Goal: Information Seeking & Learning: Check status

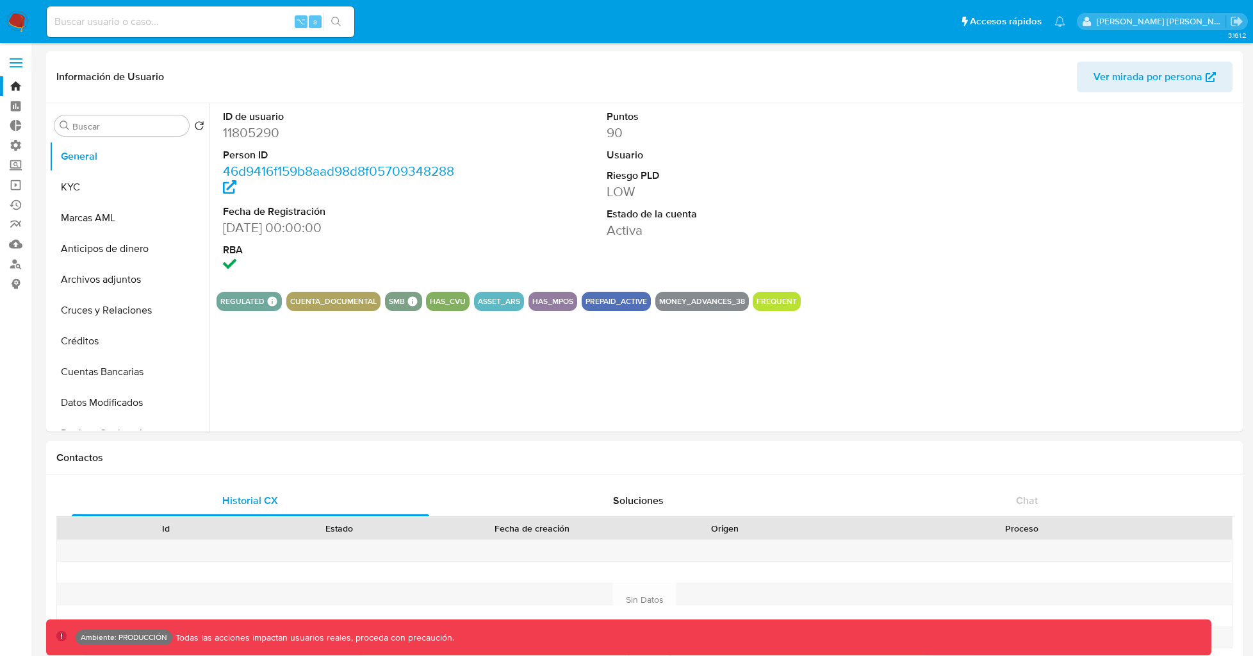
select select "10"
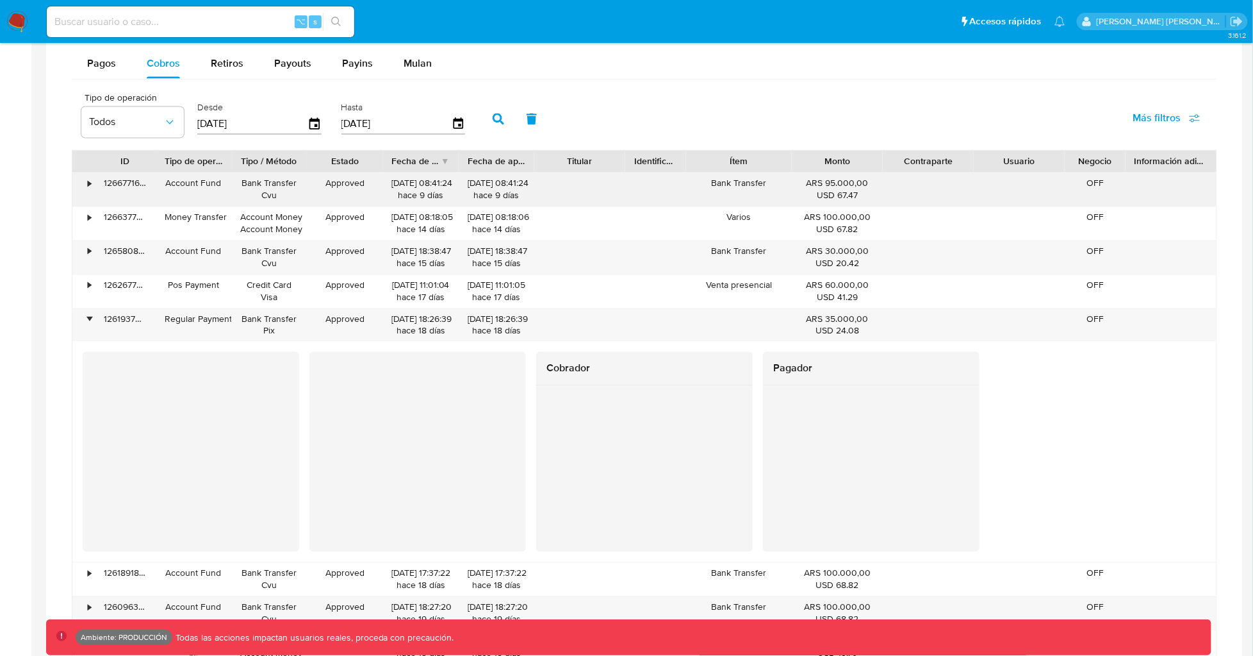
scroll to position [860, 0]
click at [1038, 461] on div "Cobrador Pagador" at bounding box center [645, 451] width 1124 height 200
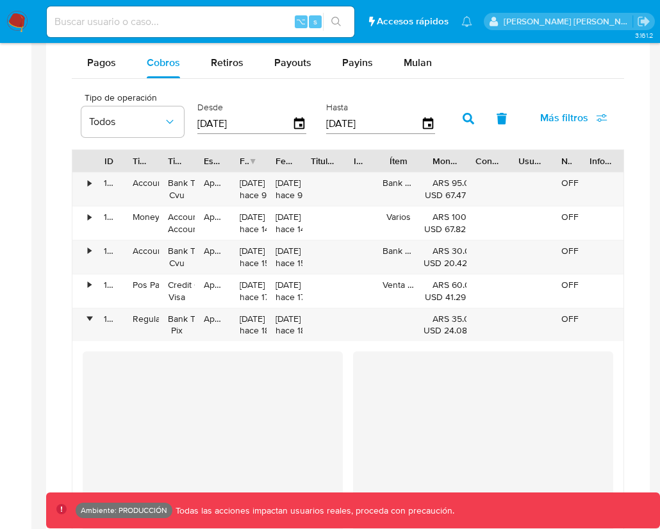
click at [88, 319] on div "•" at bounding box center [89, 319] width 3 height 12
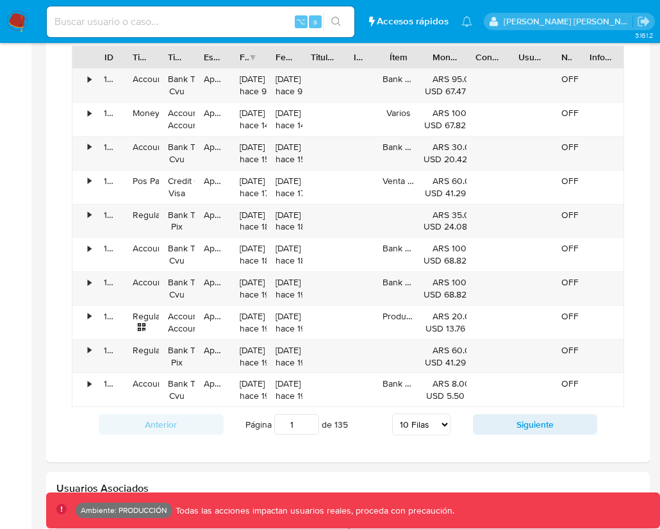
scroll to position [971, 0]
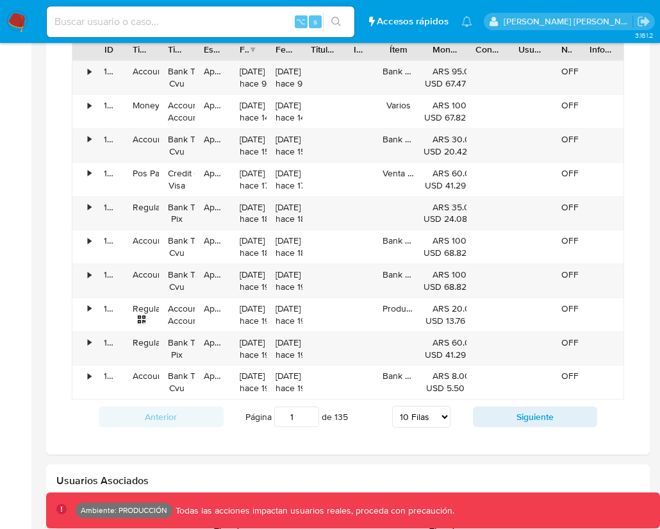
click at [88, 340] on div "•" at bounding box center [89, 342] width 3 height 12
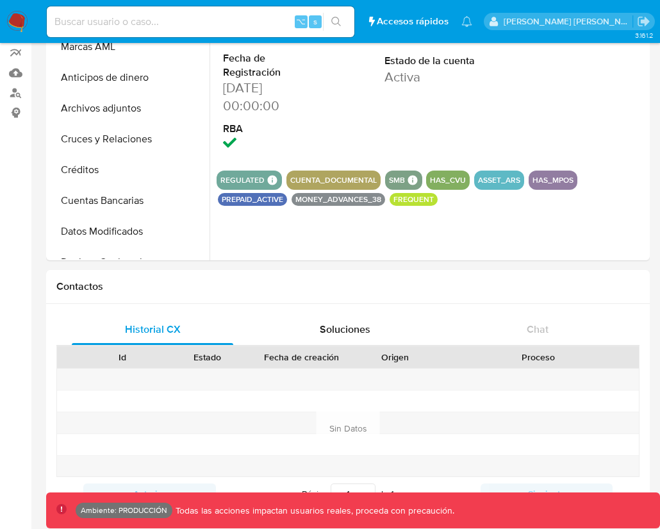
scroll to position [0, 0]
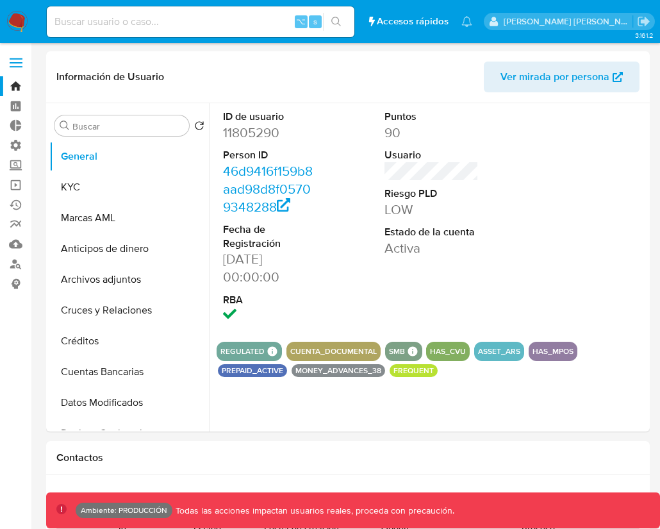
click at [113, 17] on input at bounding box center [201, 21] width 308 height 17
paste input "1865047206"
type input "1865047206"
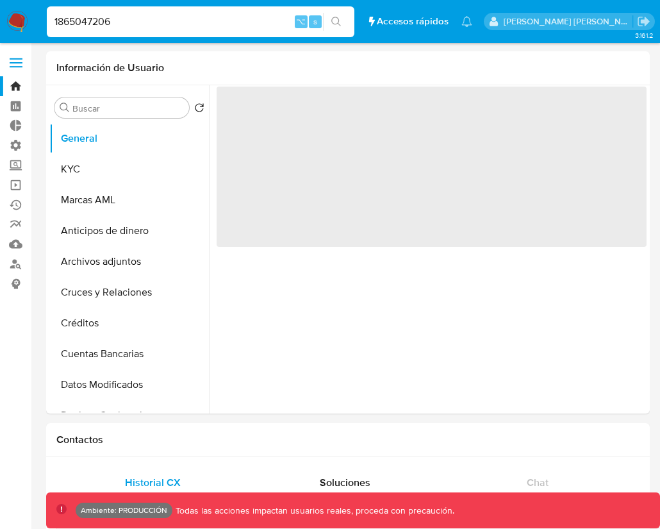
select select "10"
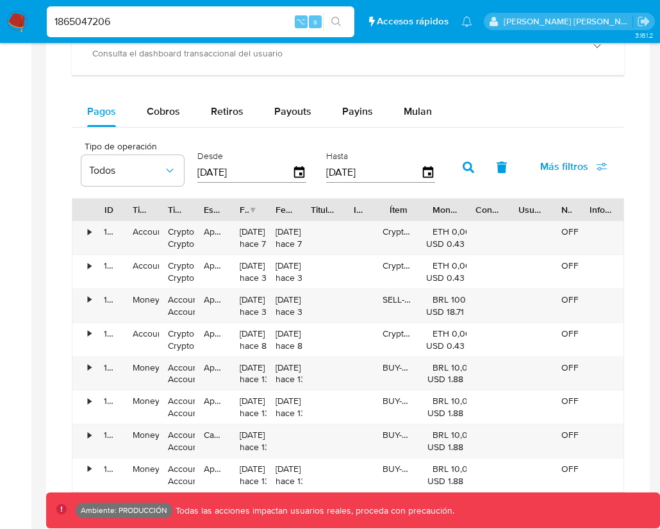
click at [158, 122] on div "Cobros" at bounding box center [163, 111] width 33 height 31
select select "10"
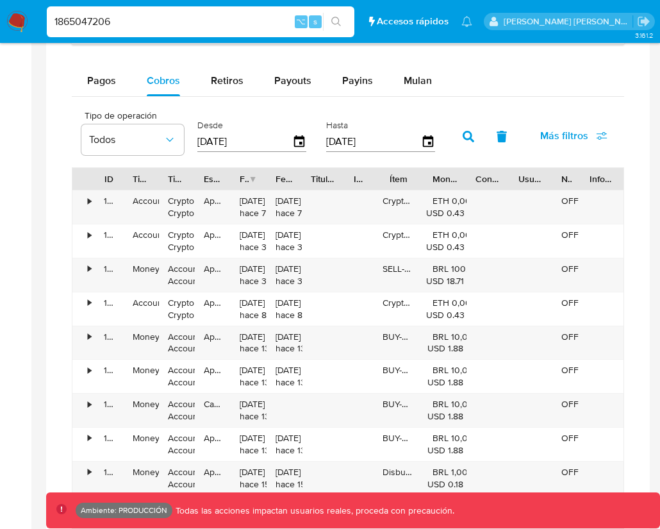
scroll to position [814, 0]
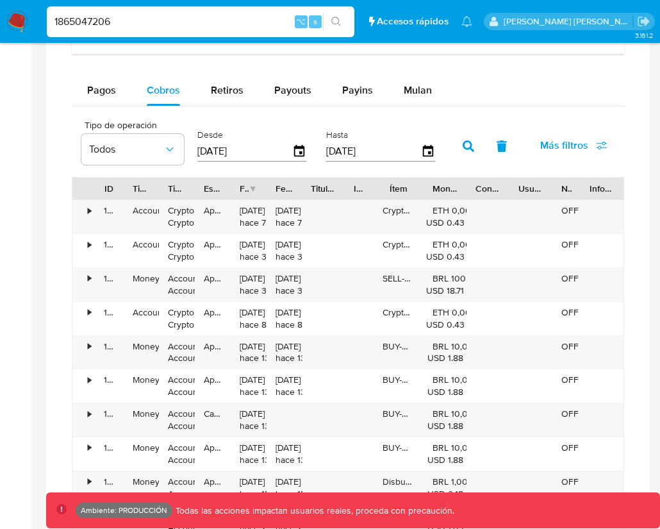
click at [108, 79] on div "Pagos" at bounding box center [101, 90] width 29 height 31
click at [122, 21] on input "1865047206" at bounding box center [201, 21] width 308 height 17
paste input "2492551437"
type input "2492551437"
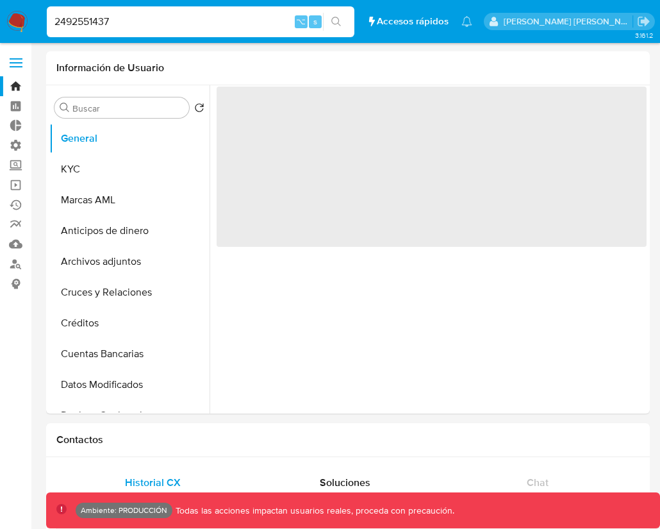
select select "10"
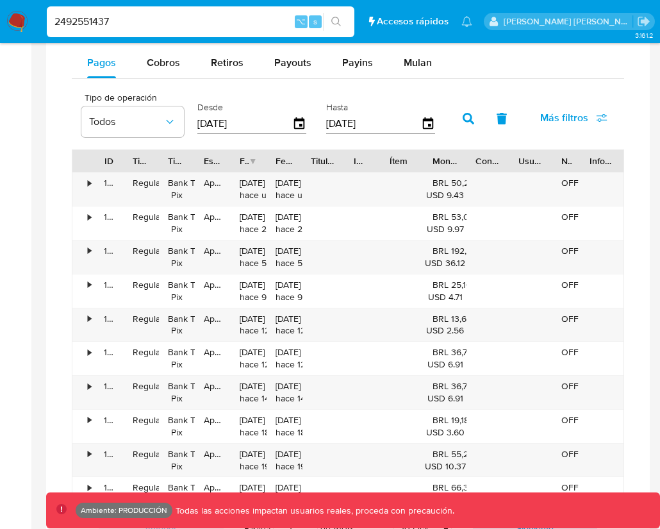
scroll to position [861, 0]
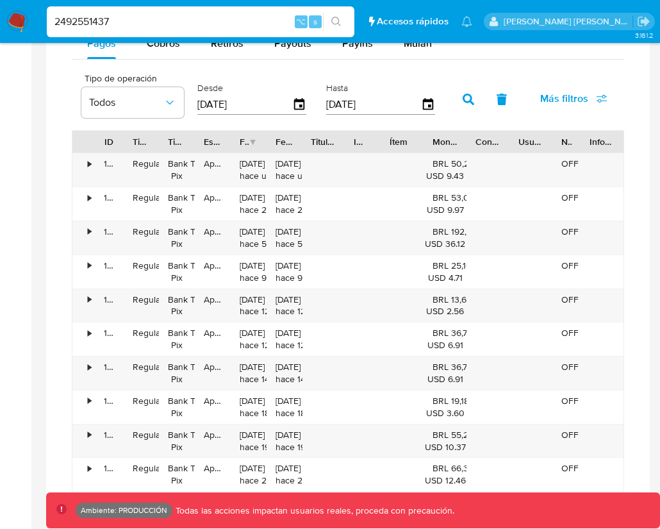
click at [86, 299] on div "•" at bounding box center [83, 305] width 22 height 33
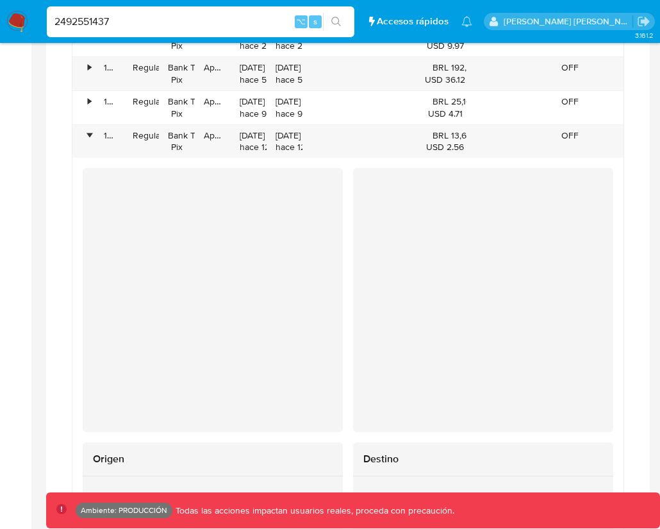
scroll to position [994, 0]
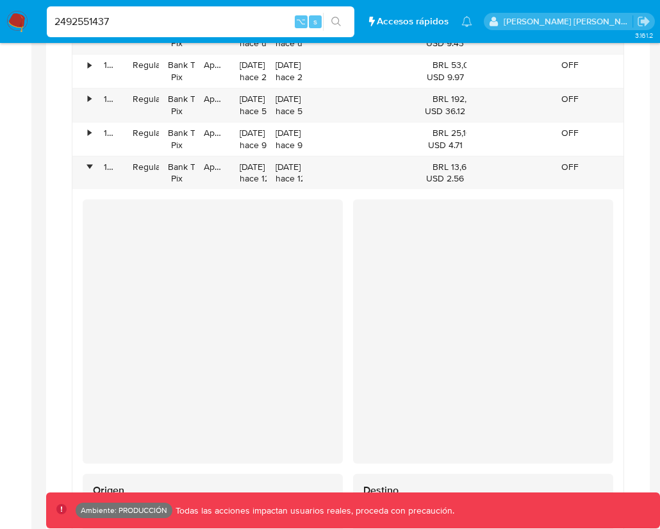
click at [86, 138] on div "•" at bounding box center [83, 138] width 22 height 33
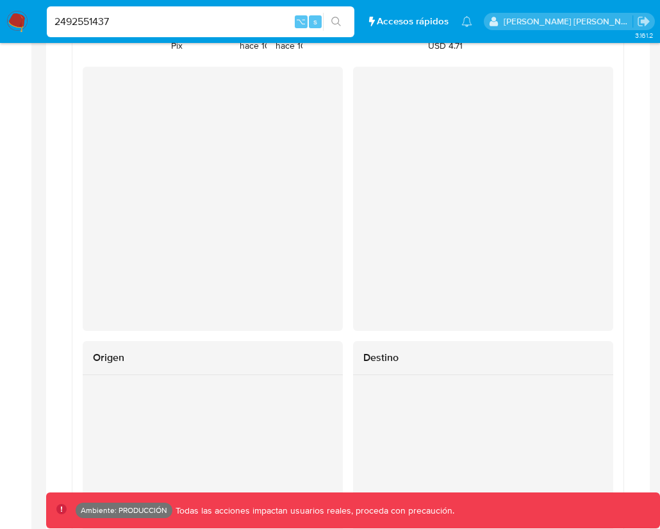
scroll to position [1054, 0]
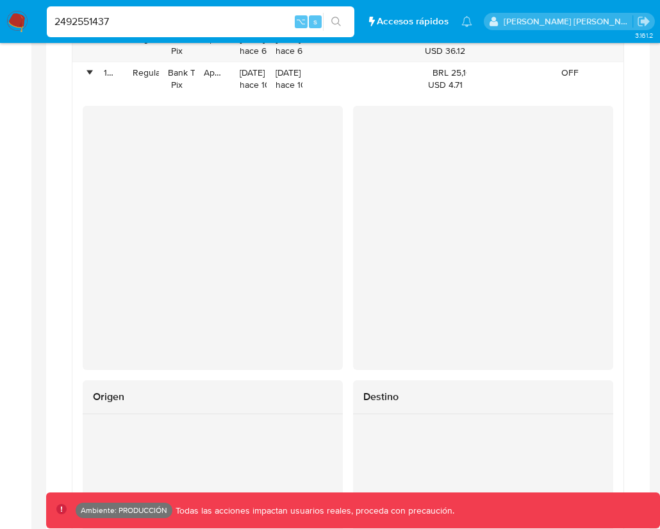
click at [85, 76] on div "•" at bounding box center [83, 78] width 22 height 33
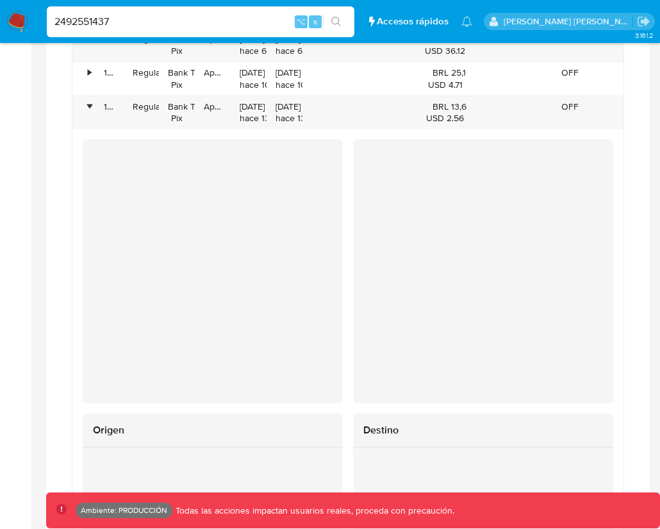
click at [88, 104] on div "•" at bounding box center [89, 107] width 3 height 12
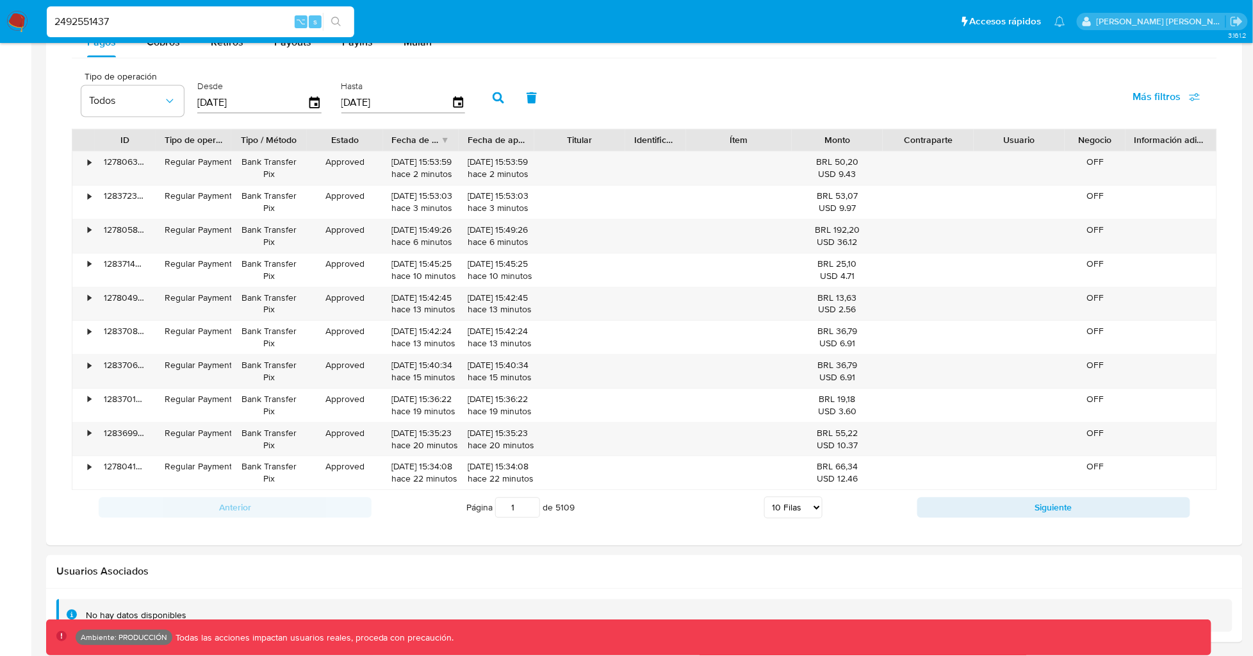
scroll to position [859, 0]
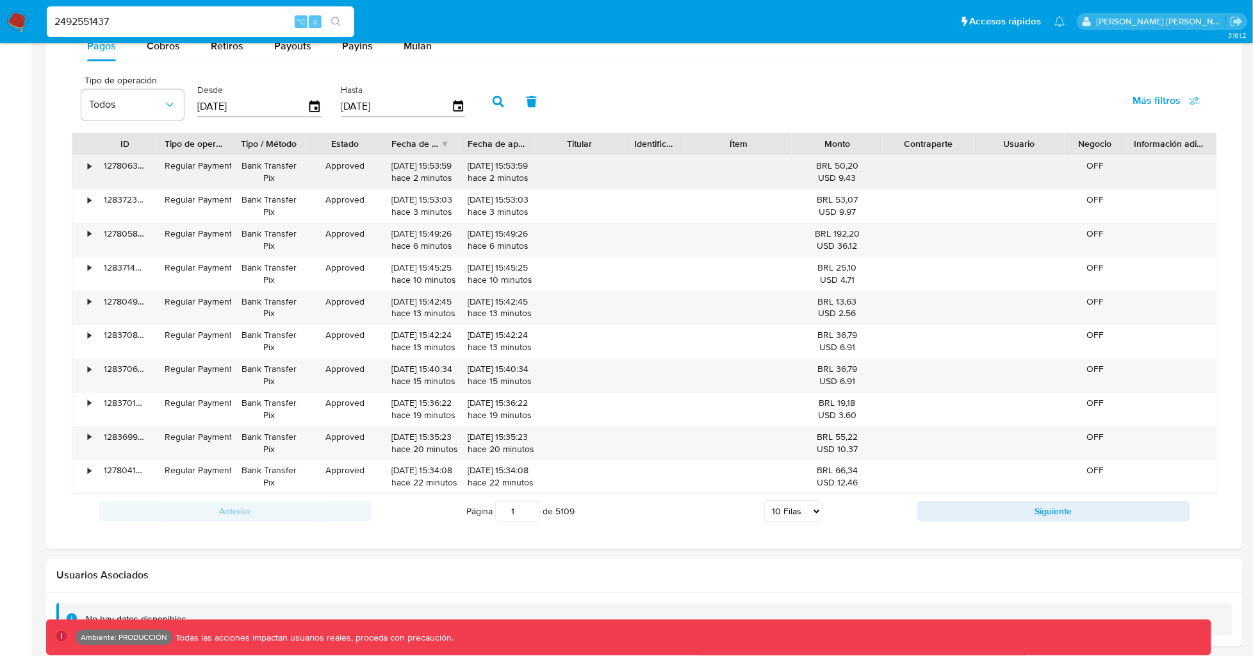
click at [87, 169] on div "•" at bounding box center [83, 172] width 22 height 33
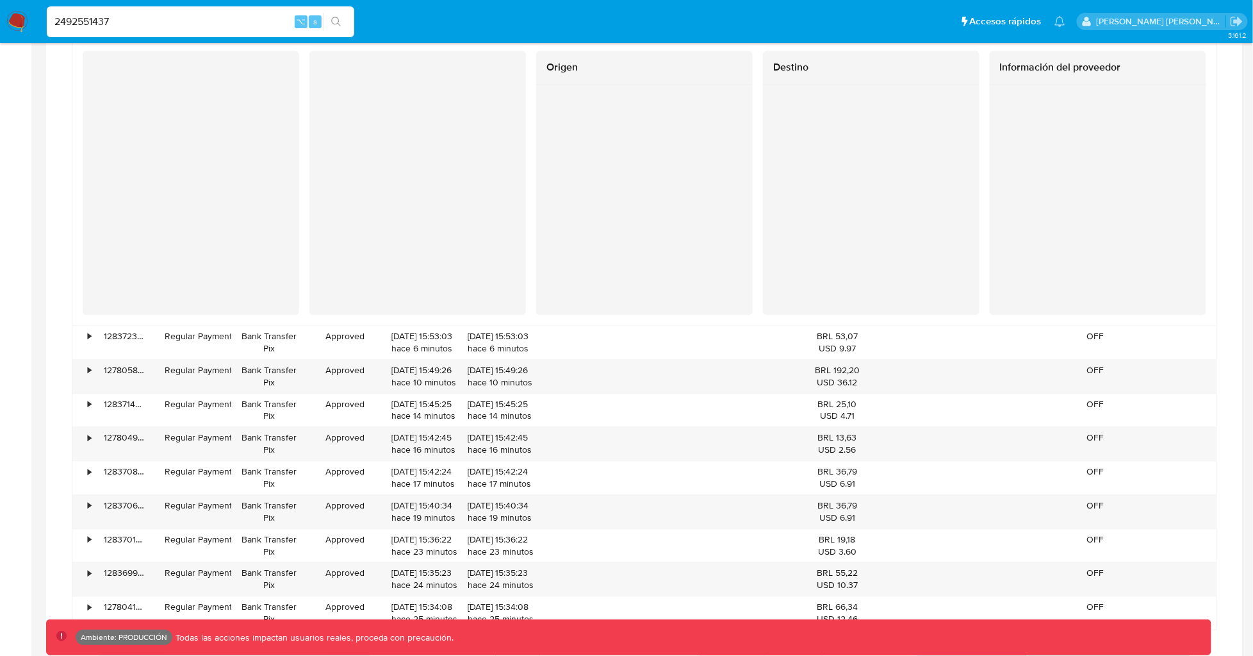
scroll to position [1008, 0]
click at [229, 22] on input "2492551437" at bounding box center [201, 21] width 308 height 17
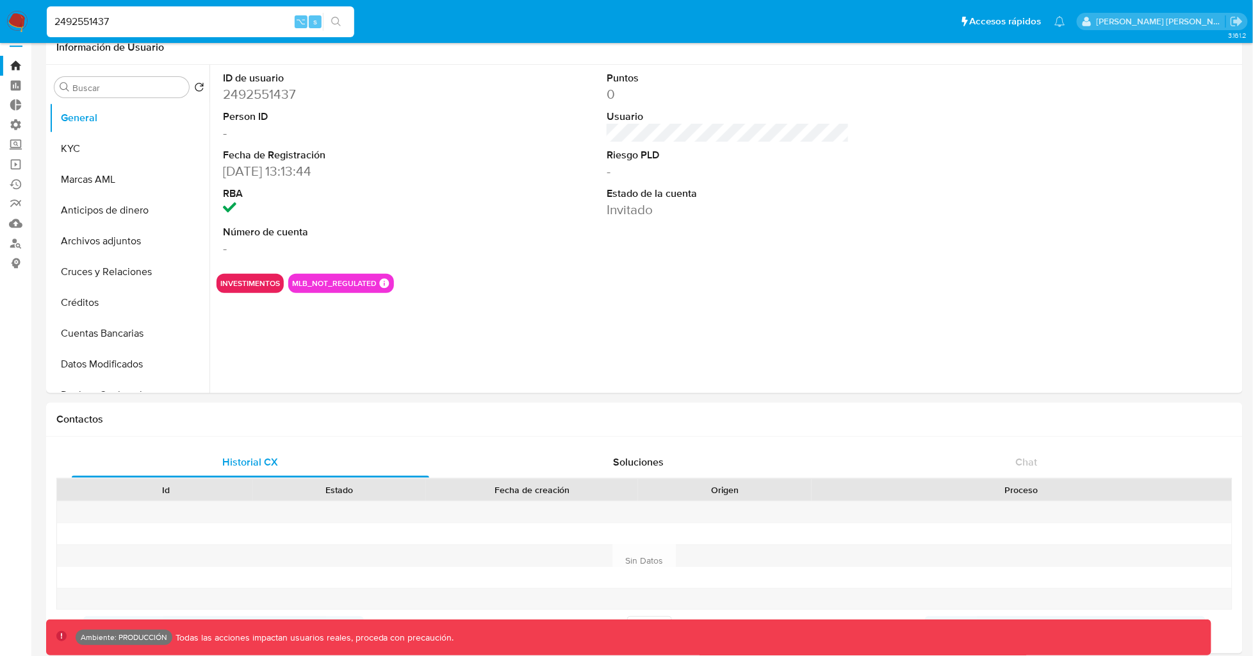
scroll to position [0, 0]
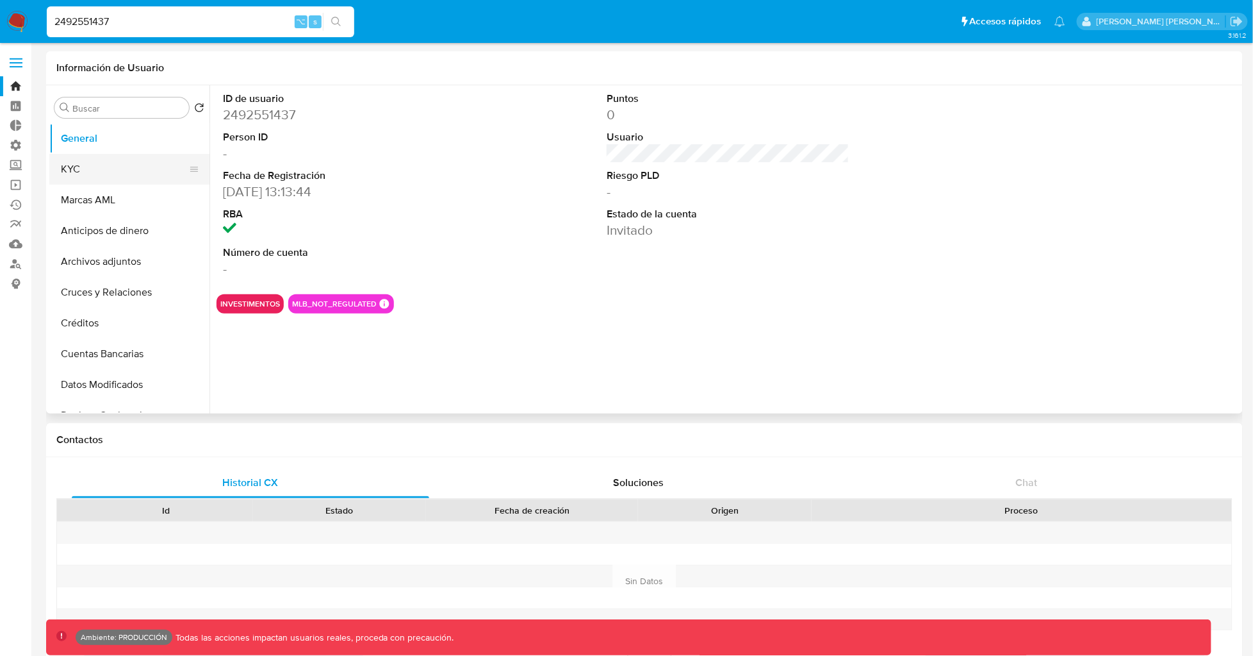
click at [97, 169] on button "KYC" at bounding box center [124, 169] width 150 height 31
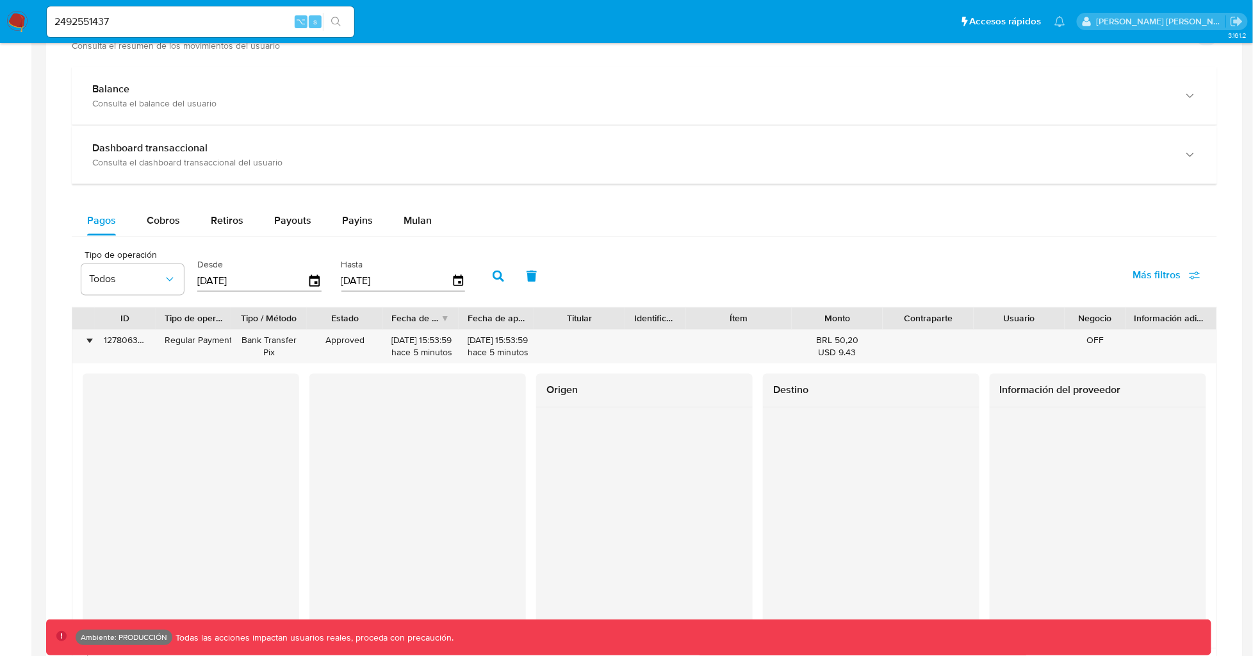
scroll to position [654, 0]
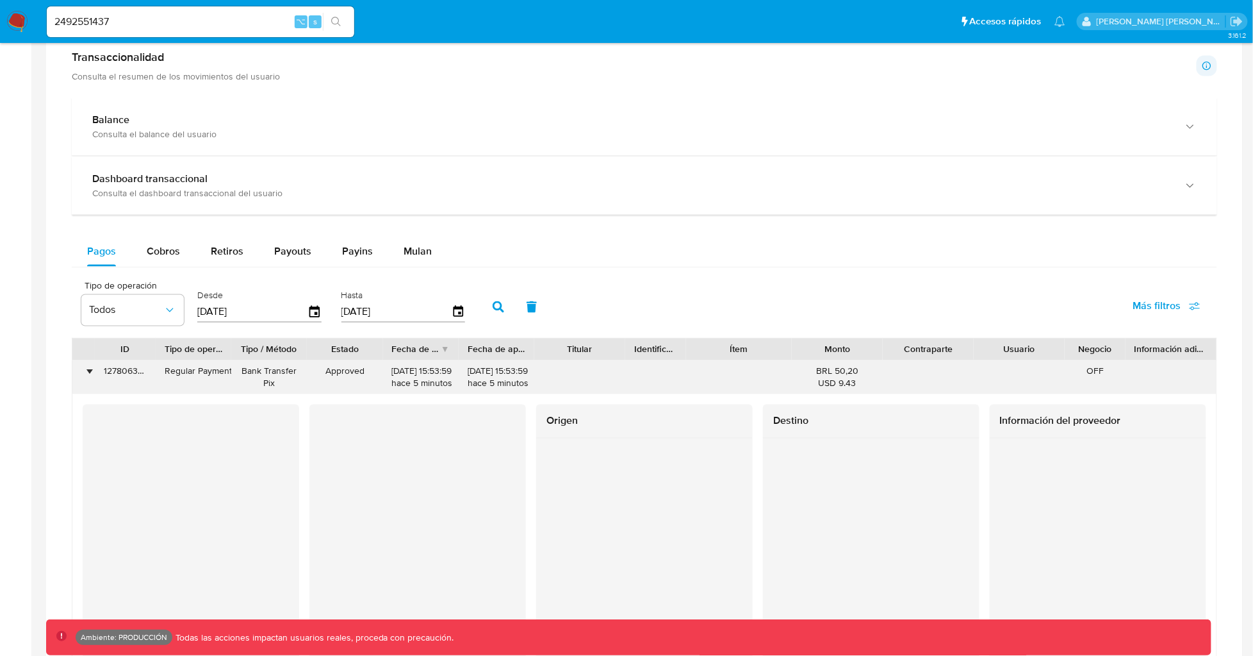
click at [88, 374] on div "•" at bounding box center [89, 371] width 3 height 12
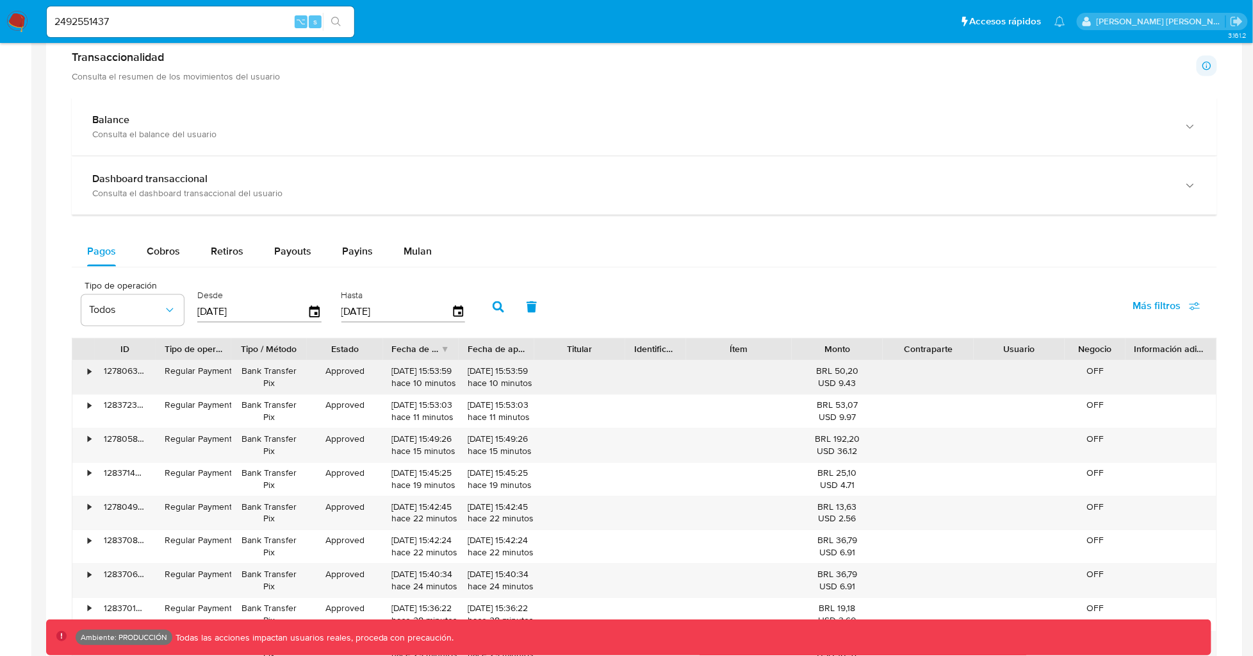
click at [89, 377] on div "•" at bounding box center [89, 371] width 3 height 12
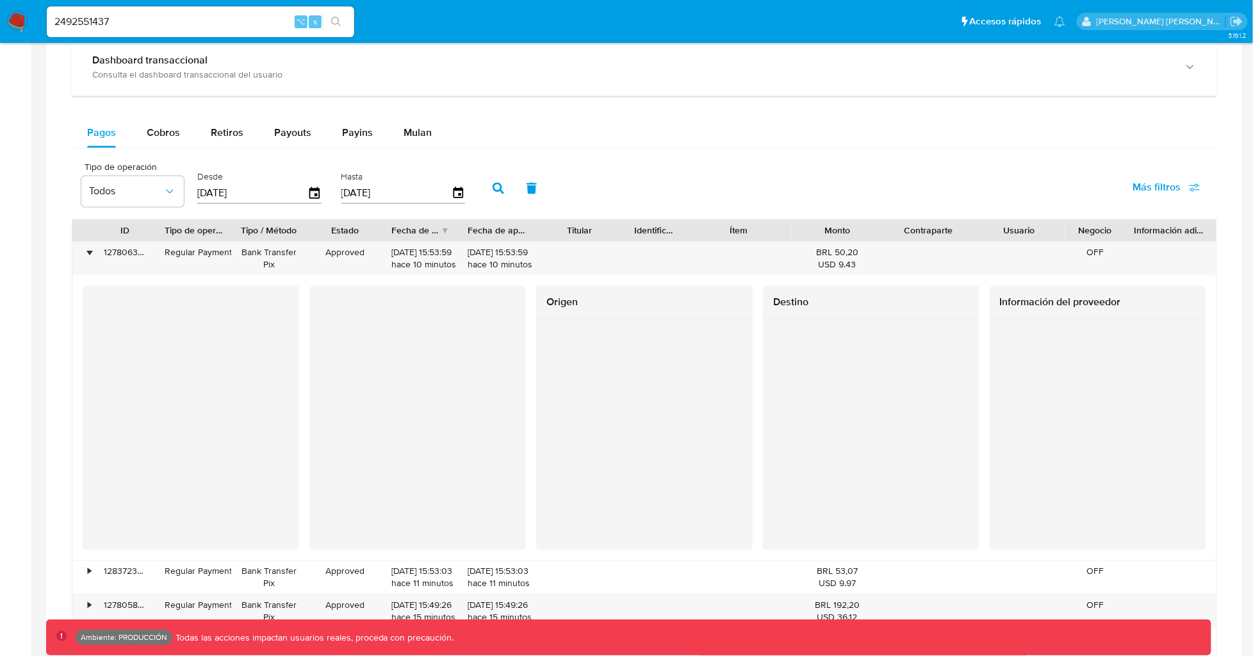
scroll to position [773, 0]
click at [91, 257] on div "•" at bounding box center [83, 257] width 22 height 33
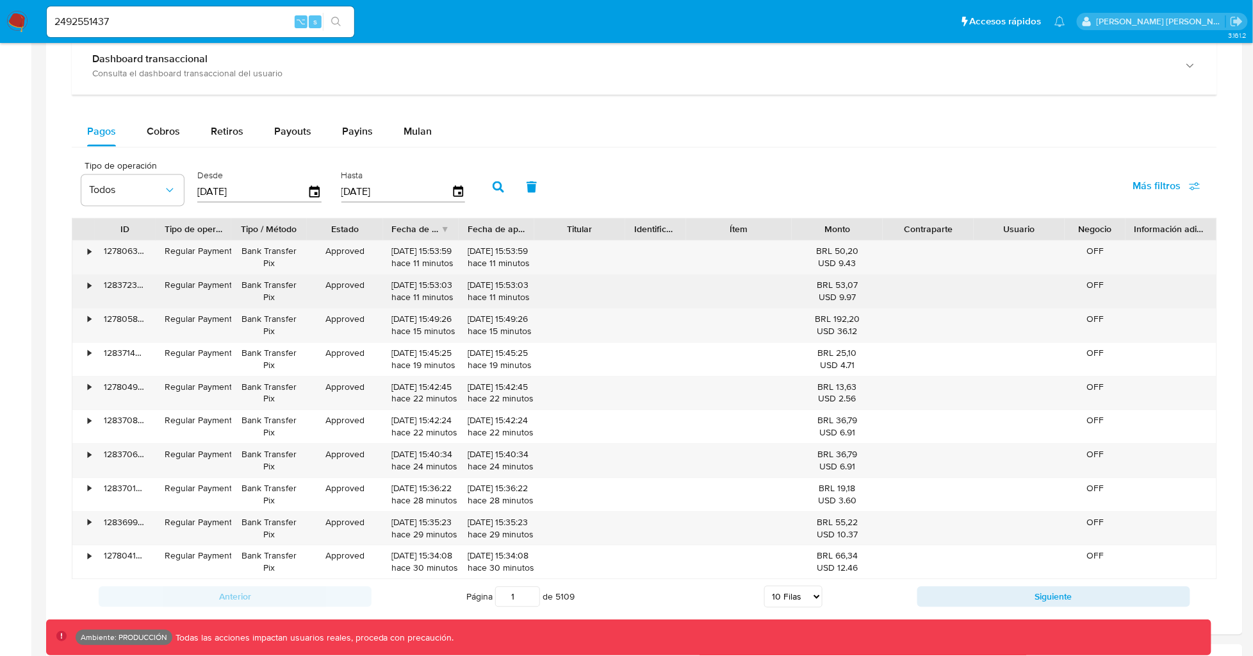
click at [88, 280] on div "•" at bounding box center [89, 285] width 3 height 12
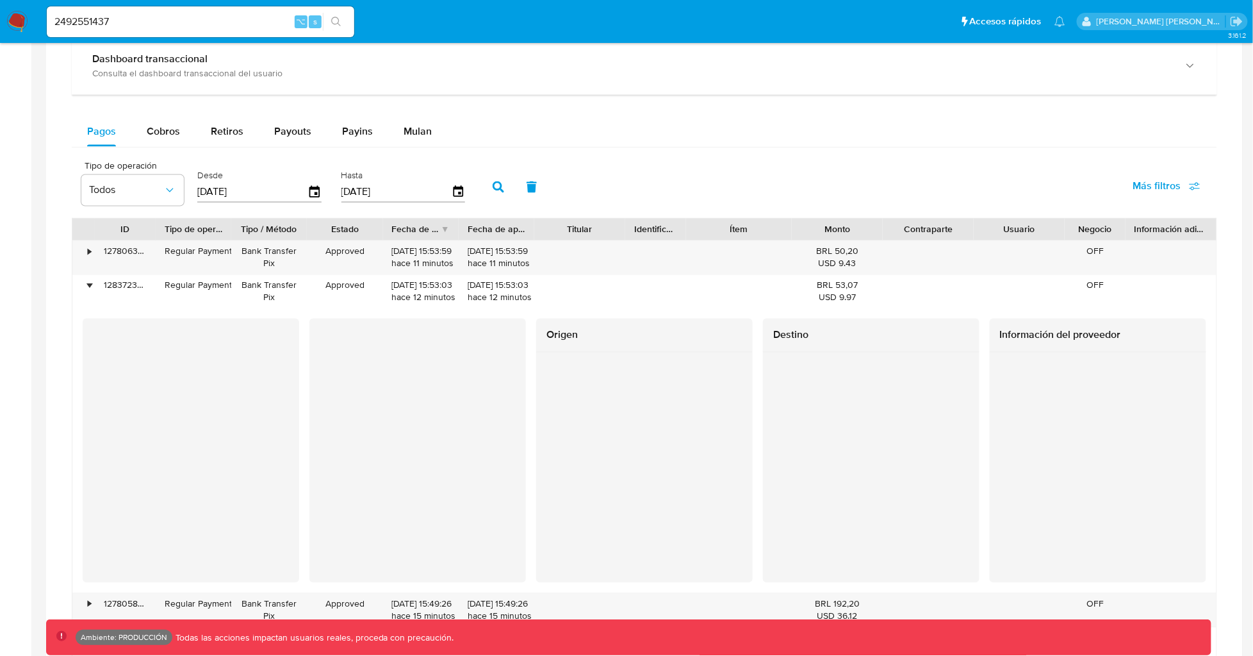
click at [226, 12] on div "2492551437 ⌥ s" at bounding box center [201, 21] width 308 height 31
click at [222, 16] on input "2492551437" at bounding box center [201, 21] width 308 height 17
paste input "7591985884"
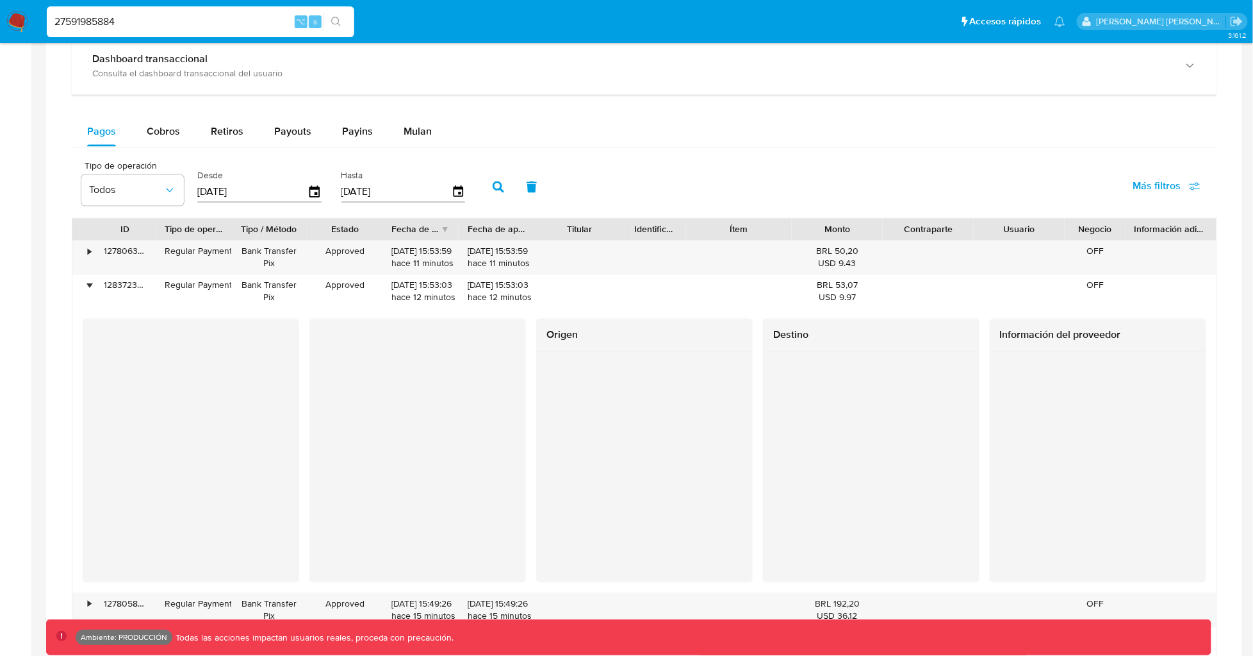
click at [218, 17] on input "27591985884" at bounding box center [201, 21] width 308 height 17
paste input "Rogerio Aquino Nogueira"
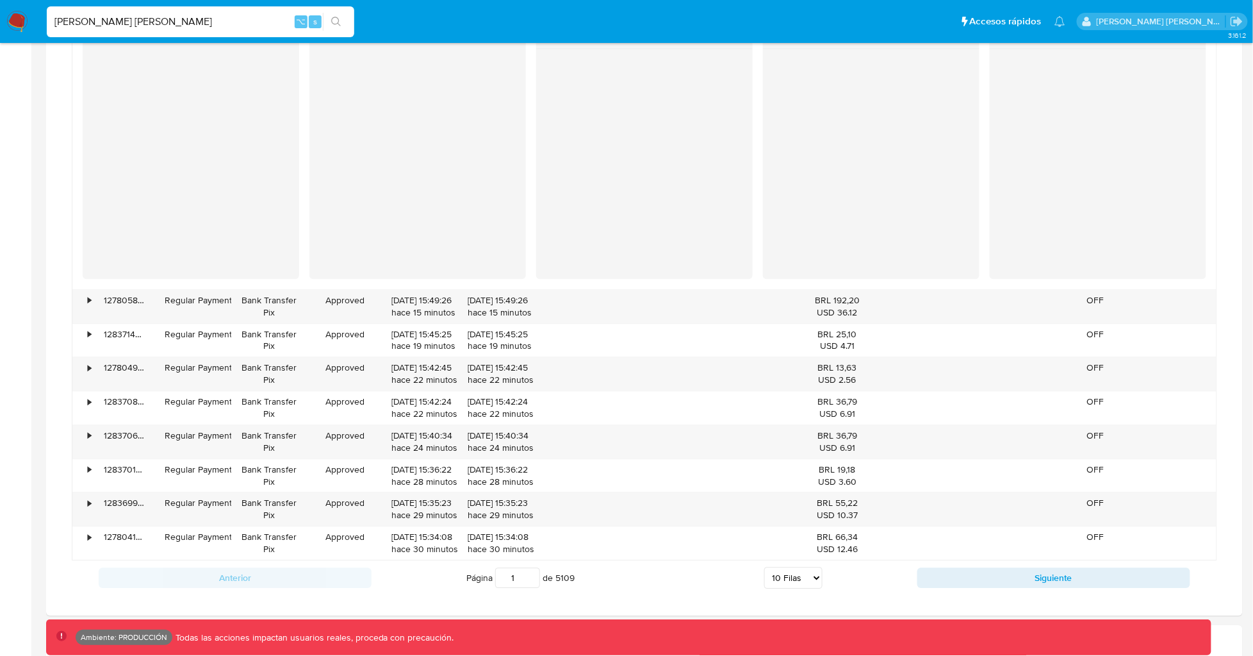
scroll to position [1119, 0]
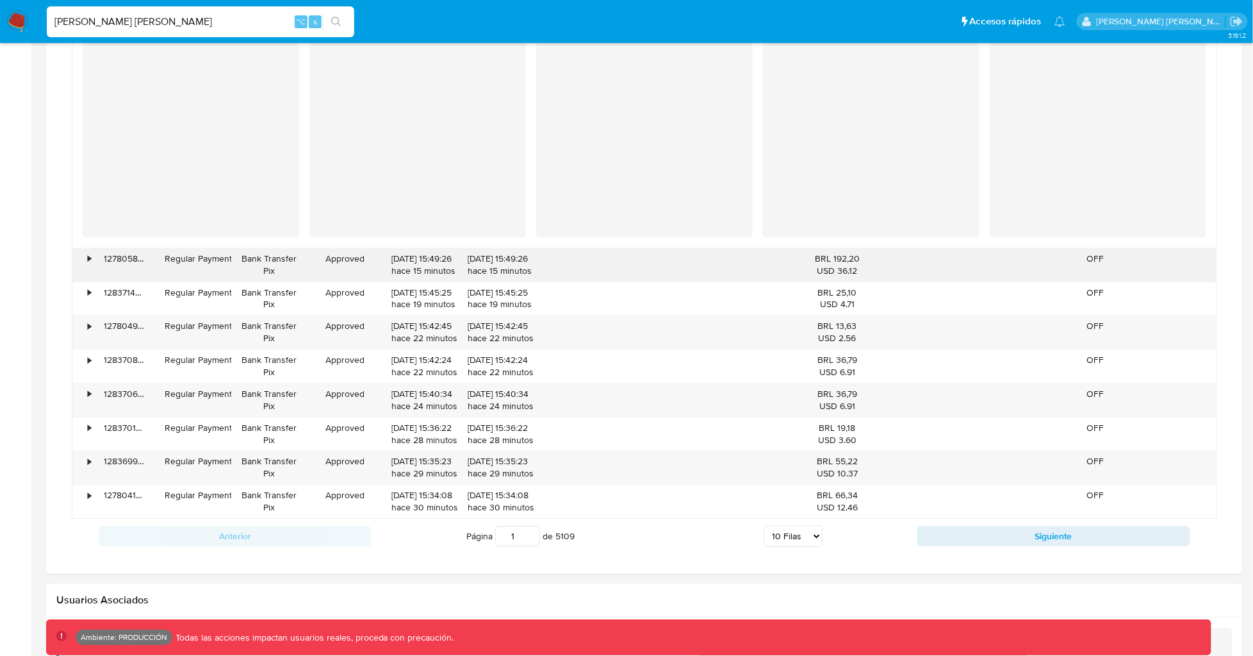
click at [88, 260] on div "•" at bounding box center [89, 258] width 3 height 12
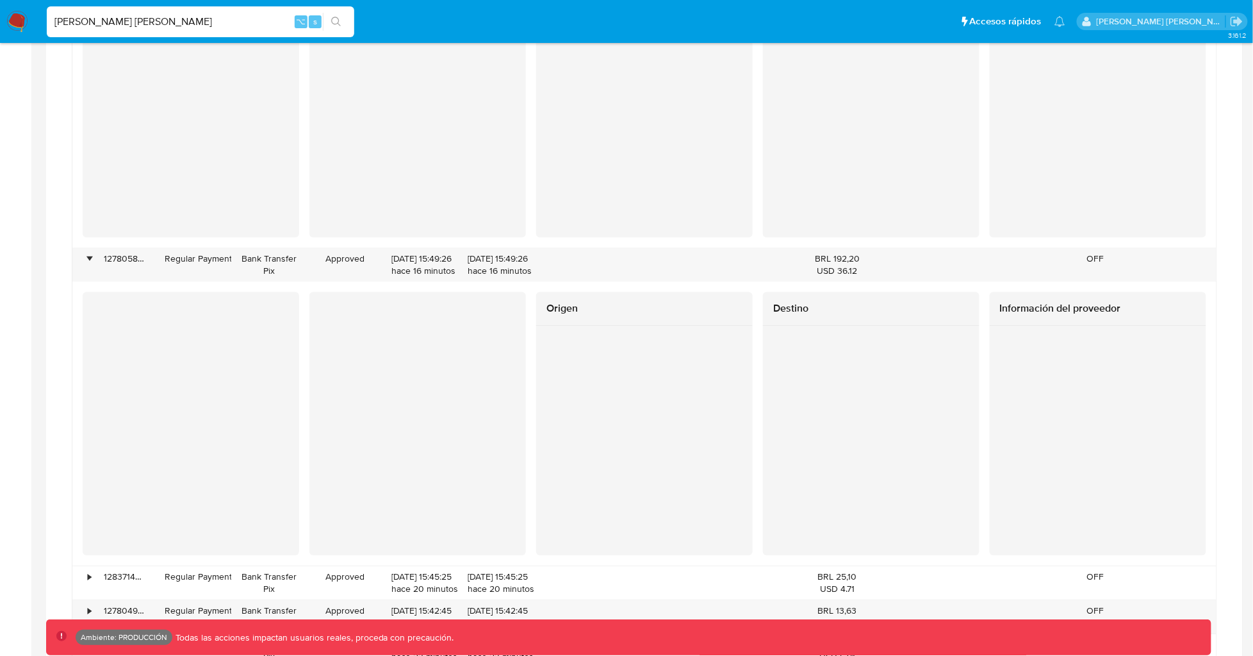
click at [161, 28] on input "Rogerio Aquino Nogueira" at bounding box center [201, 21] width 308 height 17
paste input "15001743605"
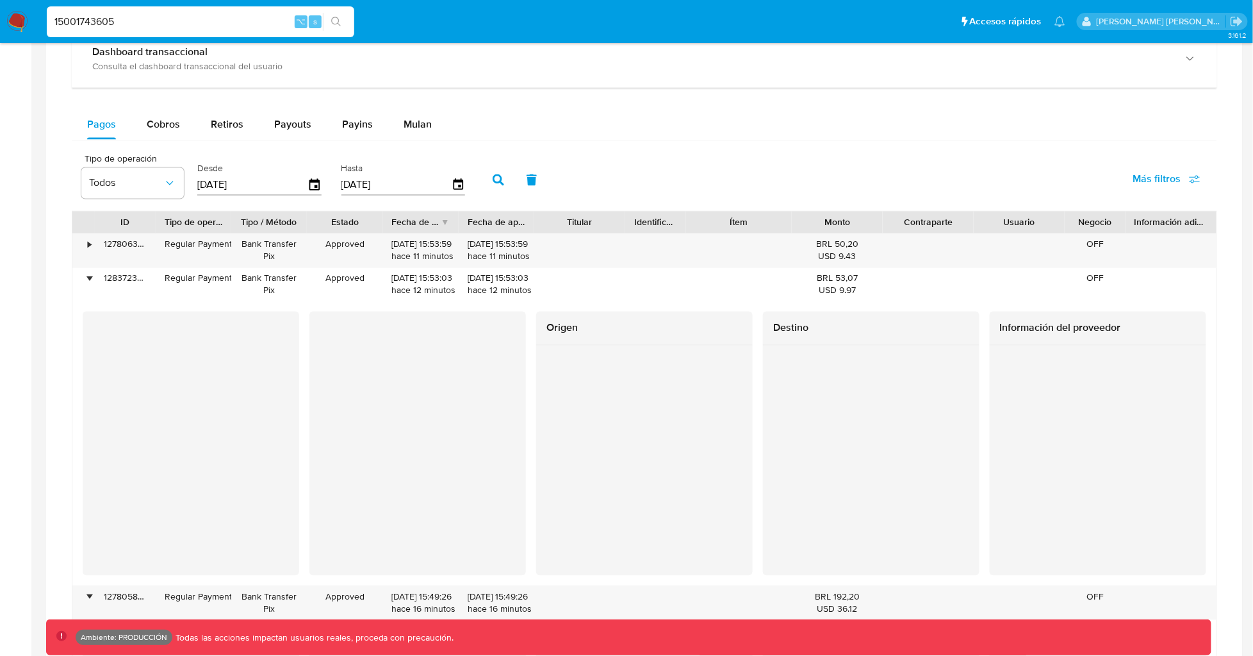
scroll to position [779, 0]
click at [600, 183] on div "Tipo de operación Todos Desde 05/07/2025 Hasta 02/10/2025 Más filtros" at bounding box center [645, 180] width 1146 height 64
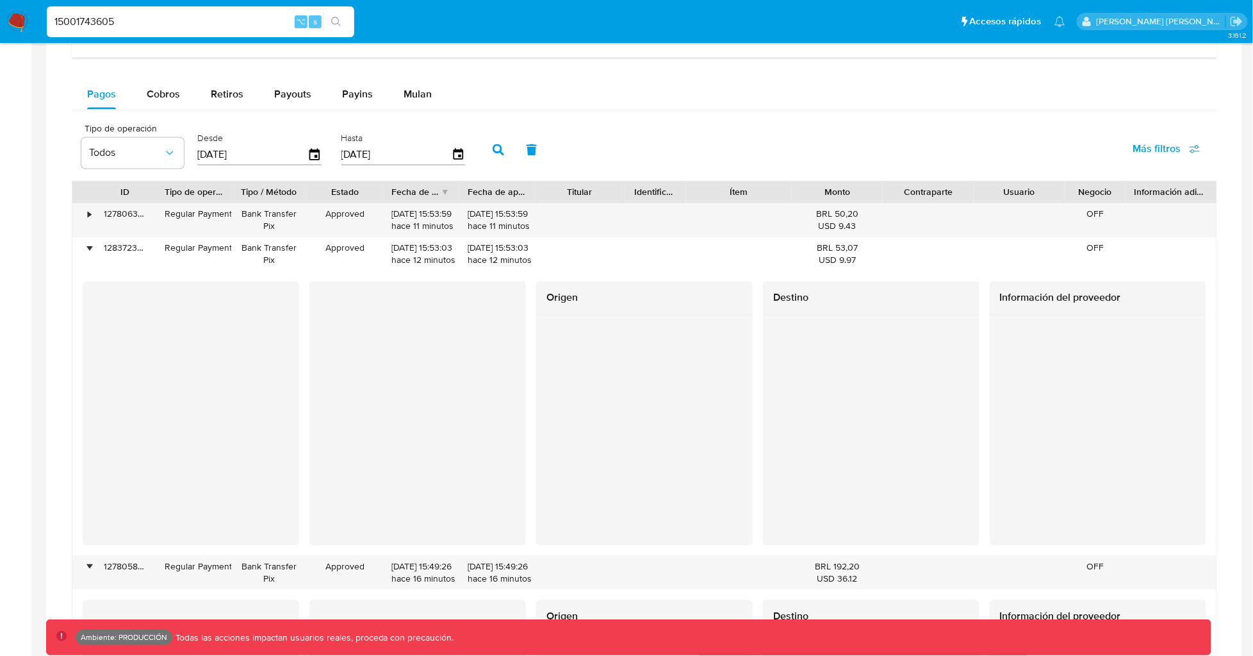
scroll to position [811, 0]
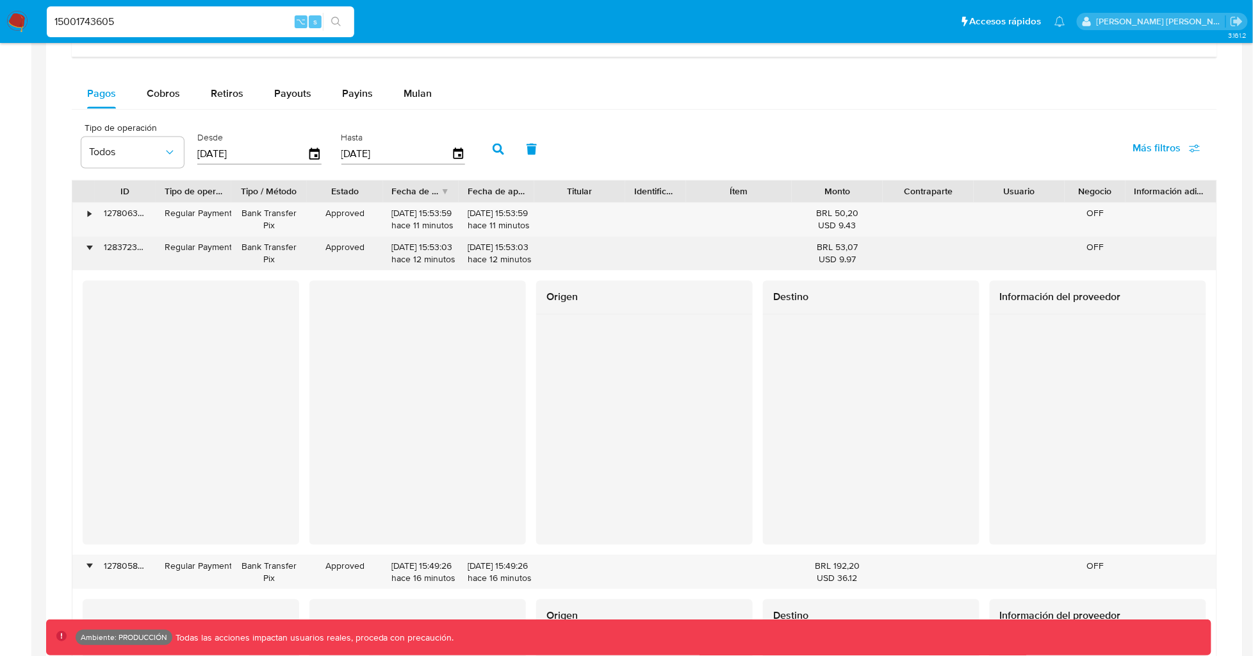
click at [88, 249] on div "•" at bounding box center [89, 248] width 3 height 12
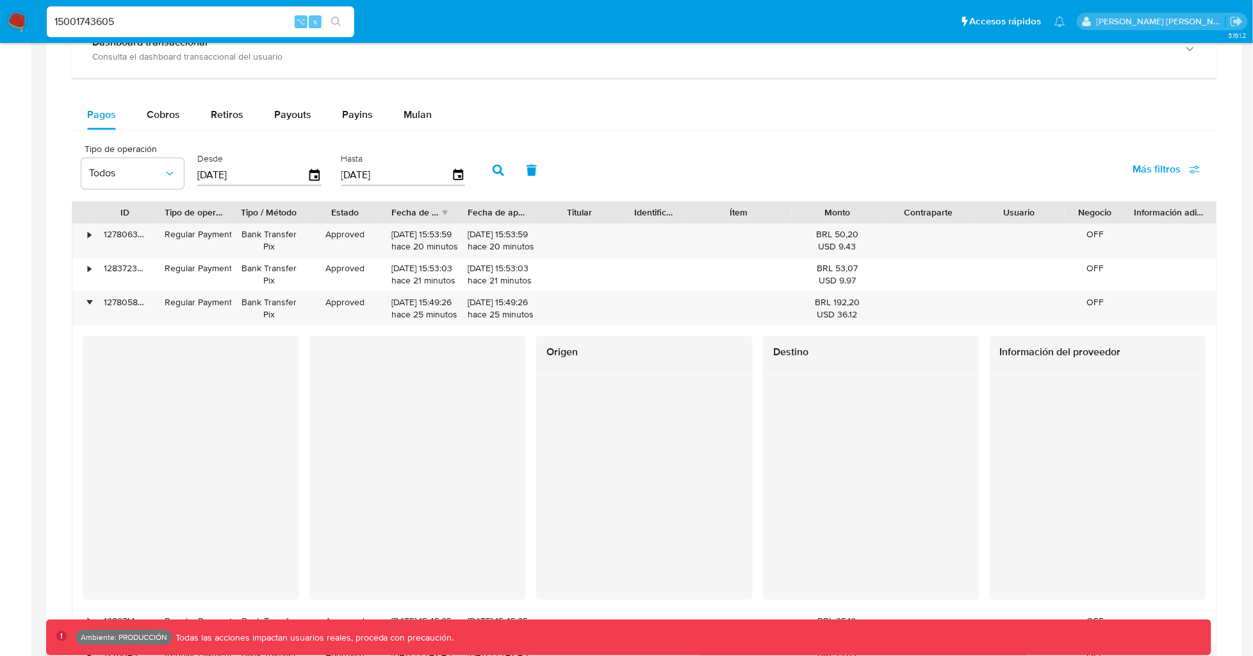
scroll to position [789, 0]
click at [238, 21] on input "15001743605" at bounding box center [201, 21] width 308 height 17
paste input "964983599"
type input "1964983599"
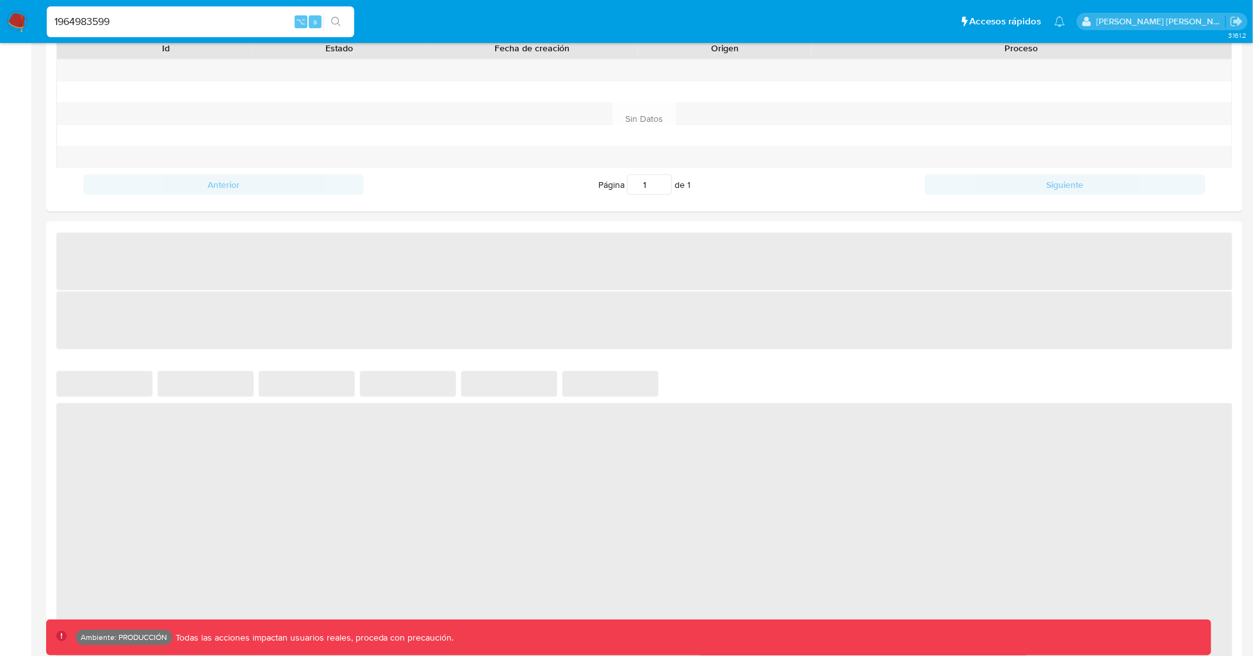
select select "10"
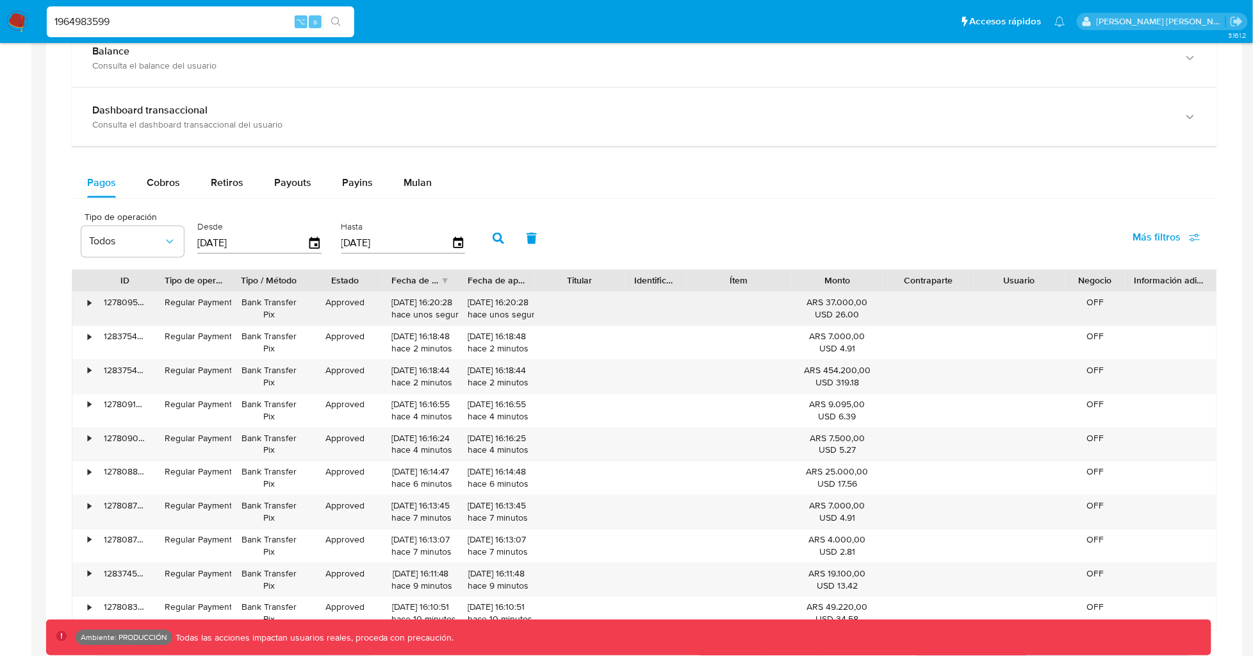
scroll to position [721, 0]
click at [90, 306] on div "•" at bounding box center [89, 304] width 3 height 12
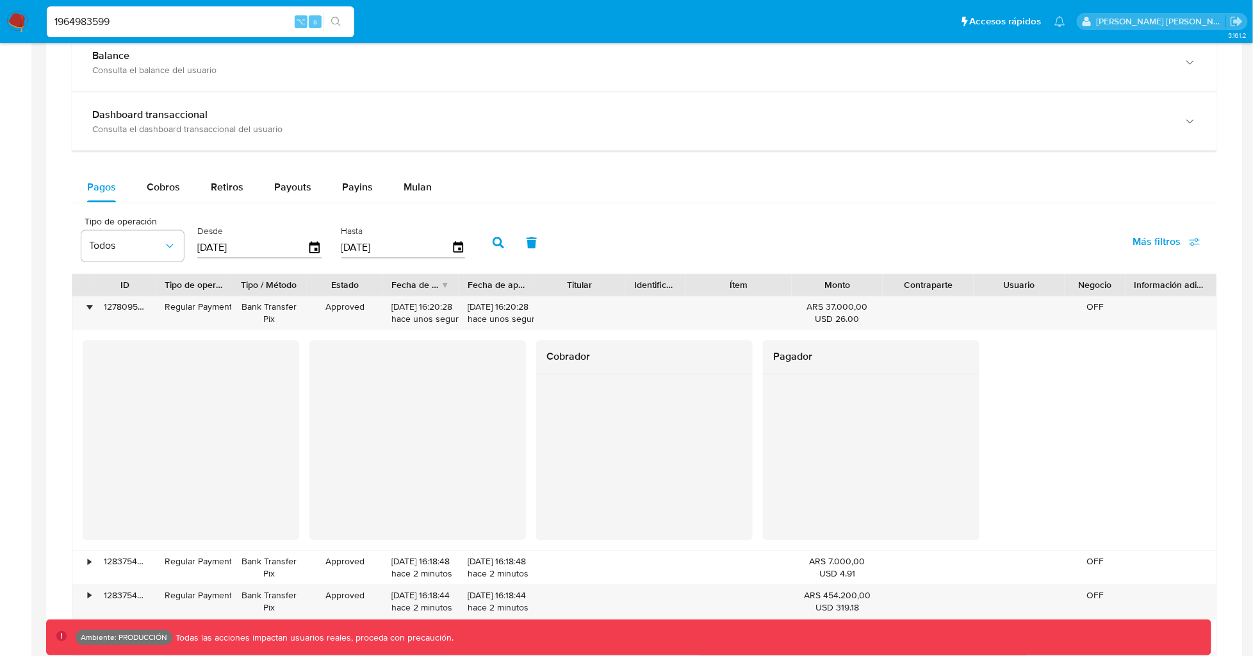
scroll to position [718, 0]
click at [91, 310] on div "•" at bounding box center [89, 307] width 3 height 12
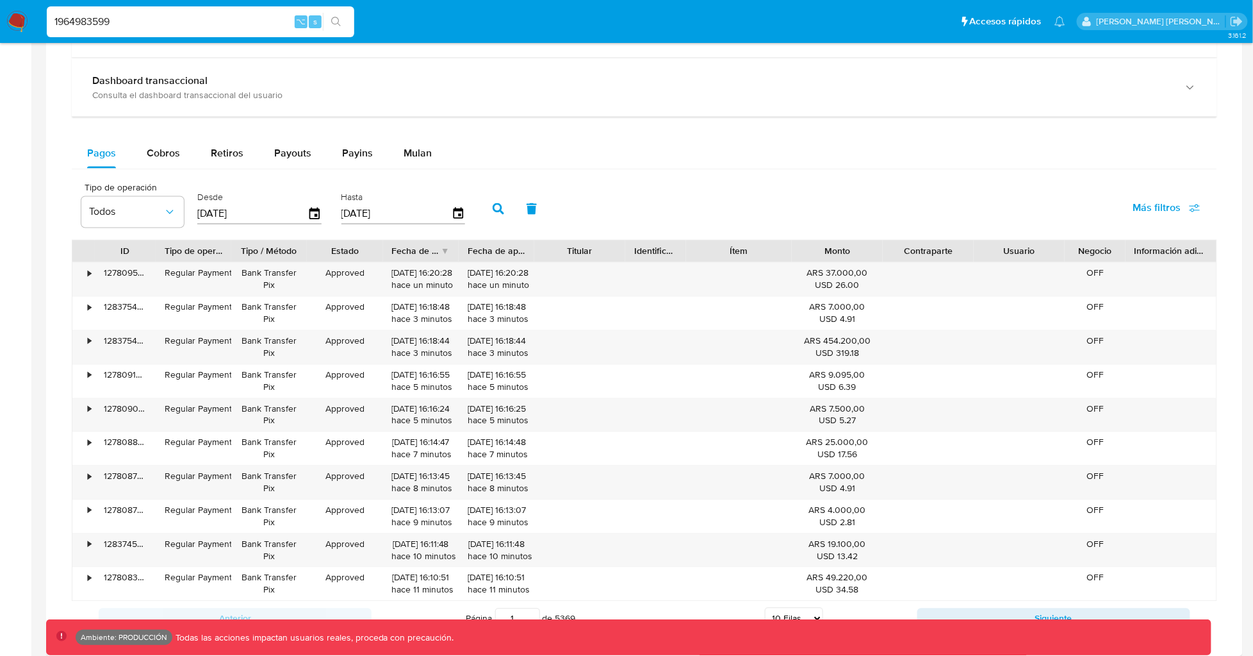
scroll to position [754, 0]
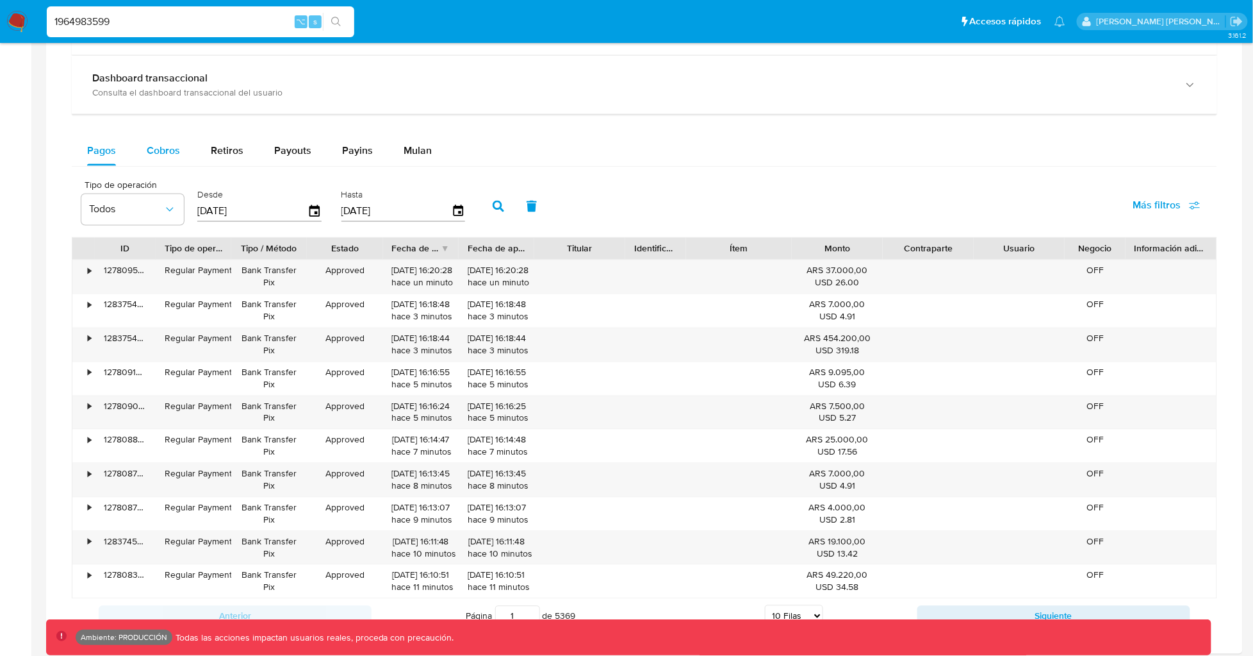
click at [156, 149] on span "Cobros" at bounding box center [163, 150] width 33 height 15
select select "10"
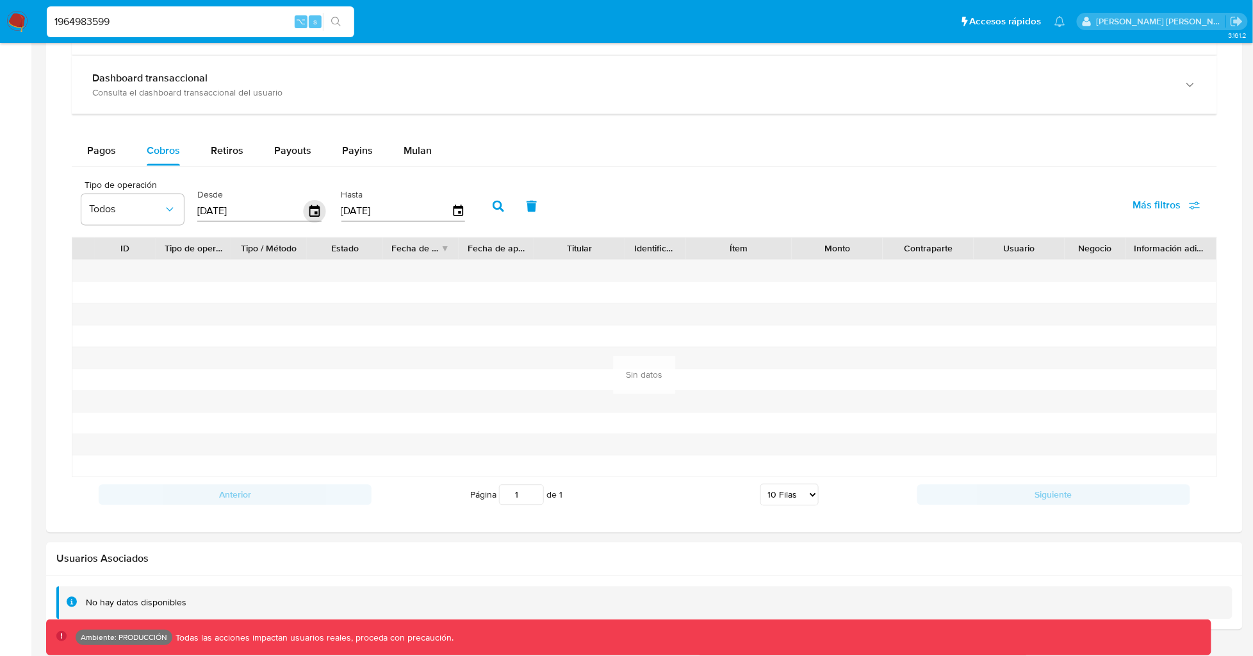
click at [315, 211] on icon "button" at bounding box center [314, 211] width 10 height 12
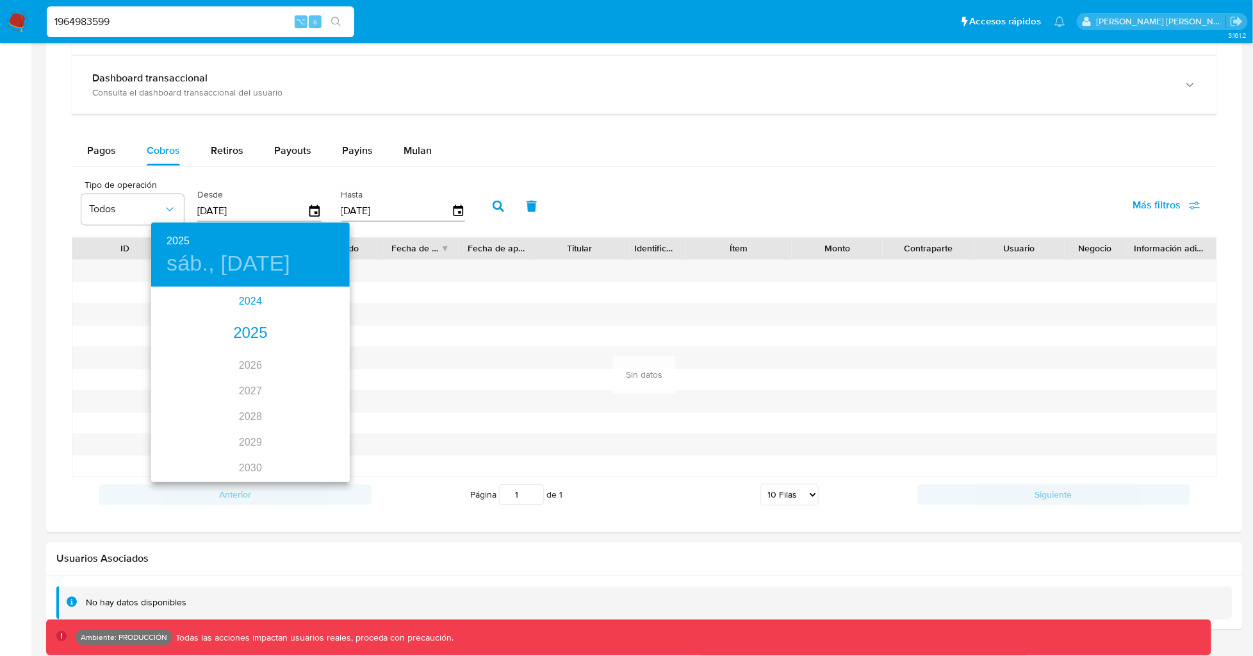
click at [249, 308] on div "2024" at bounding box center [250, 301] width 199 height 26
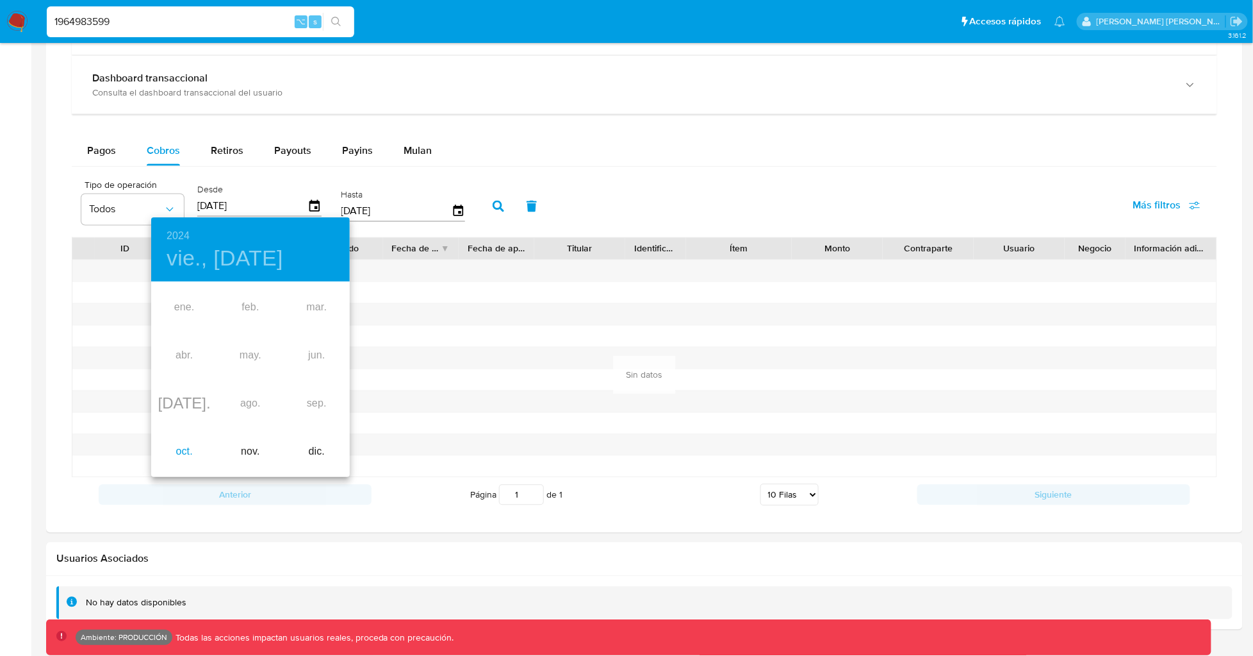
click at [174, 434] on div "oct." at bounding box center [184, 451] width 66 height 48
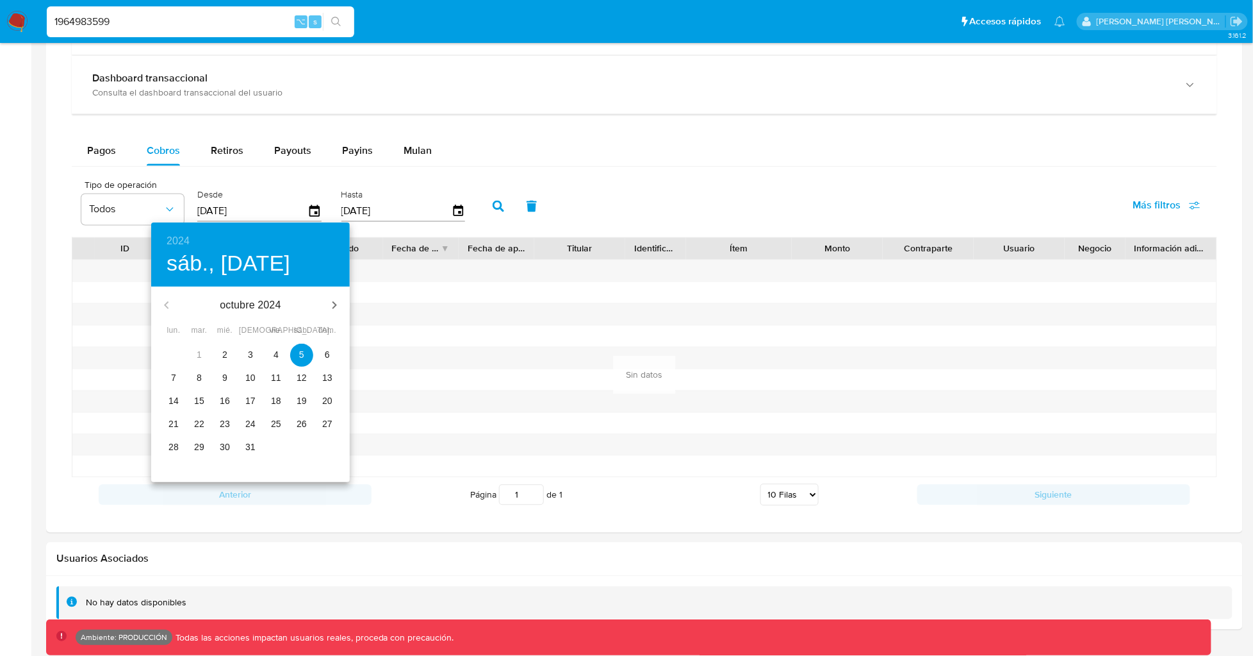
click at [222, 350] on span "2" at bounding box center [224, 354] width 23 height 13
type input "02/10/2024"
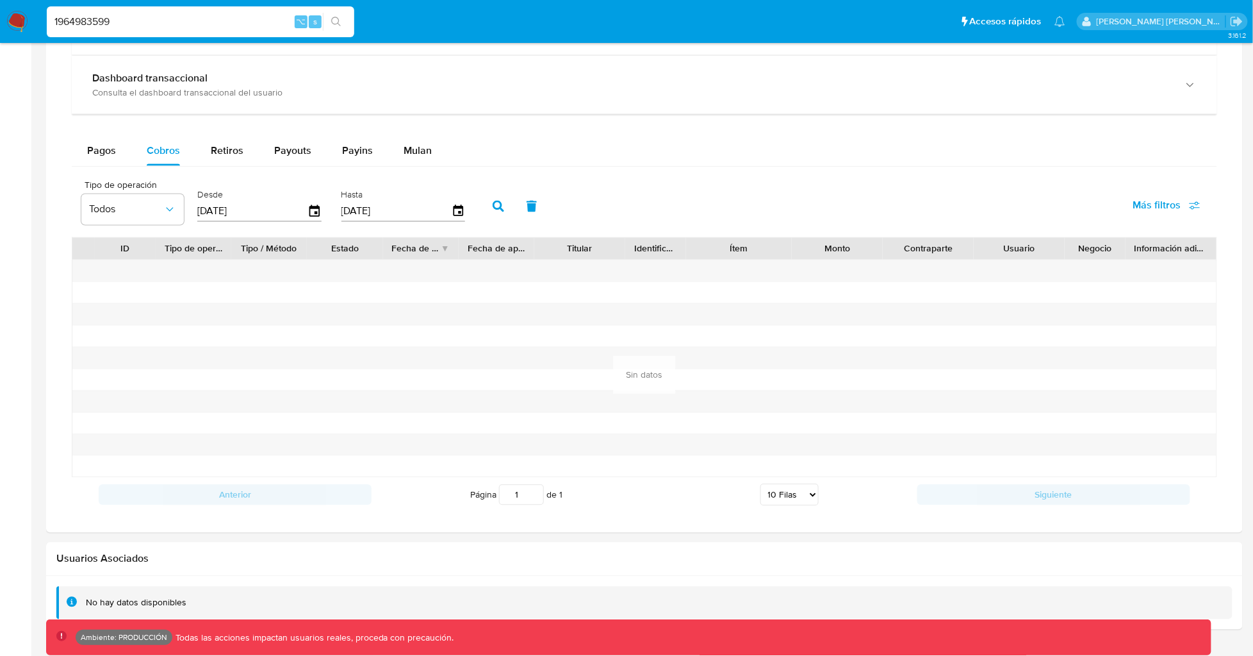
click at [482, 205] on button "button" at bounding box center [498, 206] width 33 height 31
click at [118, 157] on button "Pagos" at bounding box center [102, 150] width 60 height 31
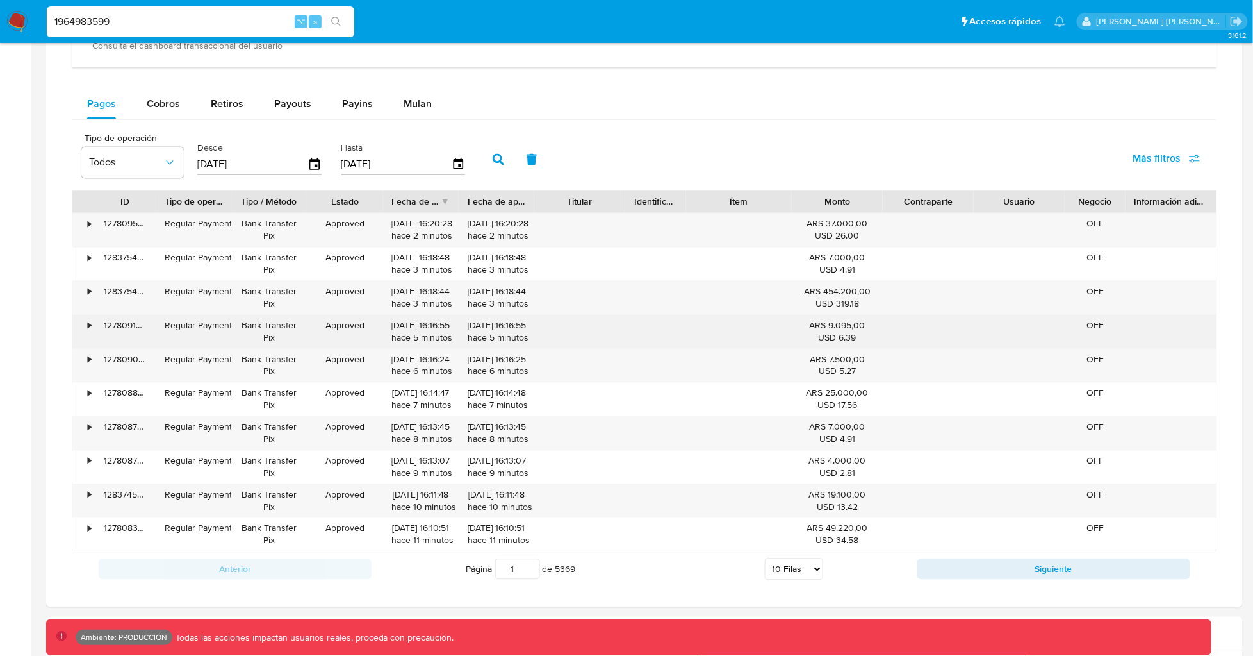
scroll to position [802, 0]
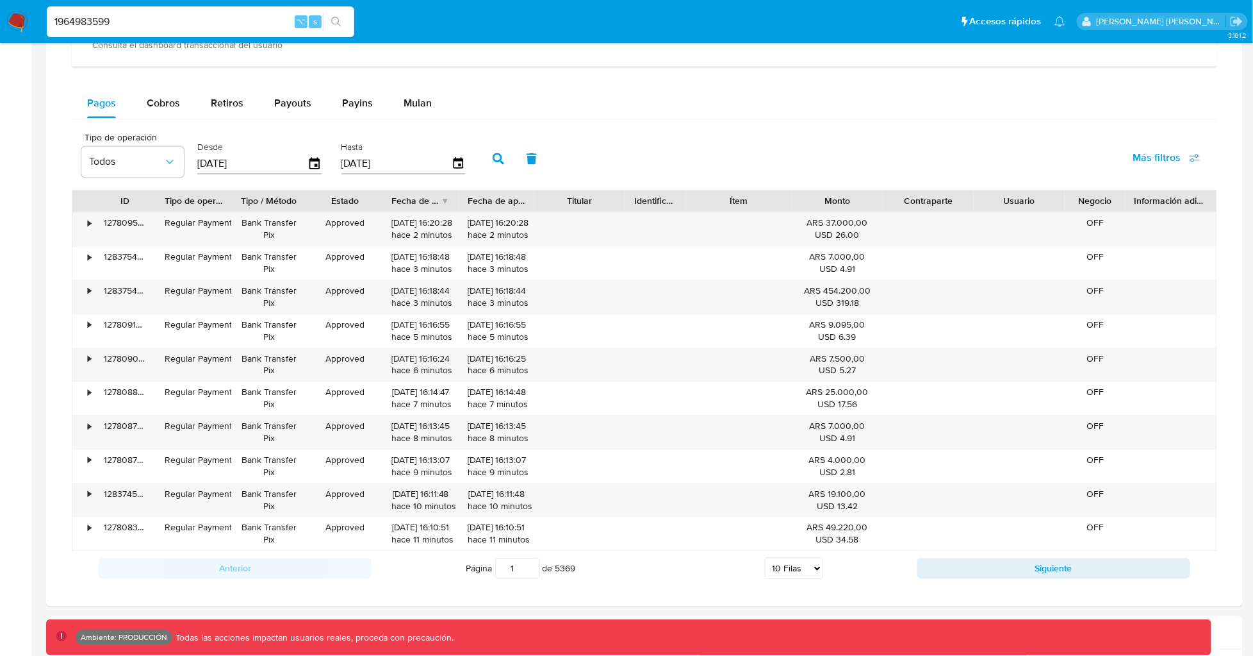
click at [270, 17] on input "1964983599" at bounding box center [201, 21] width 308 height 17
paste input "773002771"
type input "1773002771"
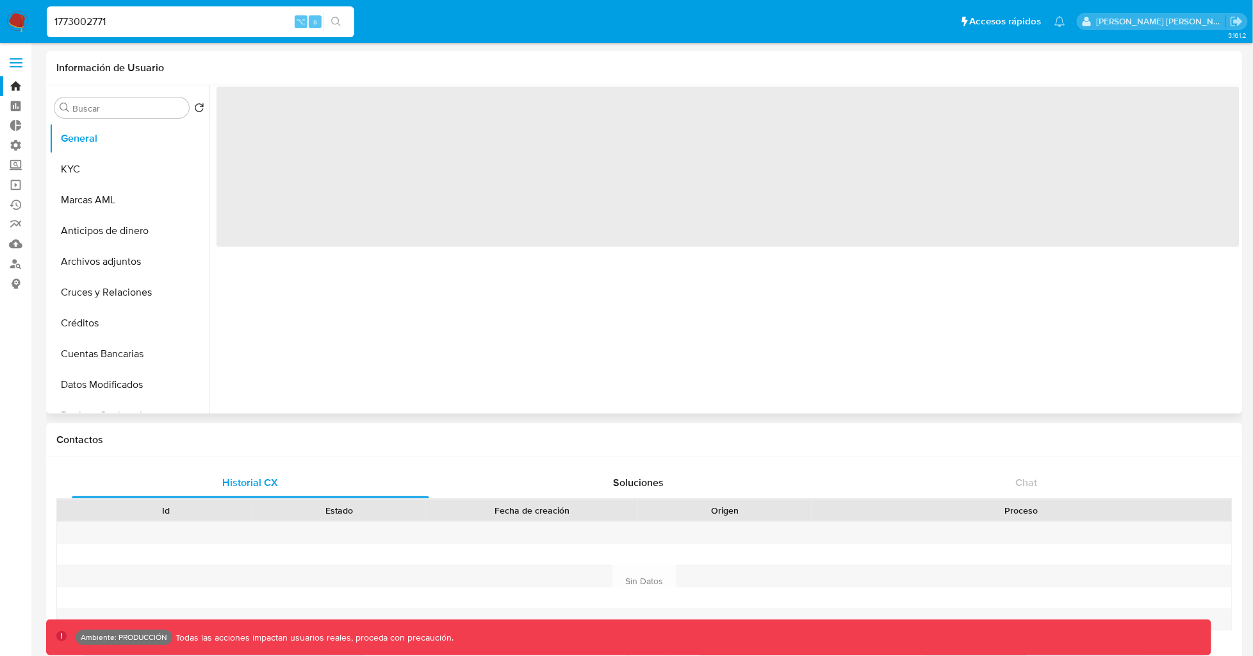
select select "10"
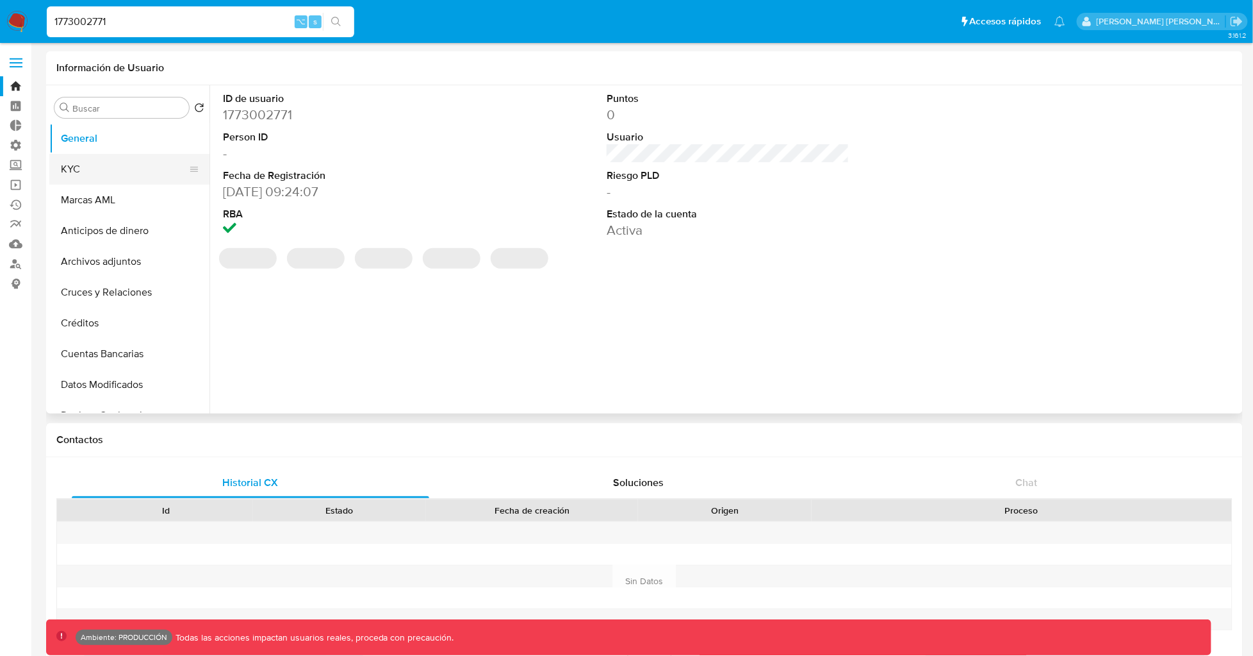
click at [124, 169] on button "KYC" at bounding box center [124, 169] width 150 height 31
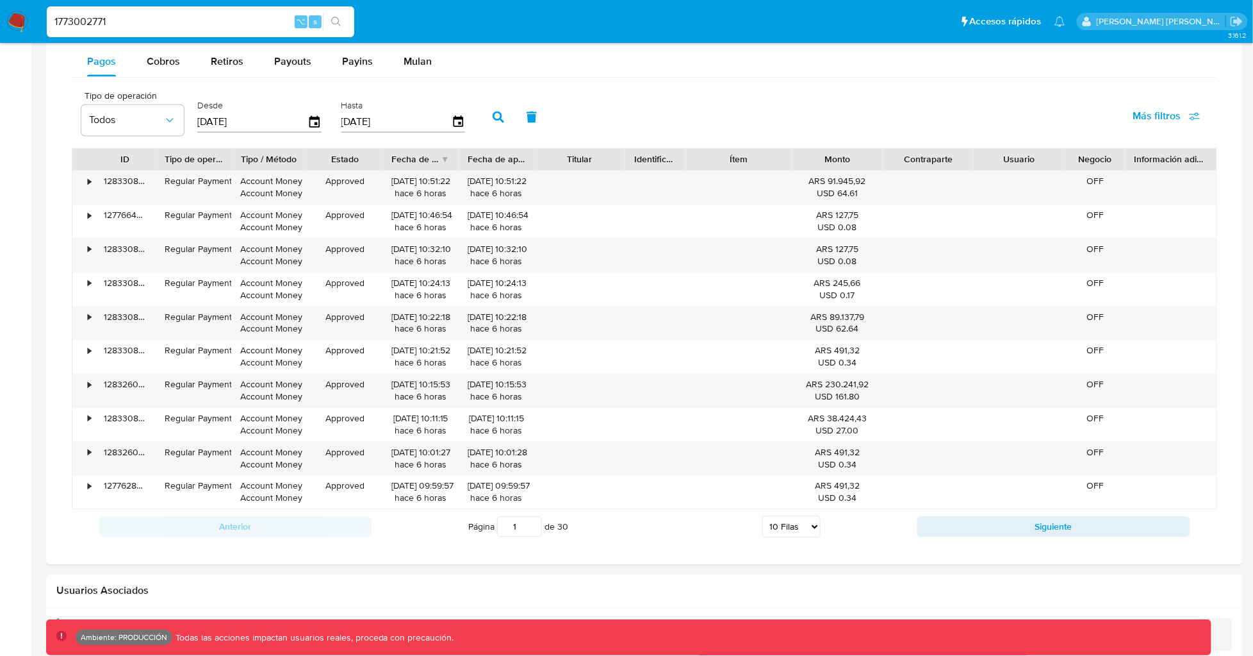
scroll to position [842, 0]
click at [167, 73] on div "Cobros" at bounding box center [163, 62] width 33 height 31
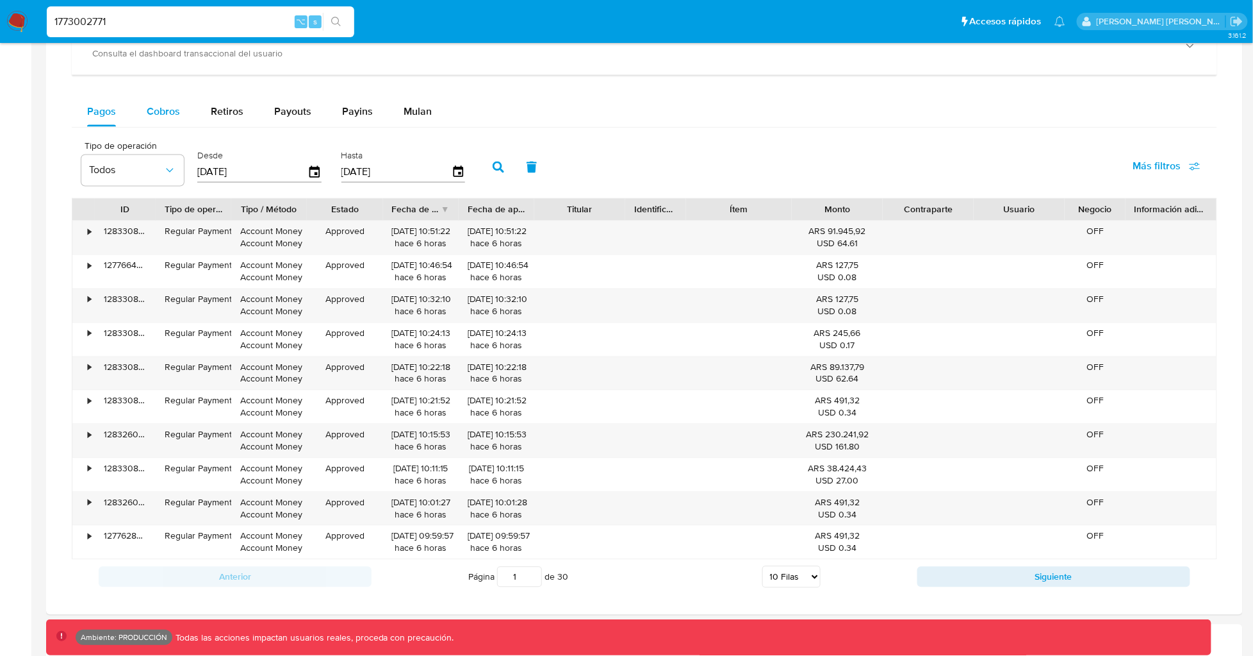
select select "10"
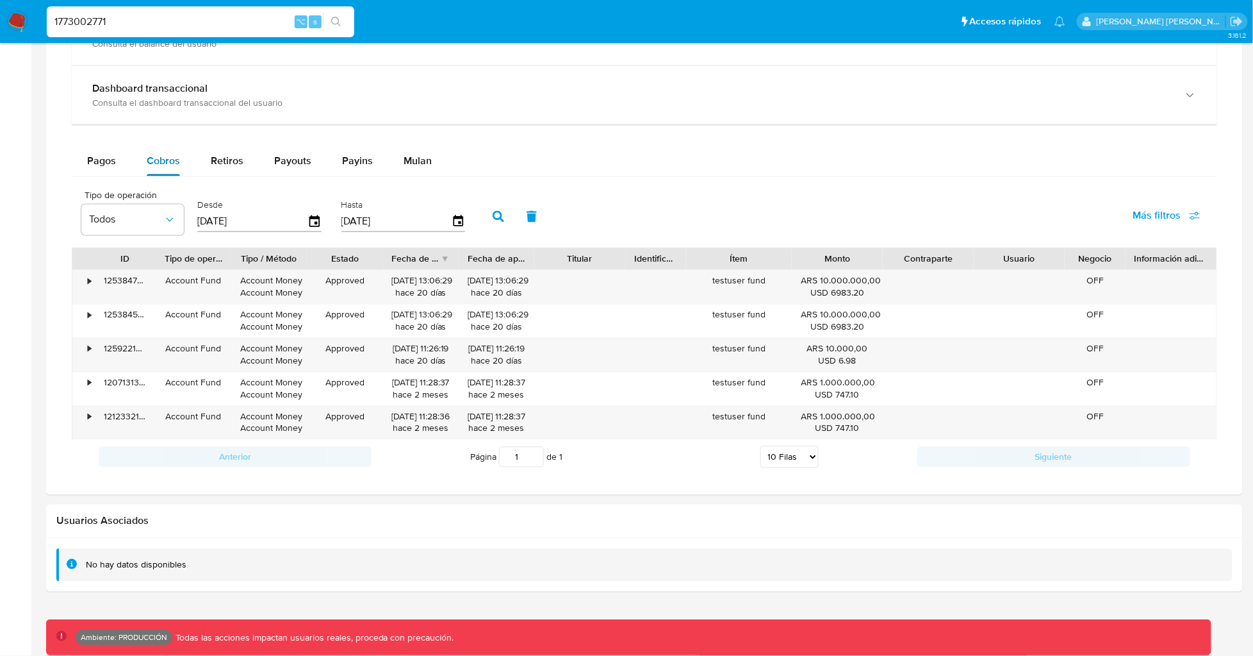
scroll to position [745, 0]
click at [103, 163] on span "Pagos" at bounding box center [101, 160] width 29 height 15
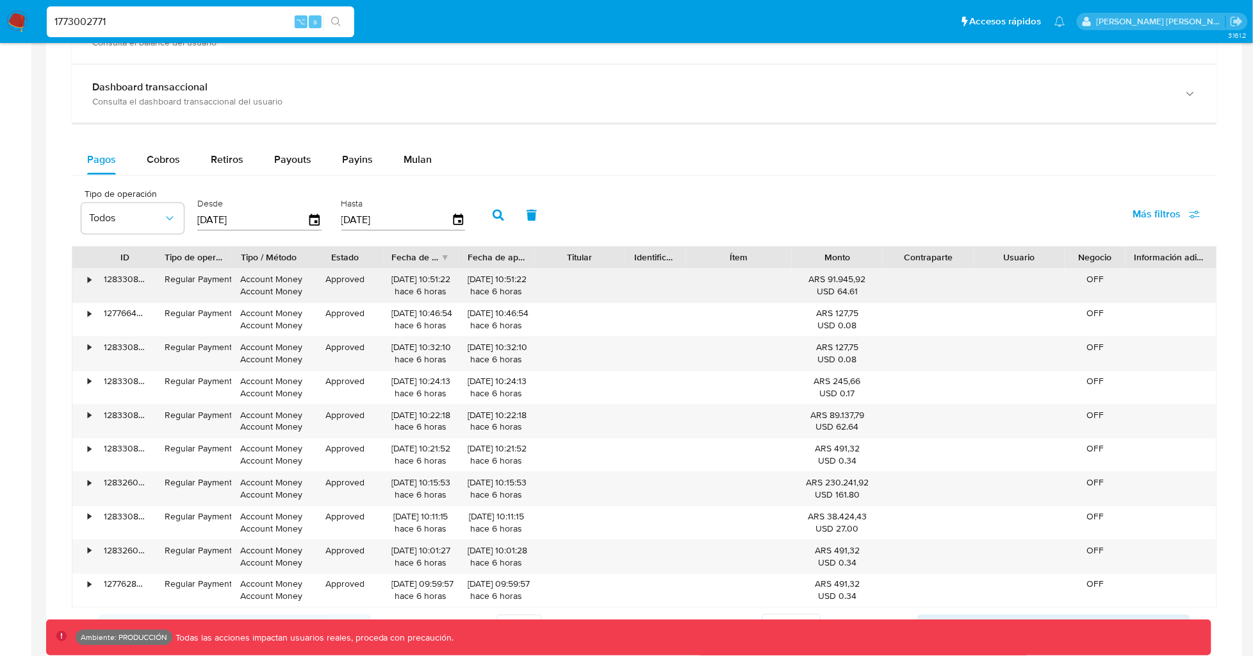
click at [79, 280] on div "•" at bounding box center [83, 285] width 22 height 33
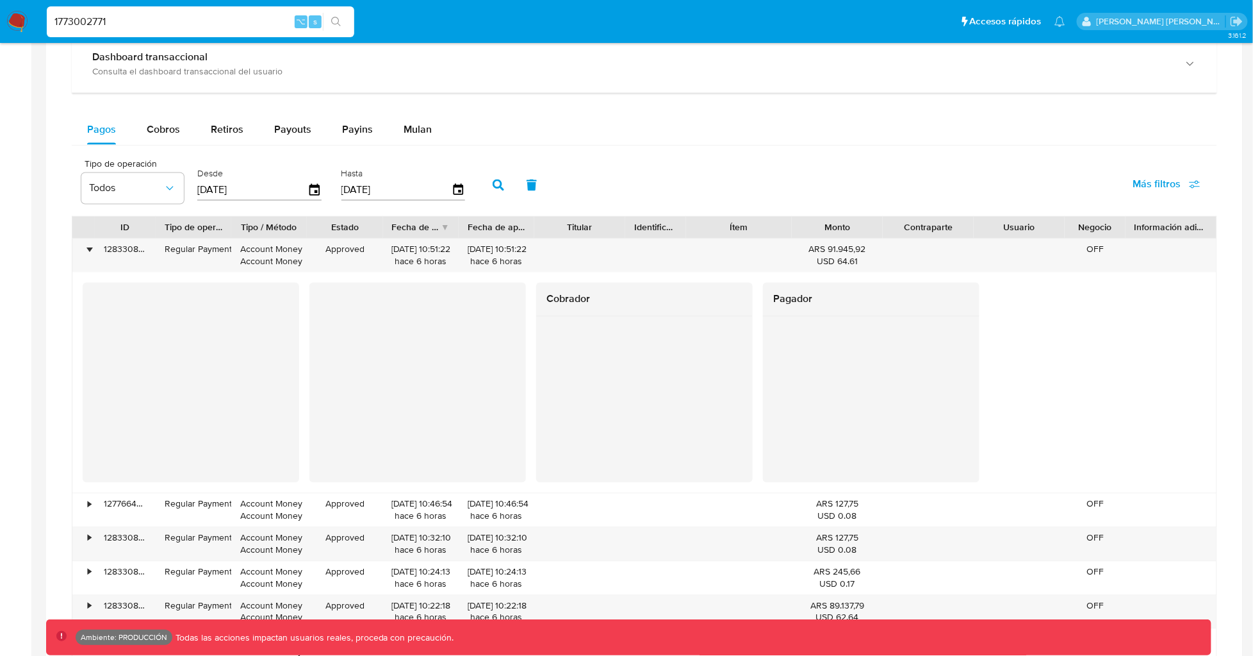
scroll to position [769, 0]
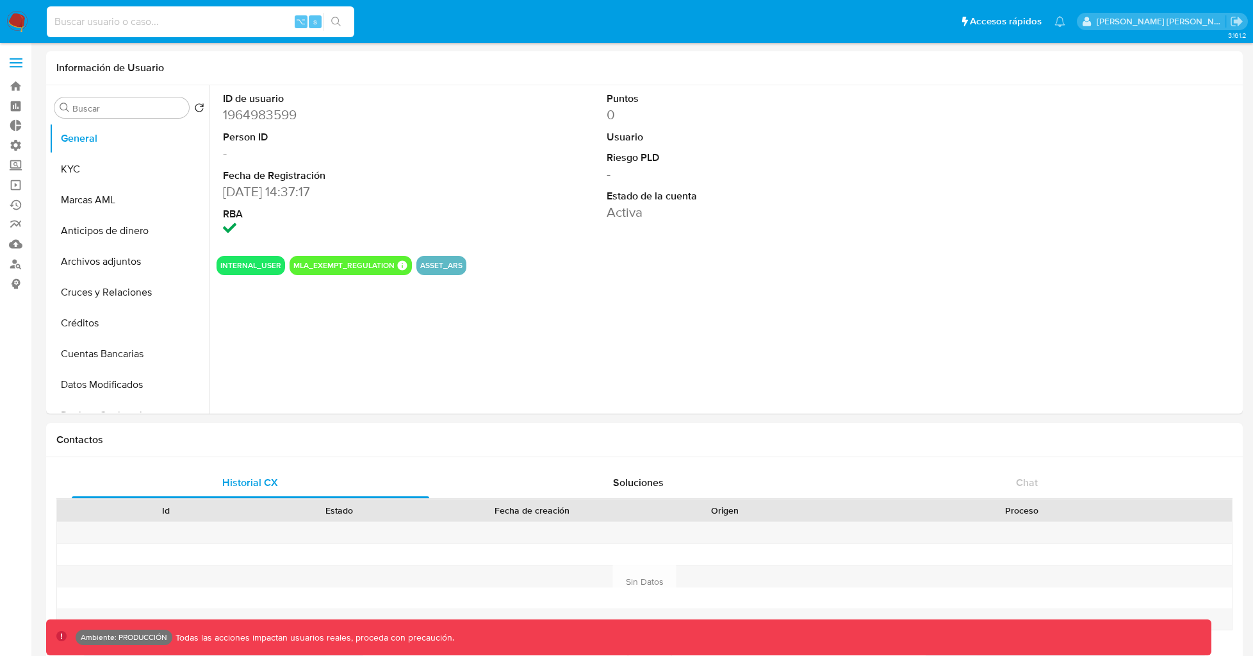
select select "10"
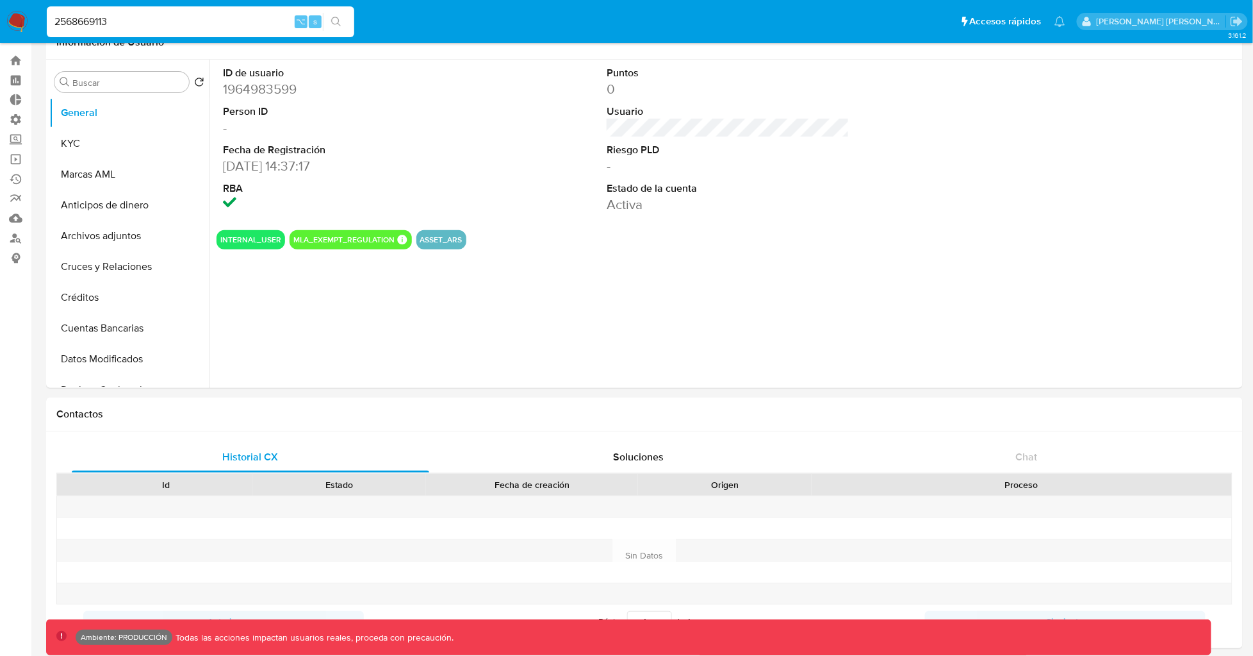
type input "2568669113"
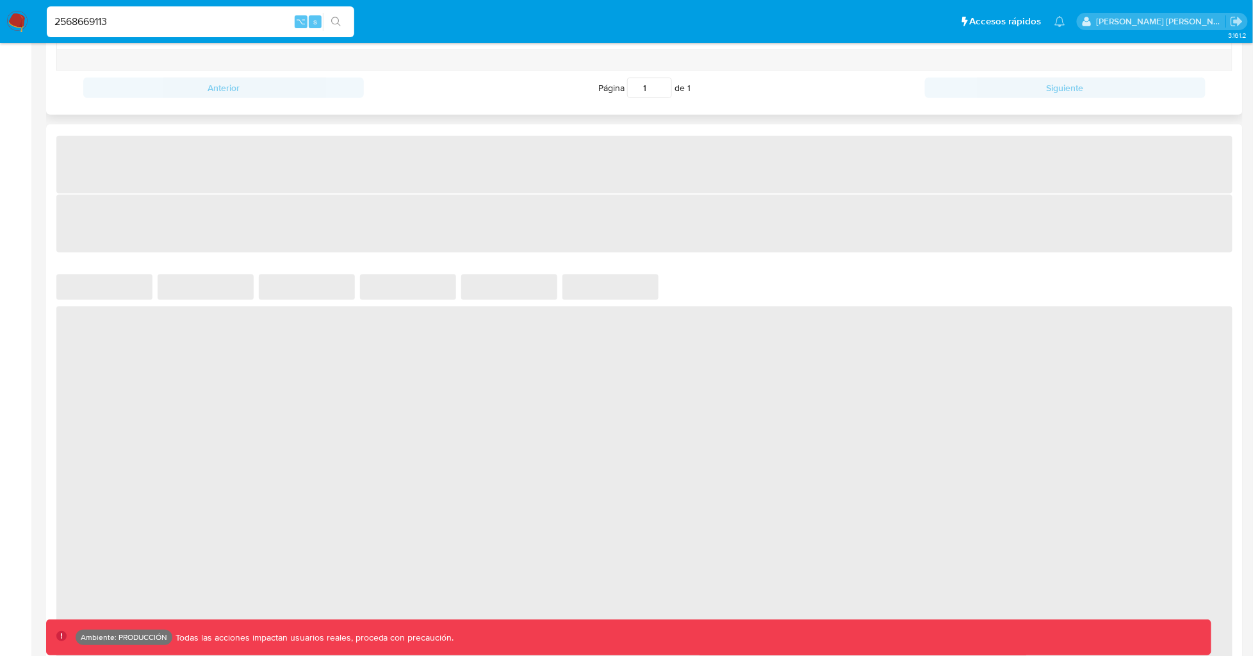
select select "10"
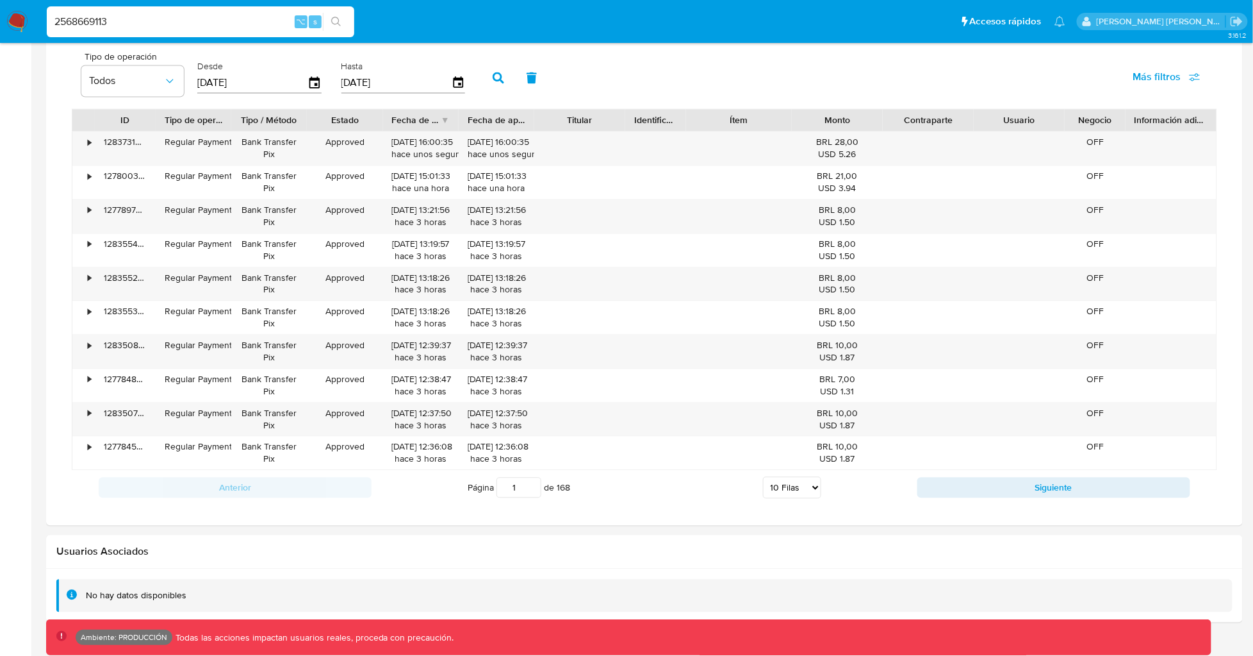
scroll to position [914, 0]
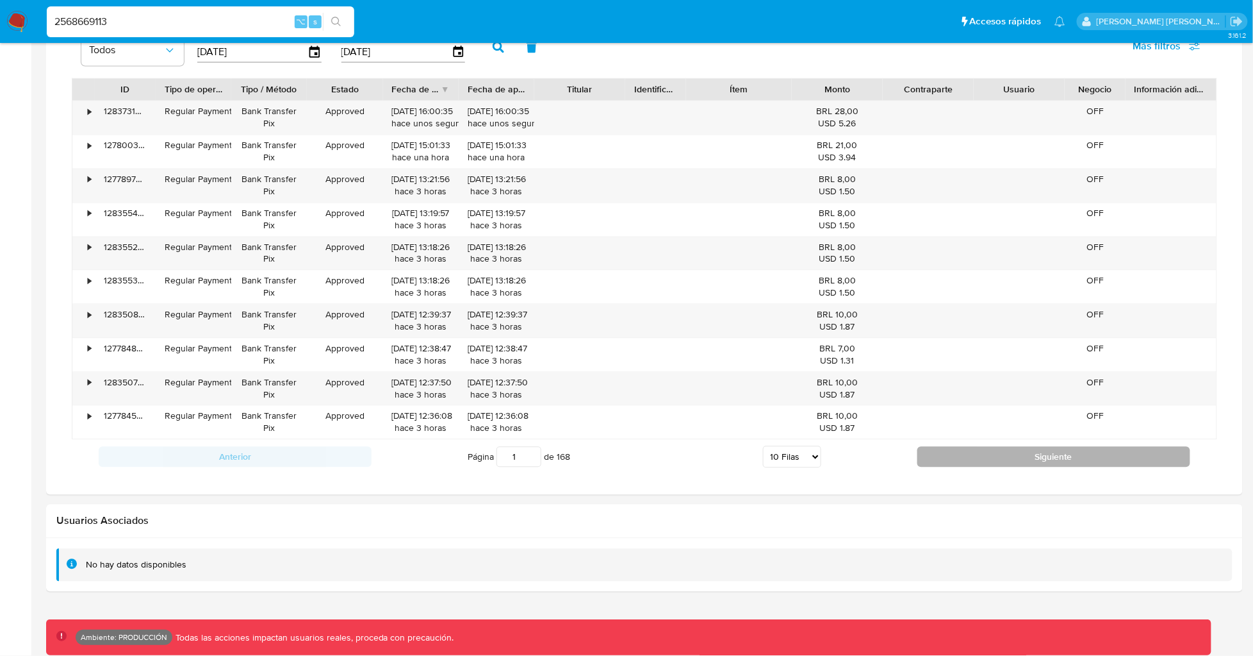
click at [971, 459] on button "Siguiente" at bounding box center [1054, 457] width 273 height 21
type input "2"
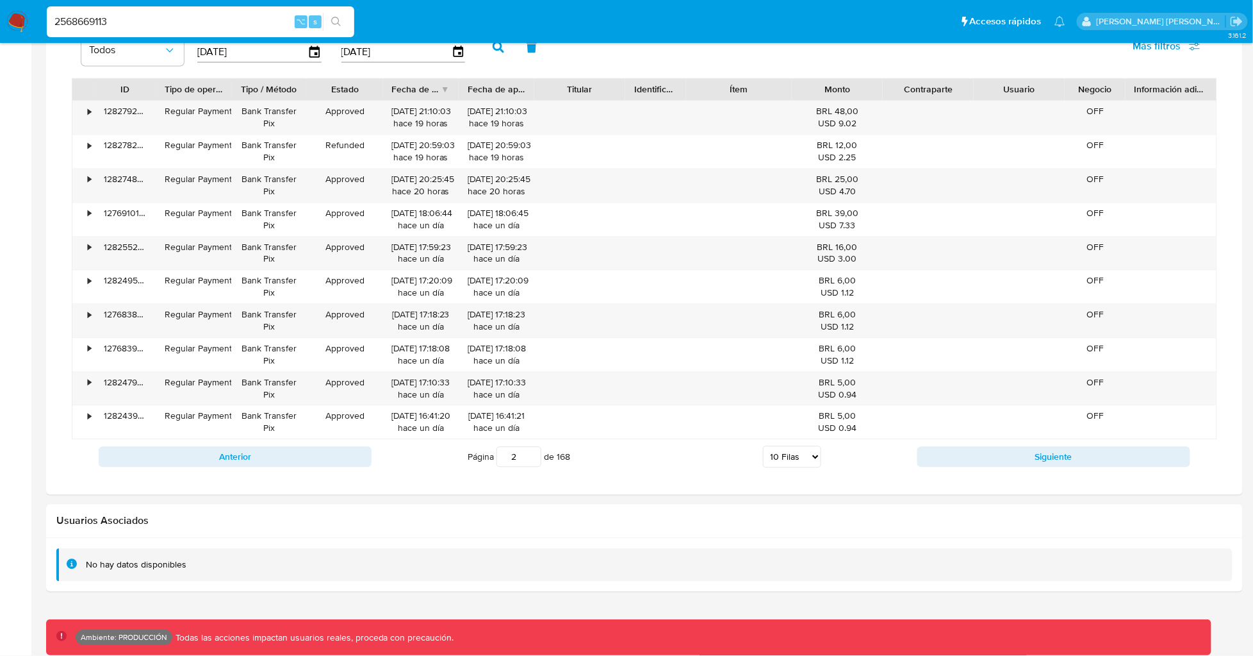
click at [117, 21] on input "2568669113" at bounding box center [201, 21] width 308 height 17
paste input "1968067595"
type input "1968067595"
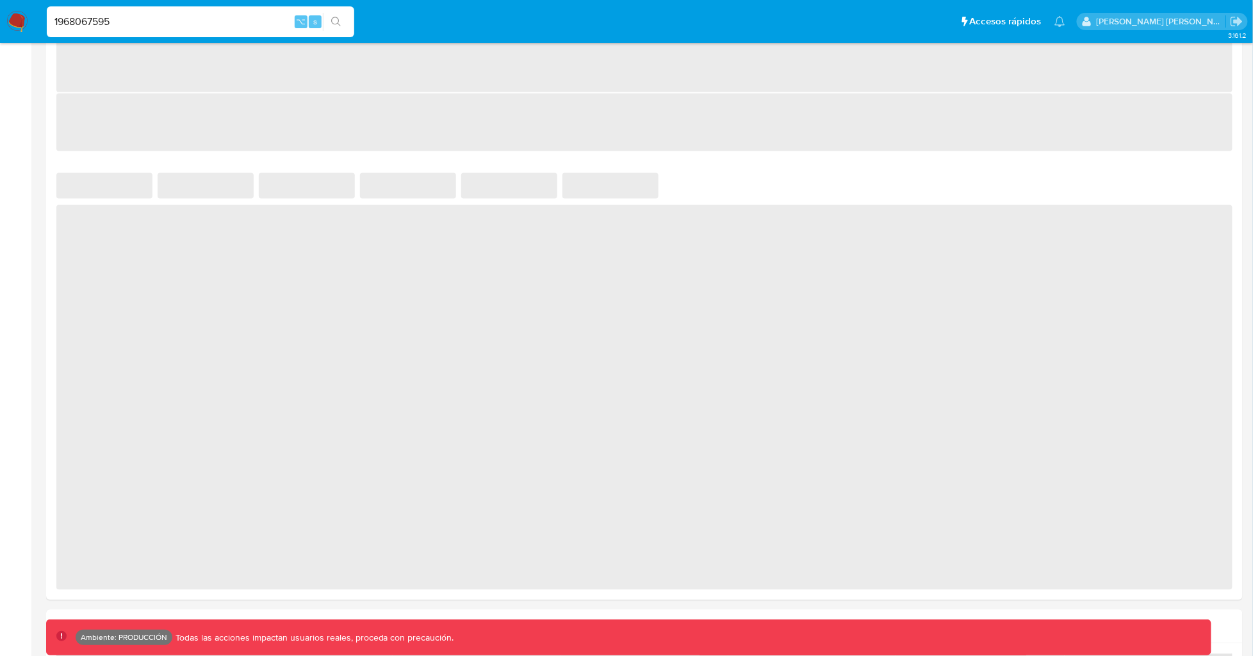
select select "10"
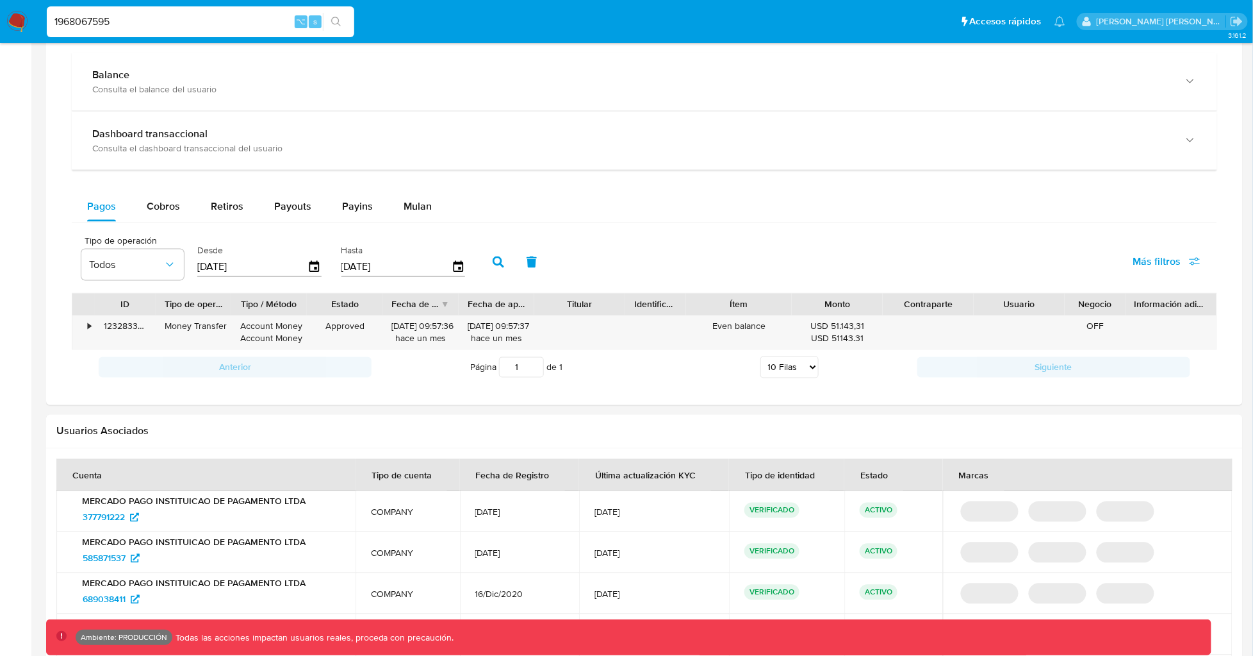
scroll to position [672, 0]
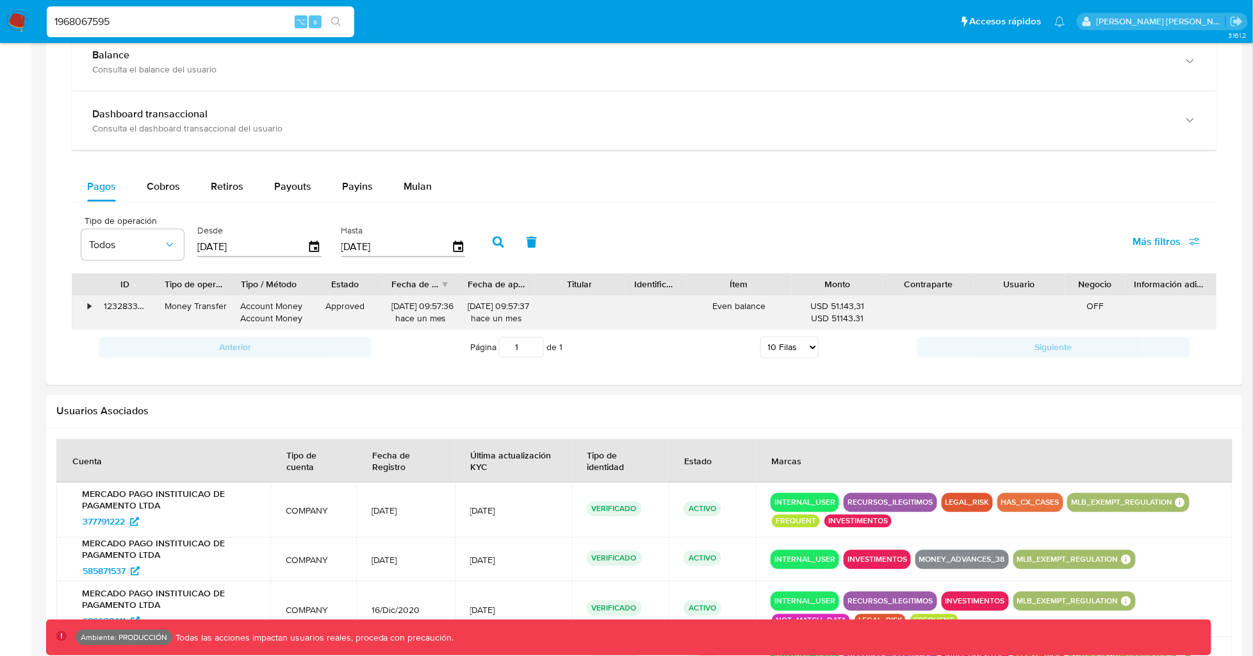
click at [88, 308] on div "•" at bounding box center [89, 307] width 3 height 12
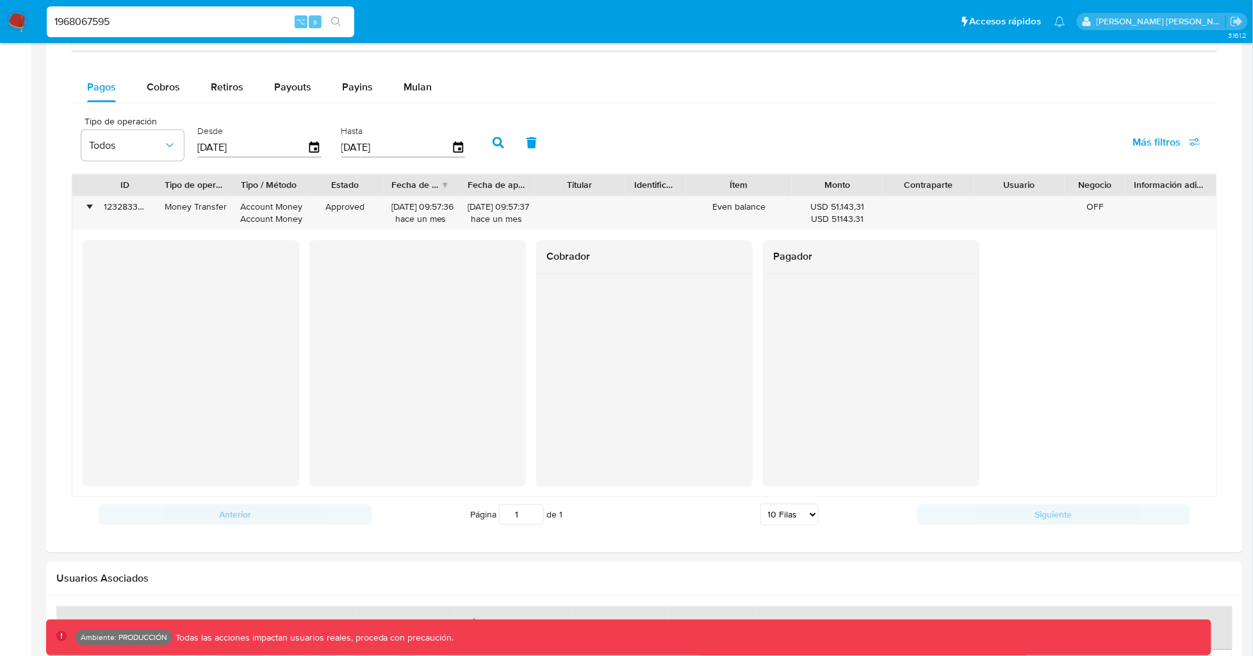
scroll to position [783, 0]
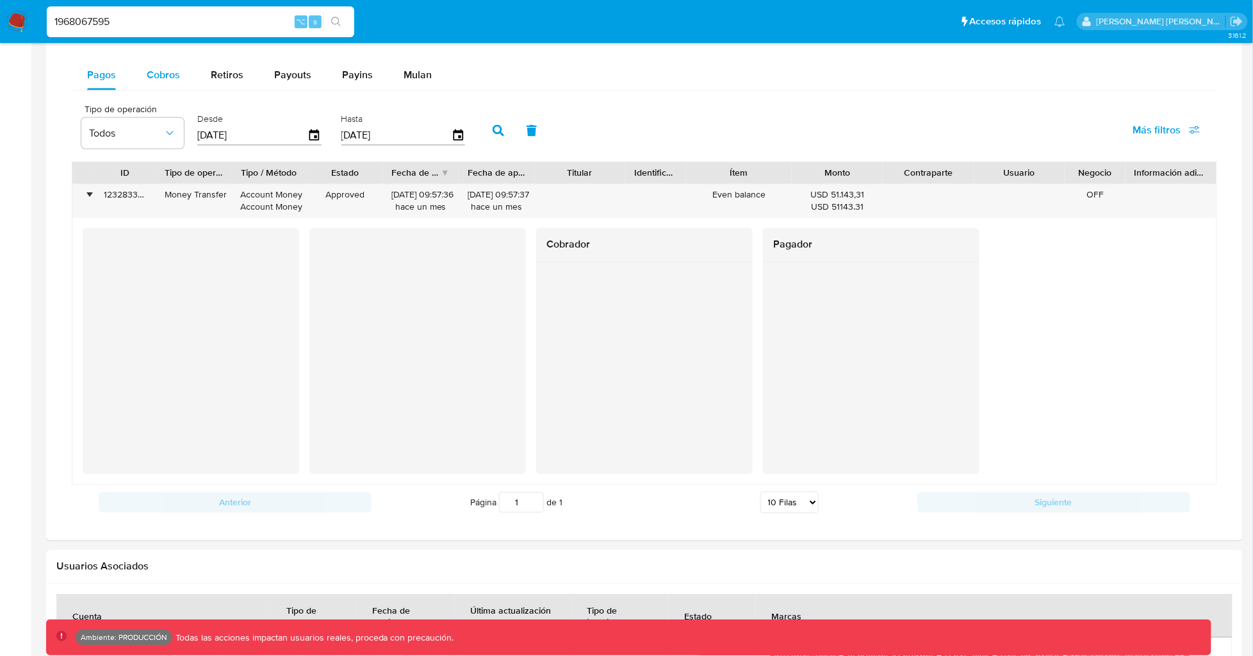
click at [163, 67] on span "Cobros" at bounding box center [163, 74] width 33 height 15
select select "10"
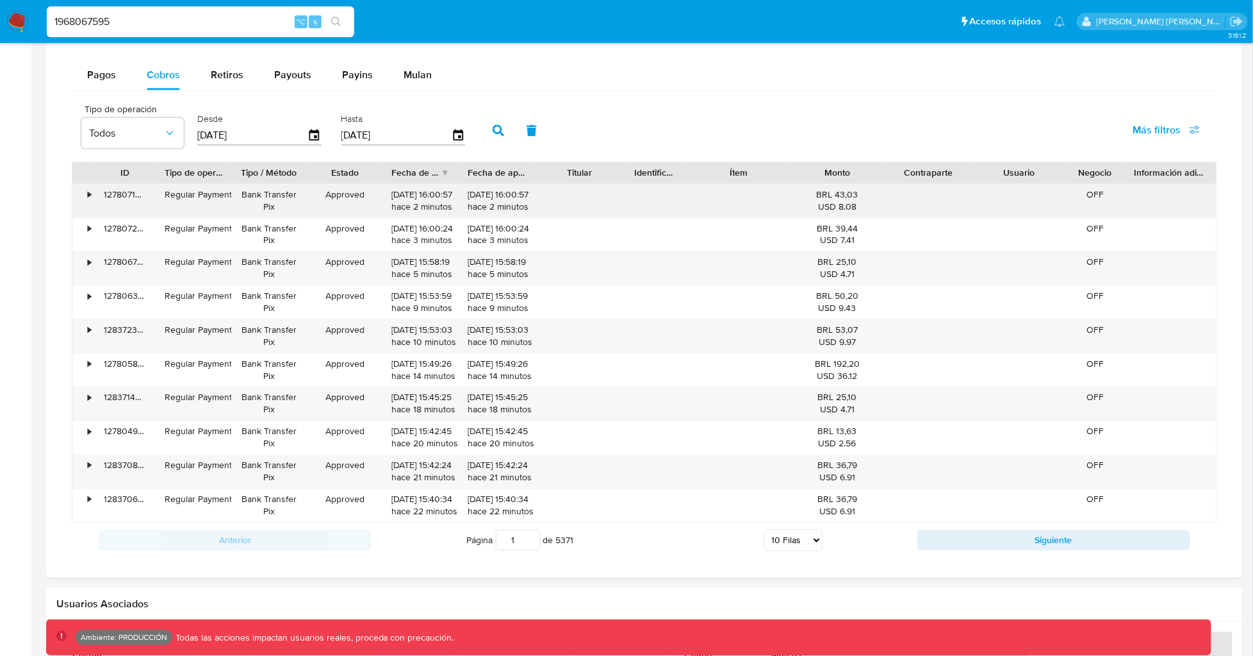
click at [88, 193] on div "•" at bounding box center [89, 195] width 3 height 12
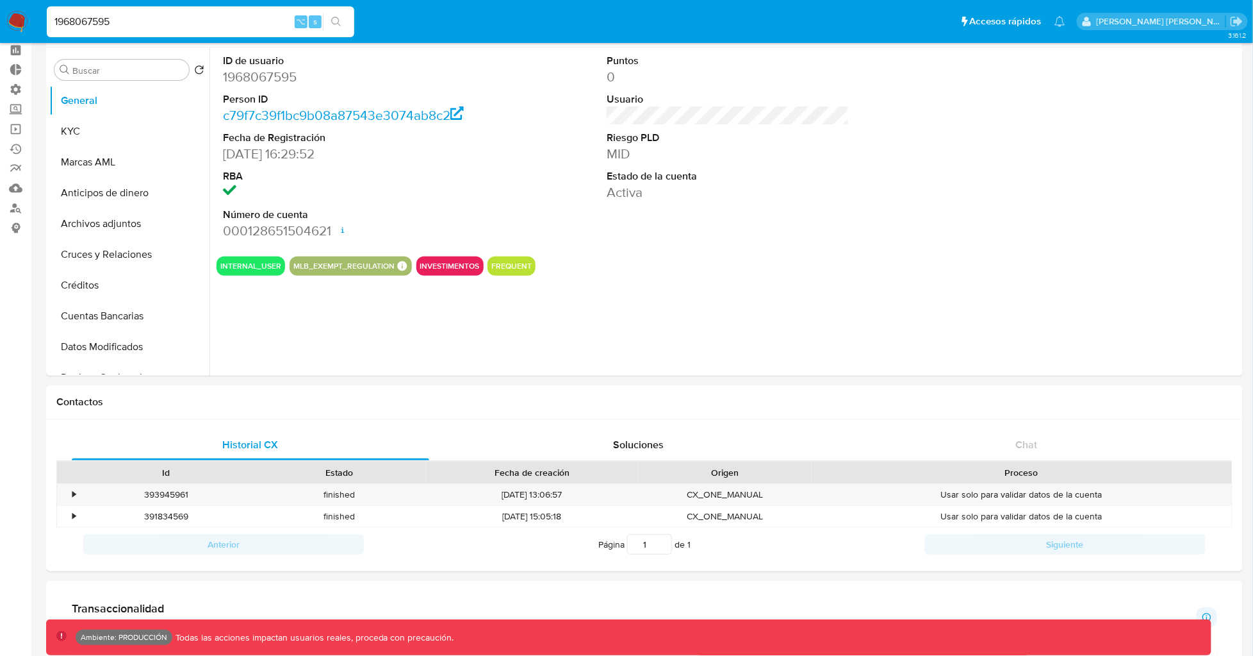
scroll to position [0, 0]
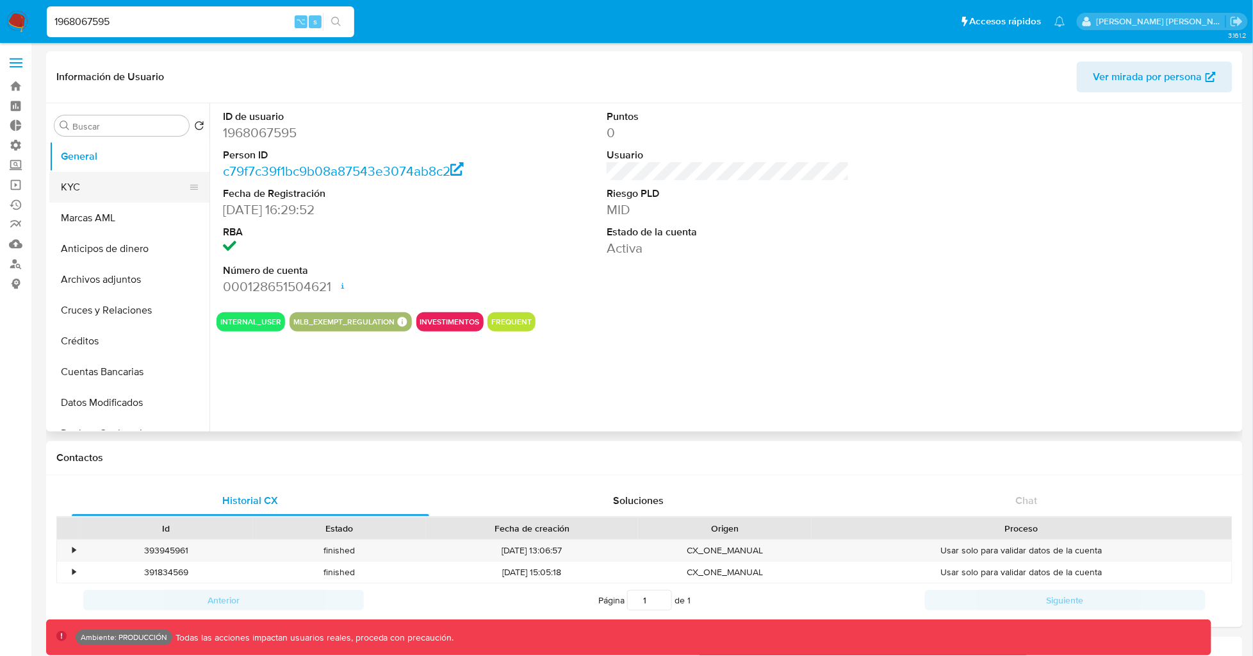
click at [92, 181] on button "KYC" at bounding box center [124, 187] width 150 height 31
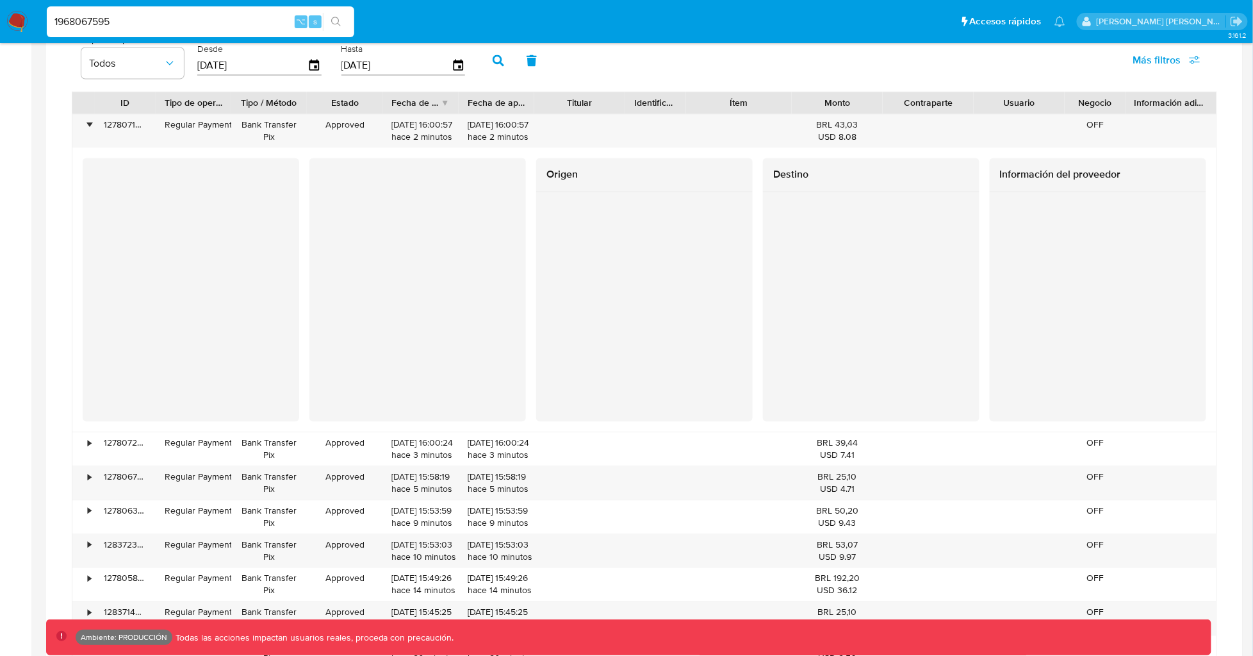
scroll to position [894, 0]
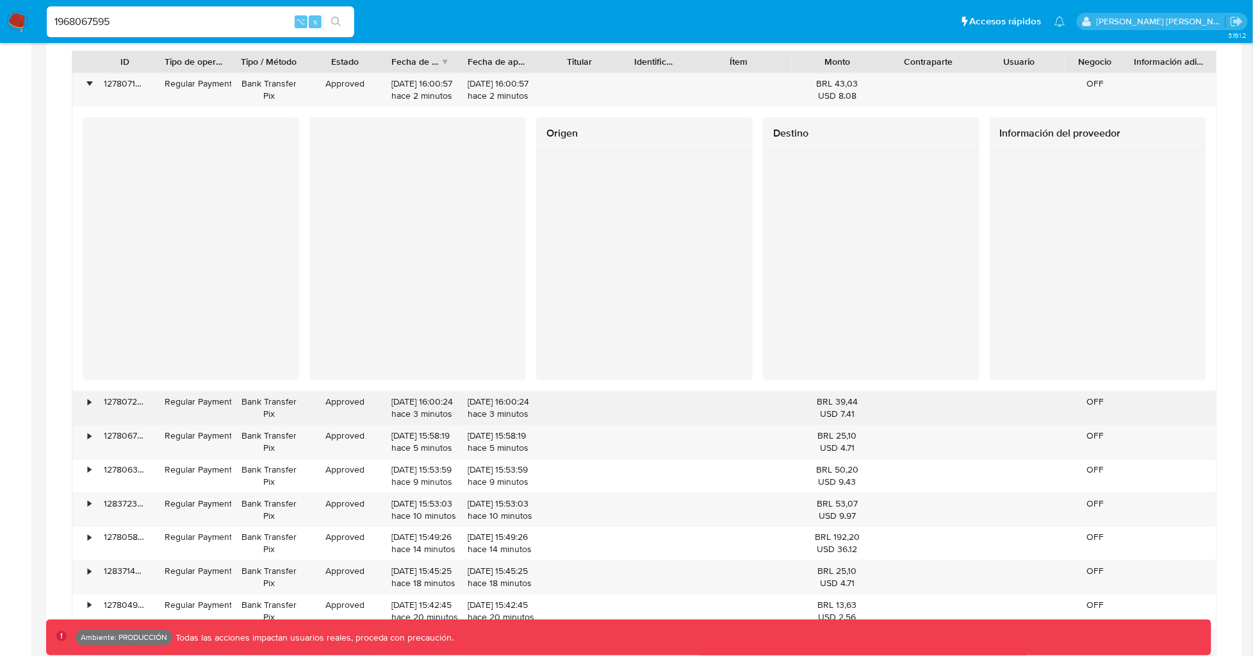
click at [92, 410] on div "•" at bounding box center [83, 408] width 22 height 33
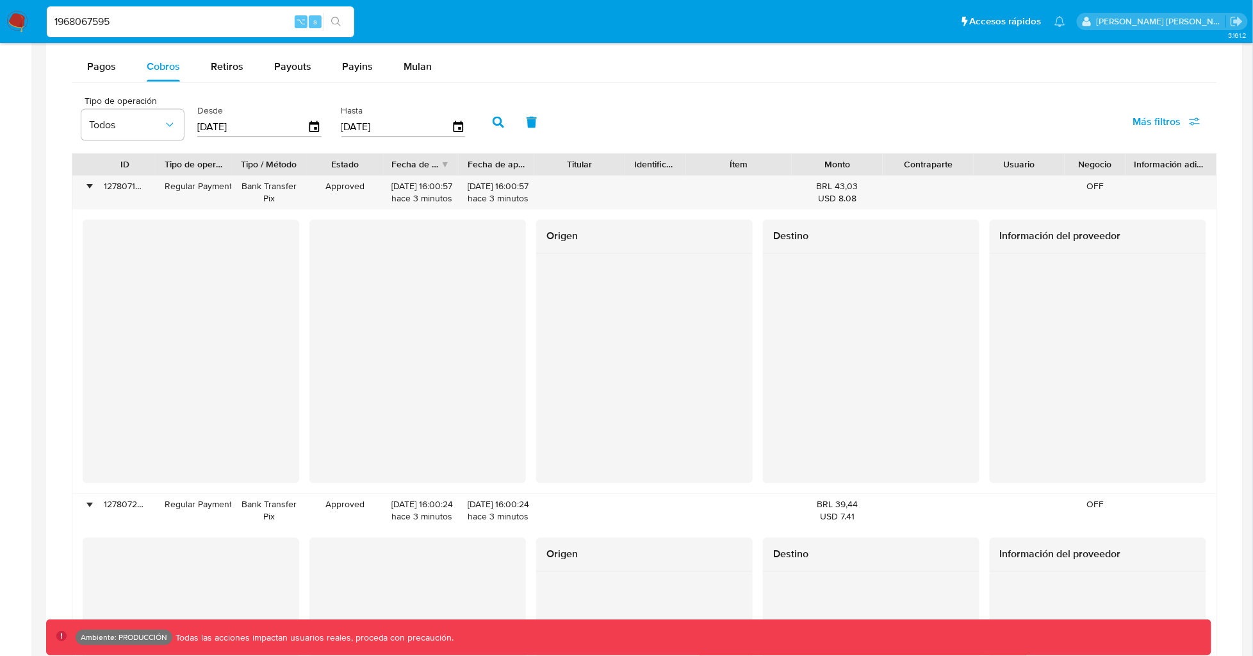
scroll to position [789, 0]
click at [88, 199] on div "•" at bounding box center [83, 194] width 22 height 33
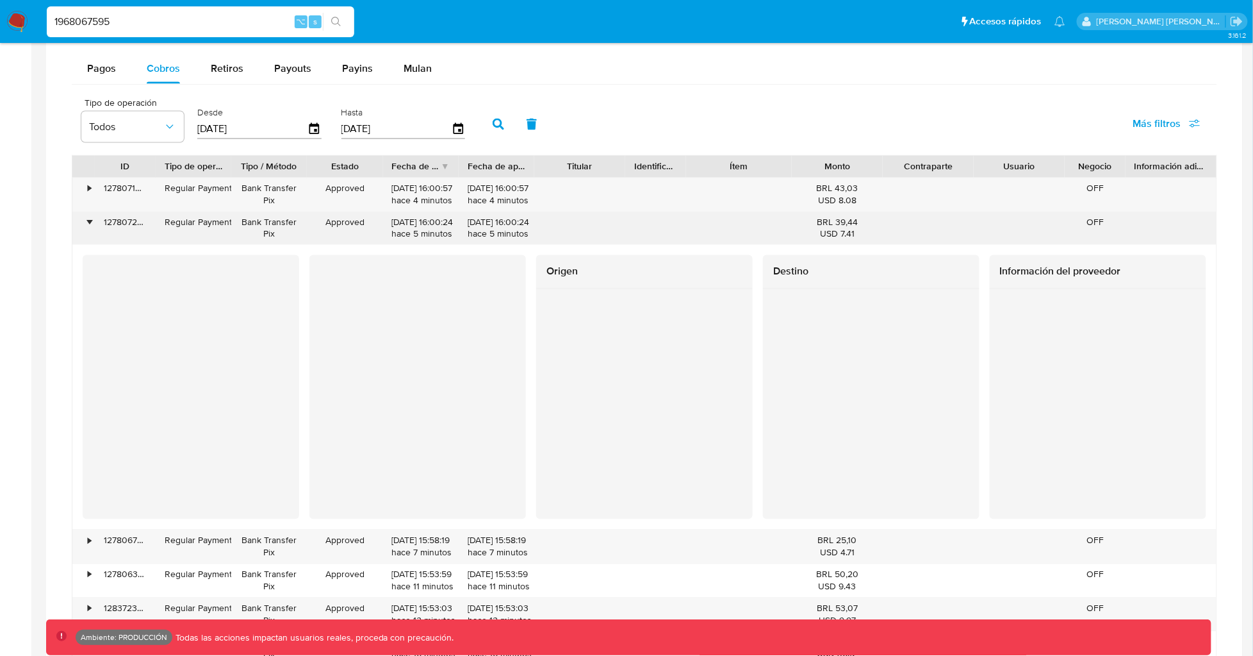
click at [88, 228] on div "•" at bounding box center [89, 223] width 3 height 12
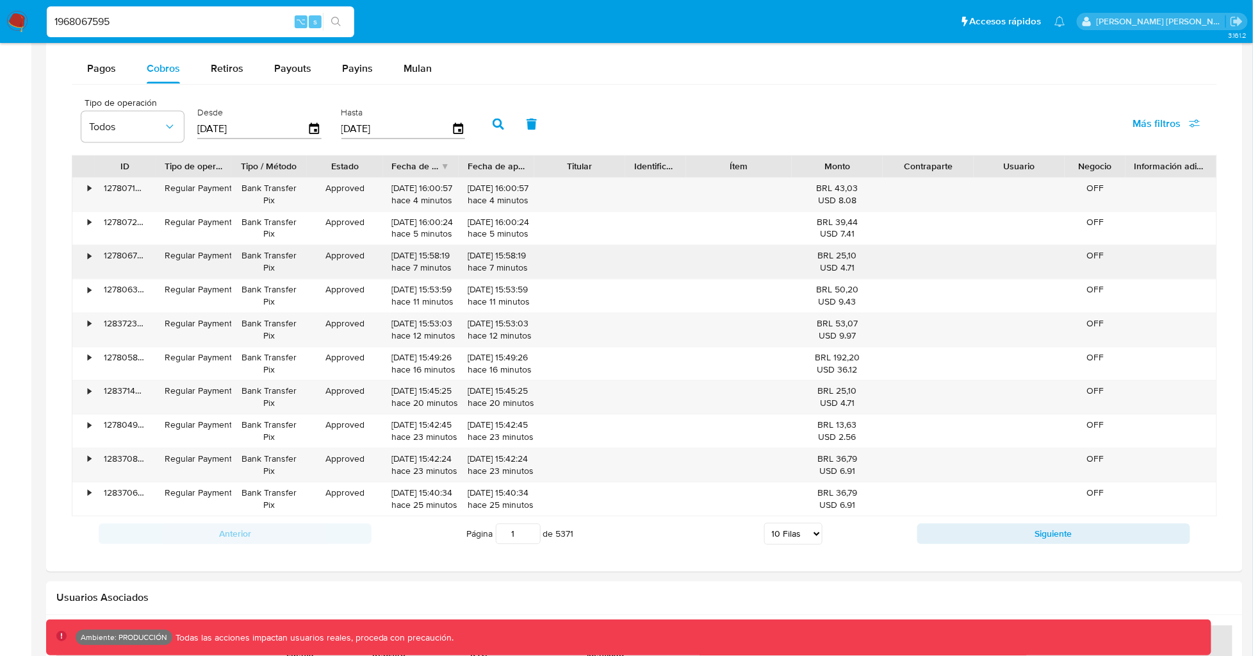
click at [92, 262] on div "•" at bounding box center [83, 261] width 22 height 33
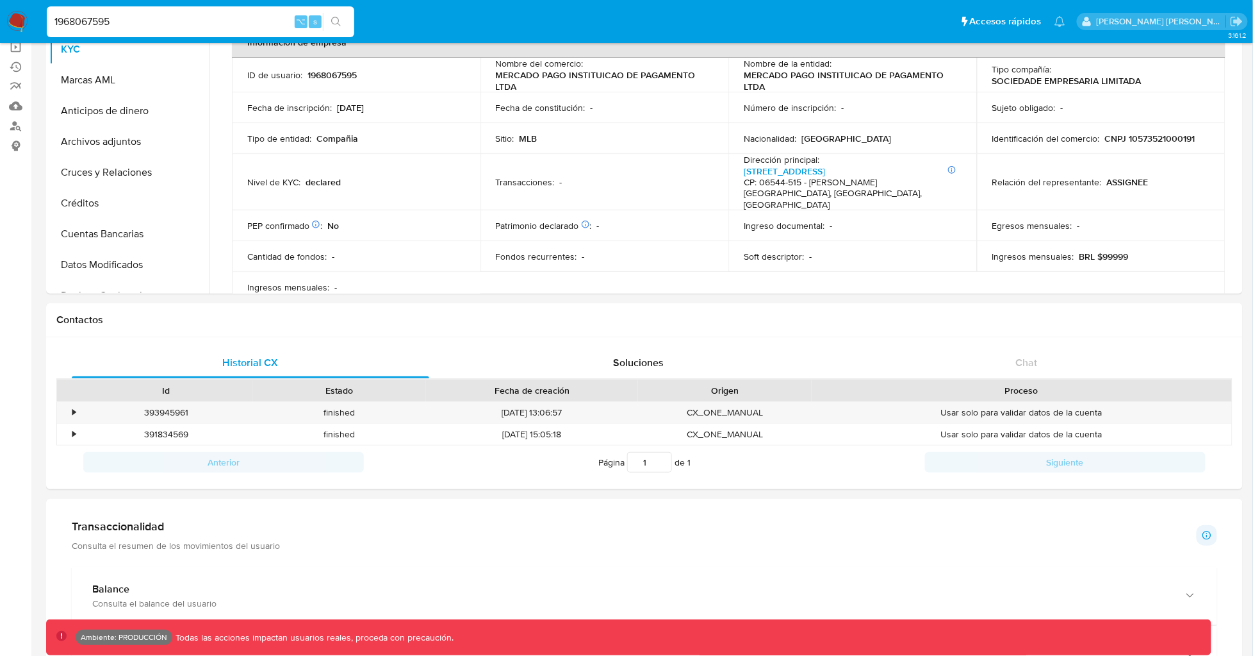
scroll to position [0, 0]
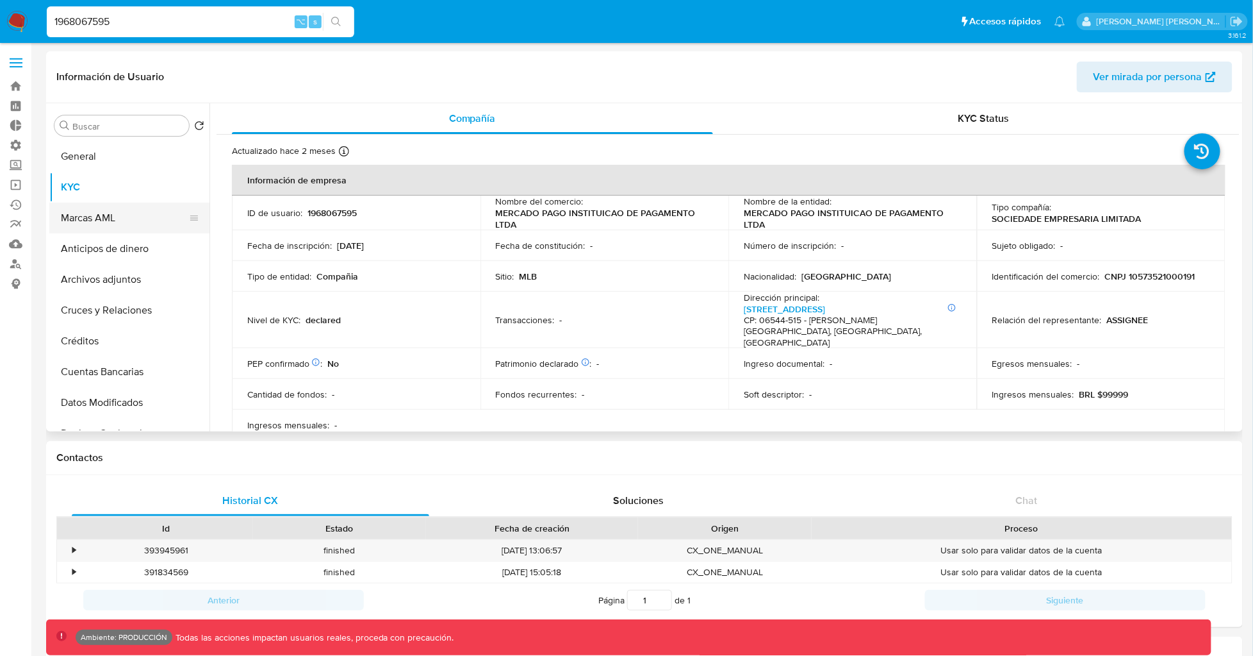
click at [124, 225] on button "Marcas AML" at bounding box center [124, 217] width 150 height 31
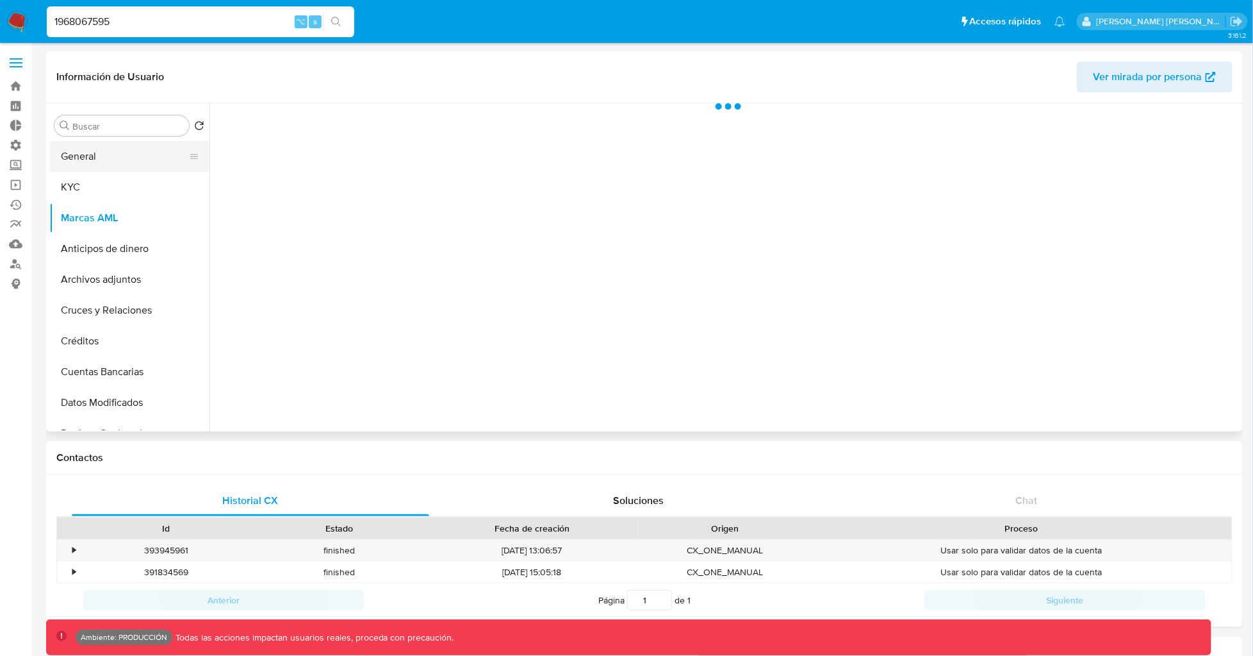
click at [111, 153] on button "General" at bounding box center [124, 156] width 150 height 31
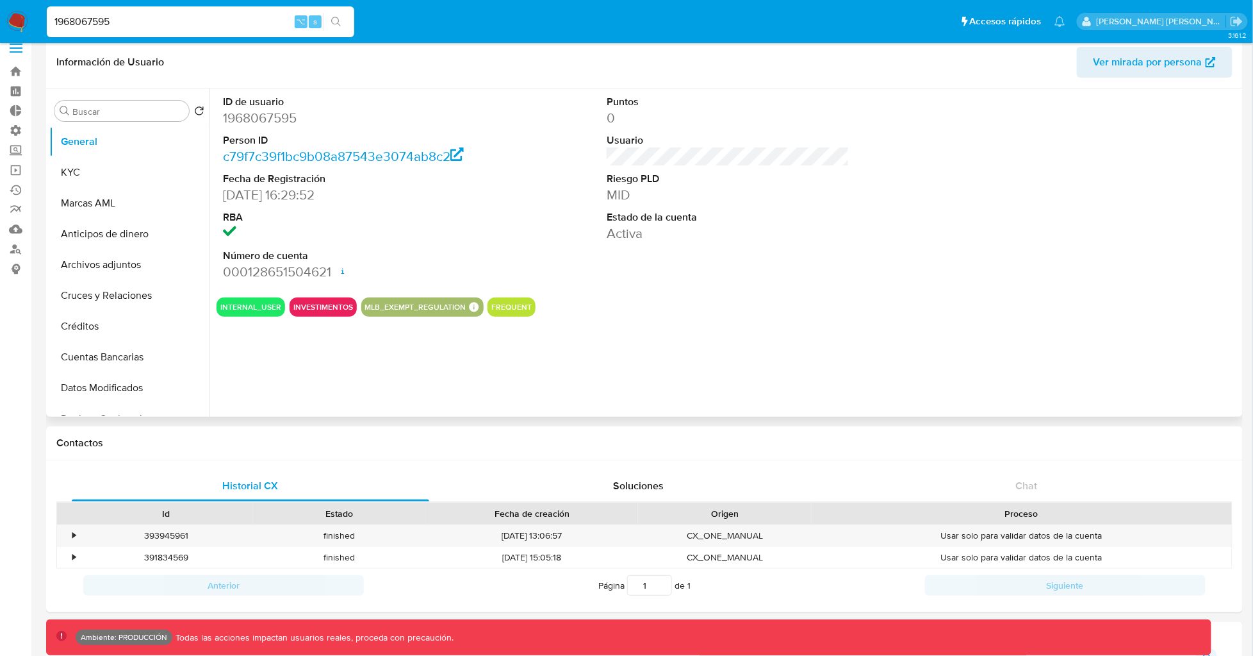
scroll to position [18, 0]
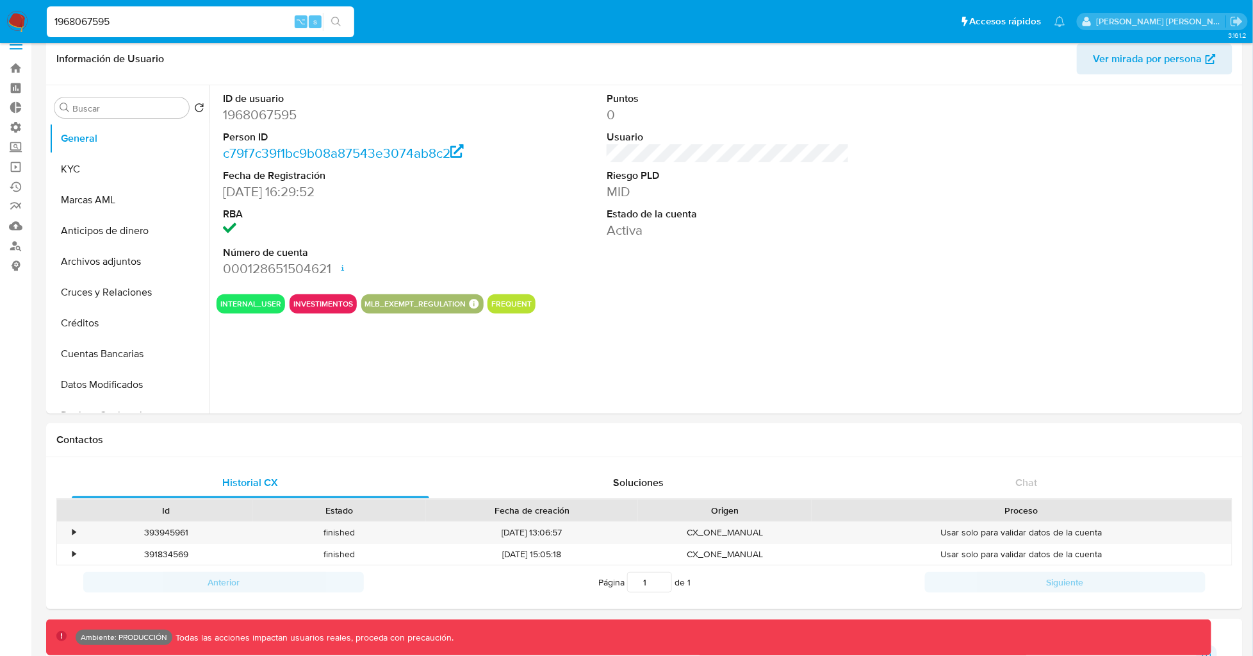
click at [149, 12] on div "1968067595 ⌥ s" at bounding box center [201, 21] width 308 height 31
click at [144, 24] on input "1968067595" at bounding box center [201, 21] width 308 height 17
paste input "2536972114"
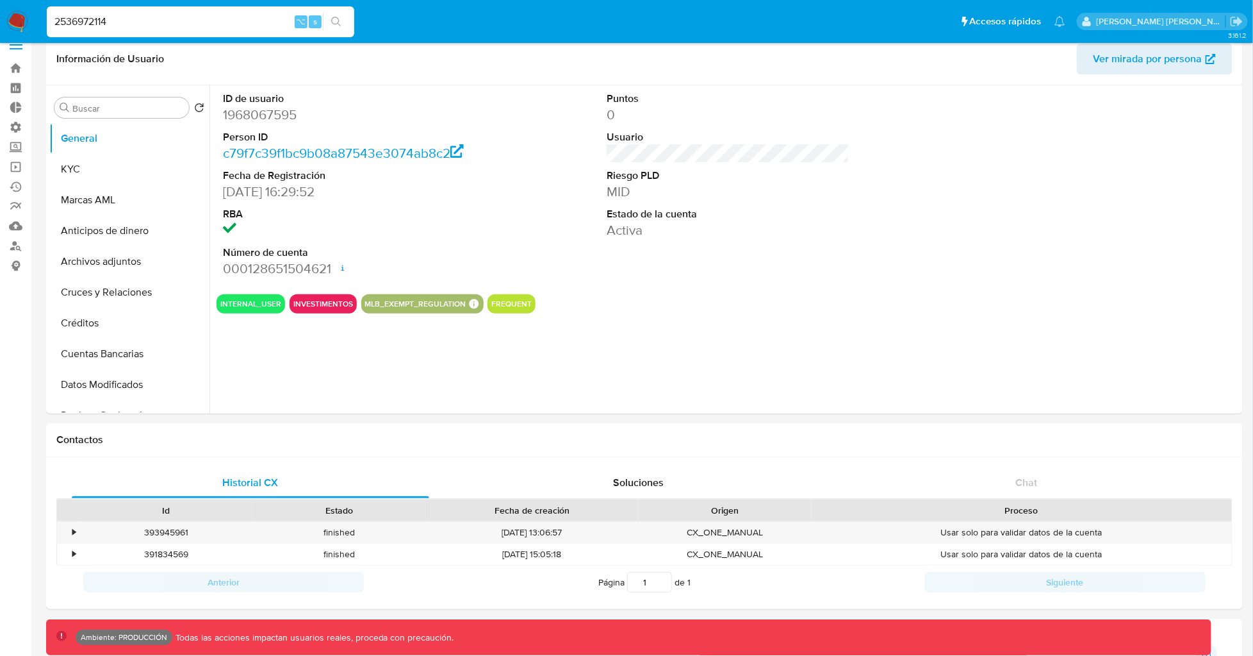
type input "2536972114"
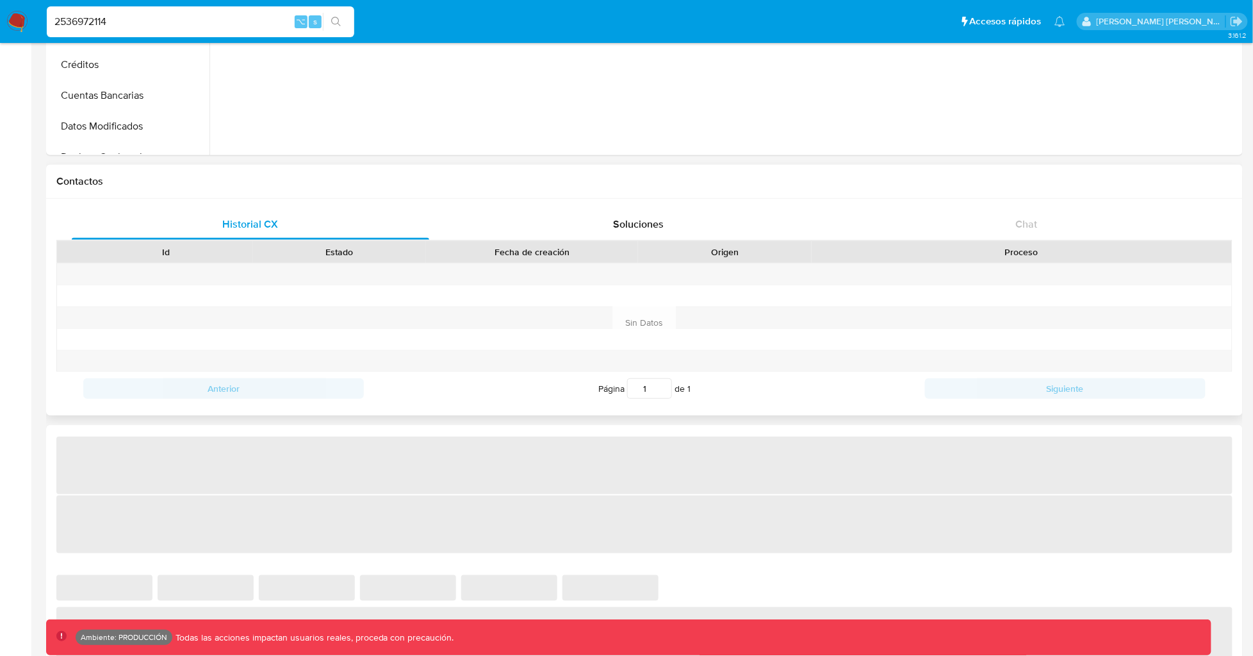
select select "10"
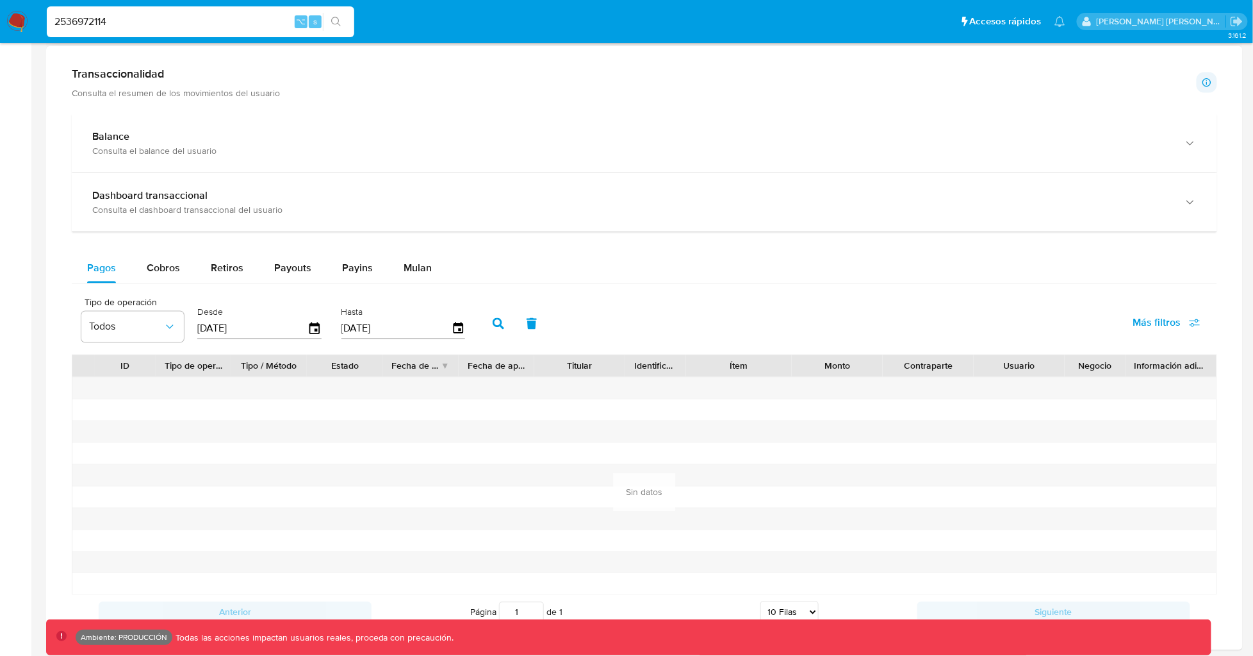
scroll to position [654, 0]
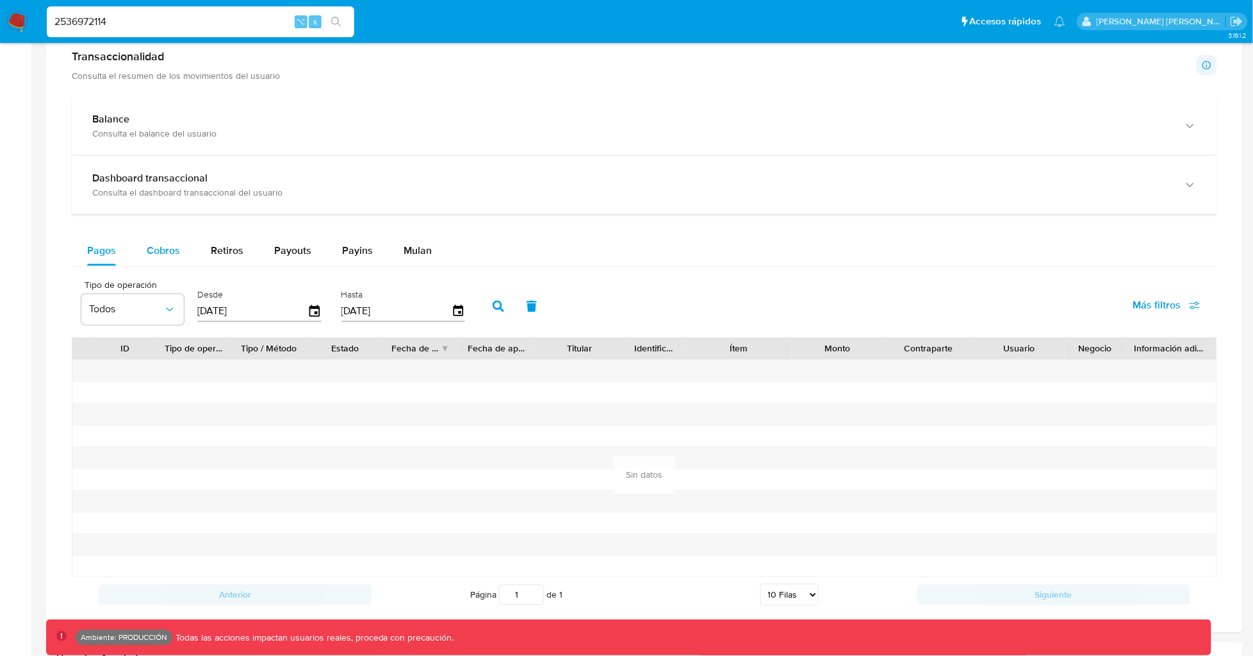
click at [153, 256] on span "Cobros" at bounding box center [163, 250] width 33 height 15
select select "10"
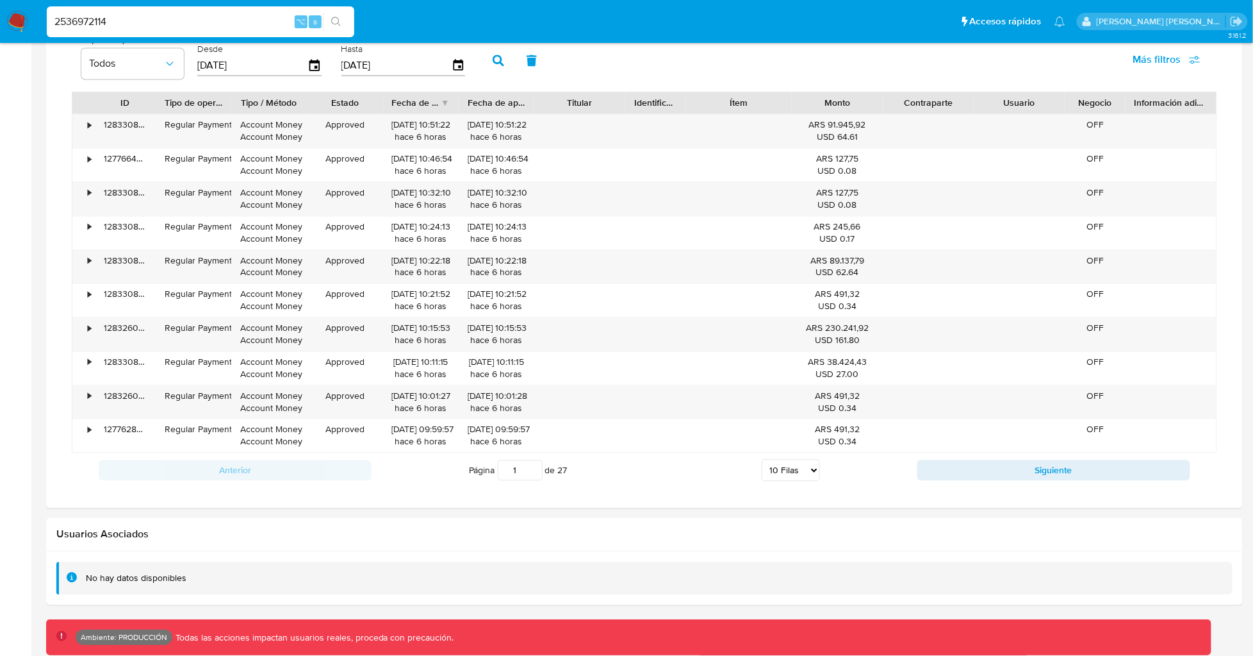
scroll to position [907, 0]
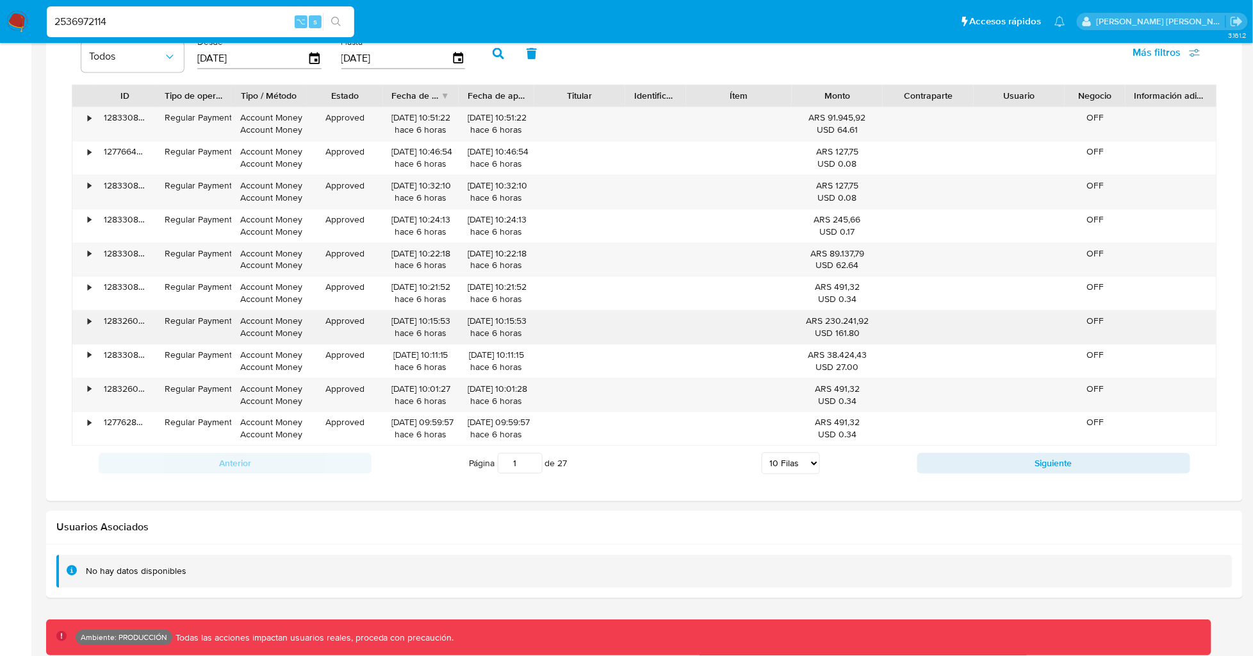
click at [89, 322] on div "•" at bounding box center [89, 321] width 3 height 12
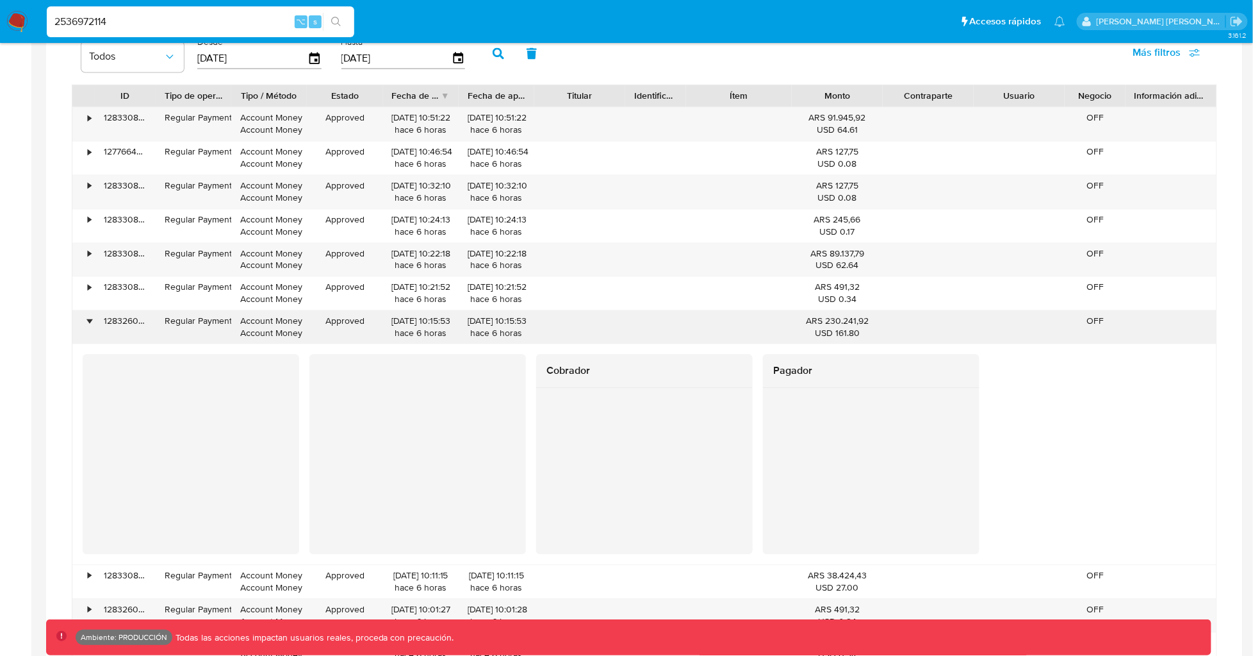
click at [103, 324] on div "128326008056" at bounding box center [125, 327] width 61 height 33
click at [90, 324] on div "•" at bounding box center [89, 321] width 3 height 12
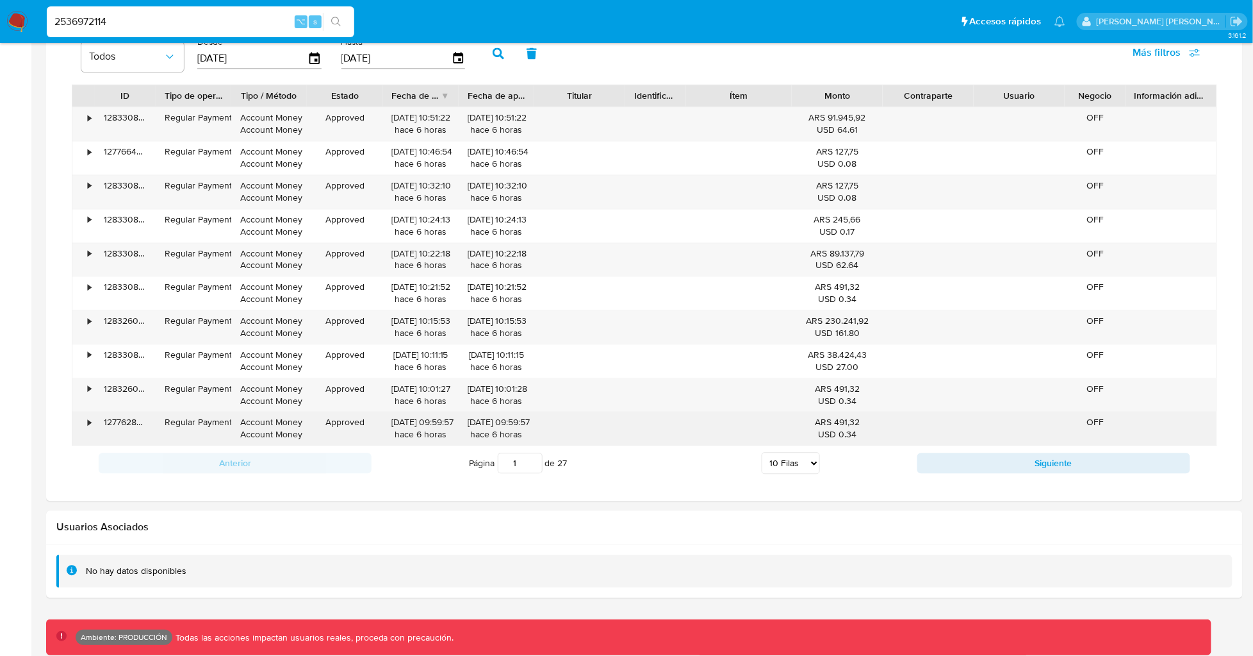
click at [94, 422] on div "•" at bounding box center [83, 428] width 22 height 33
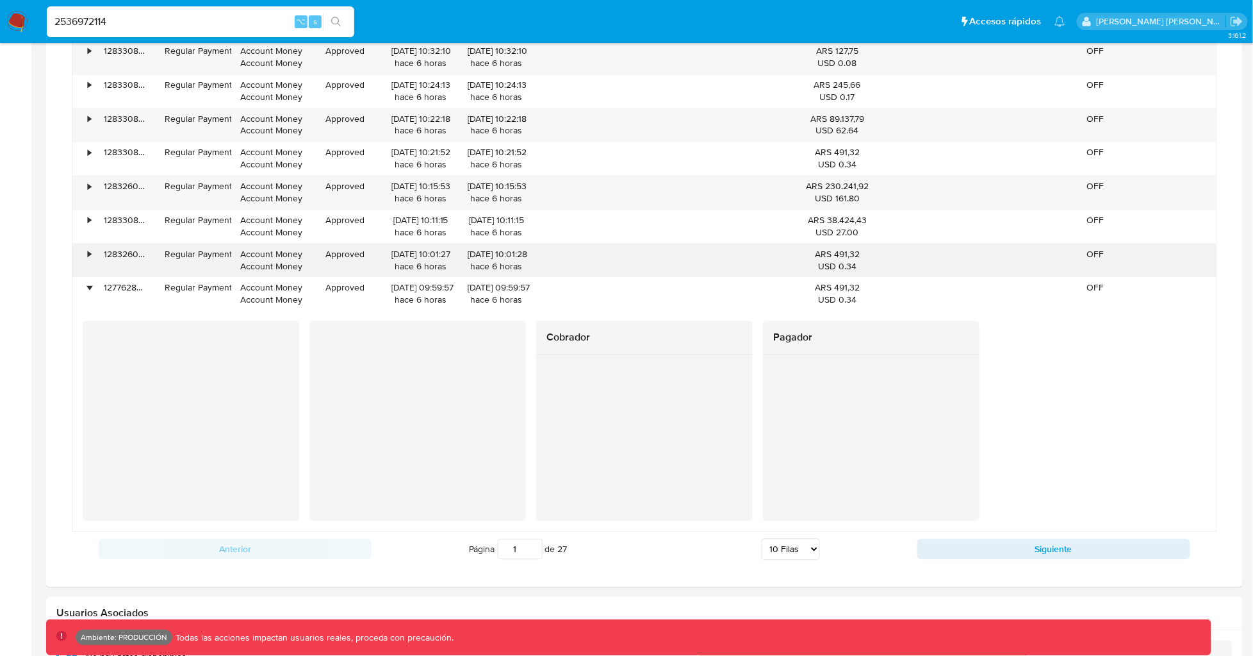
scroll to position [1135, 0]
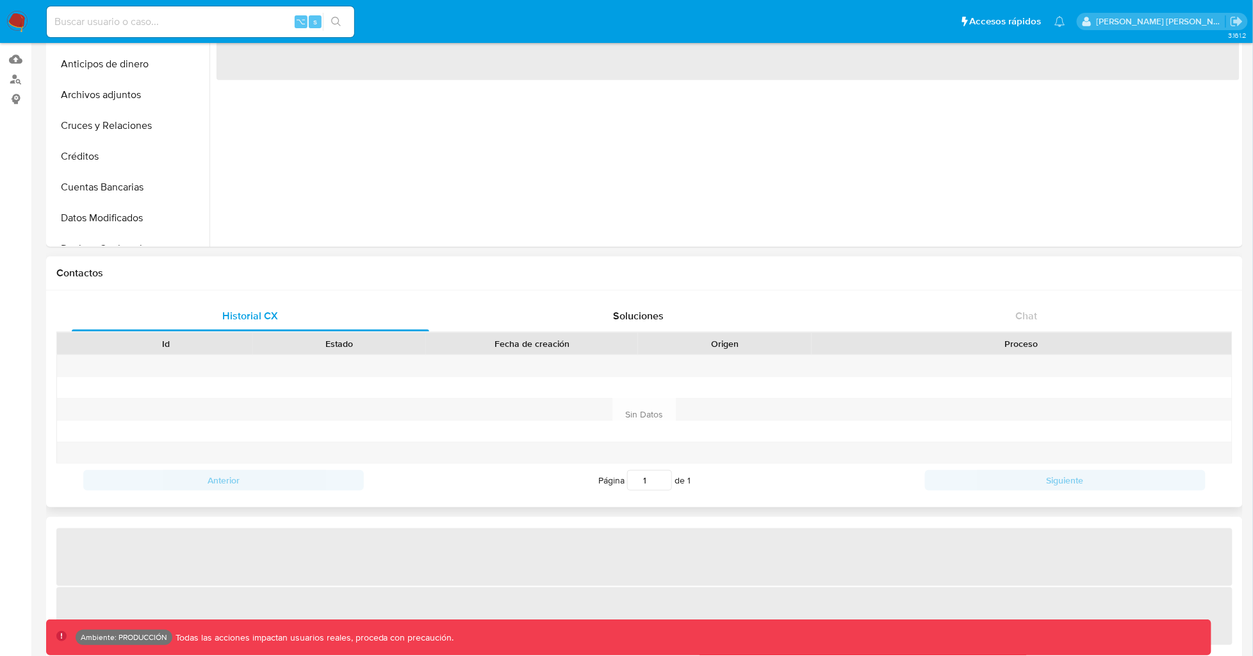
scroll to position [363, 0]
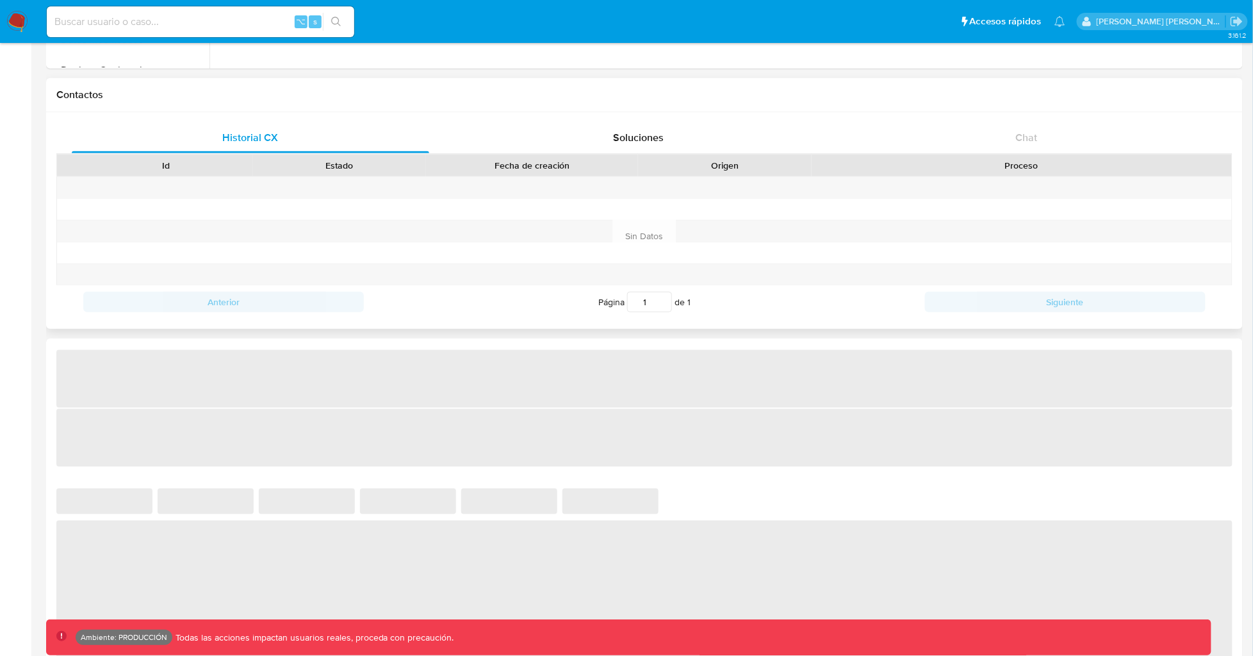
select select "10"
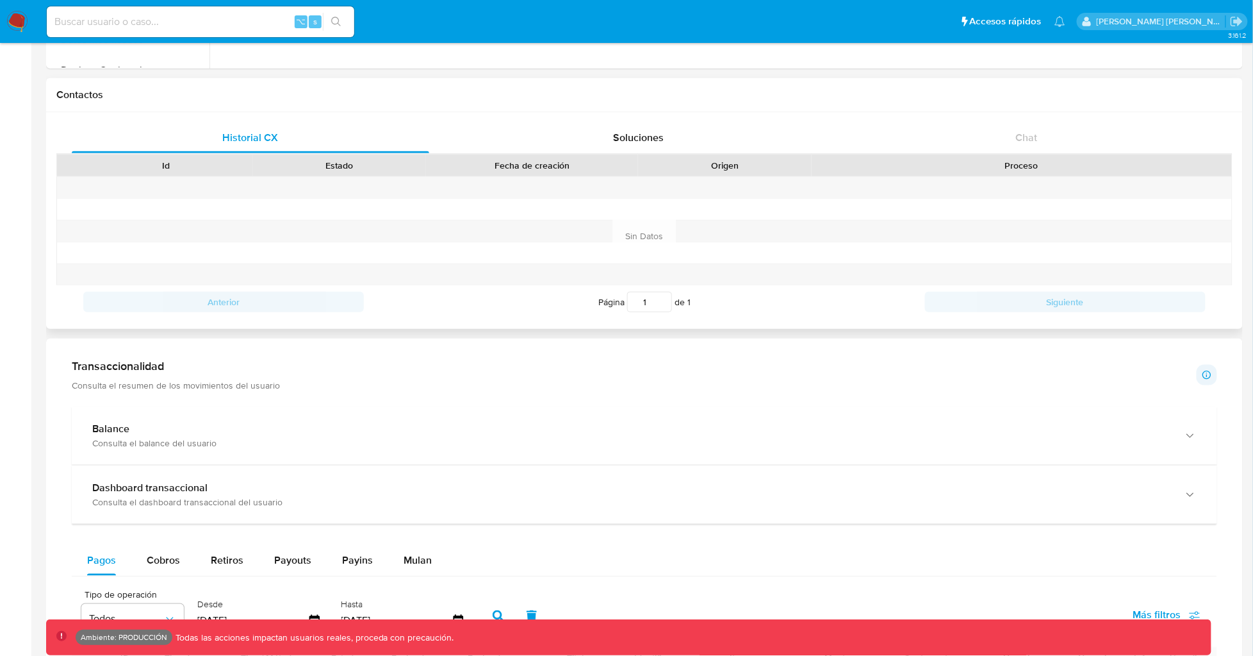
scroll to position [0, 0]
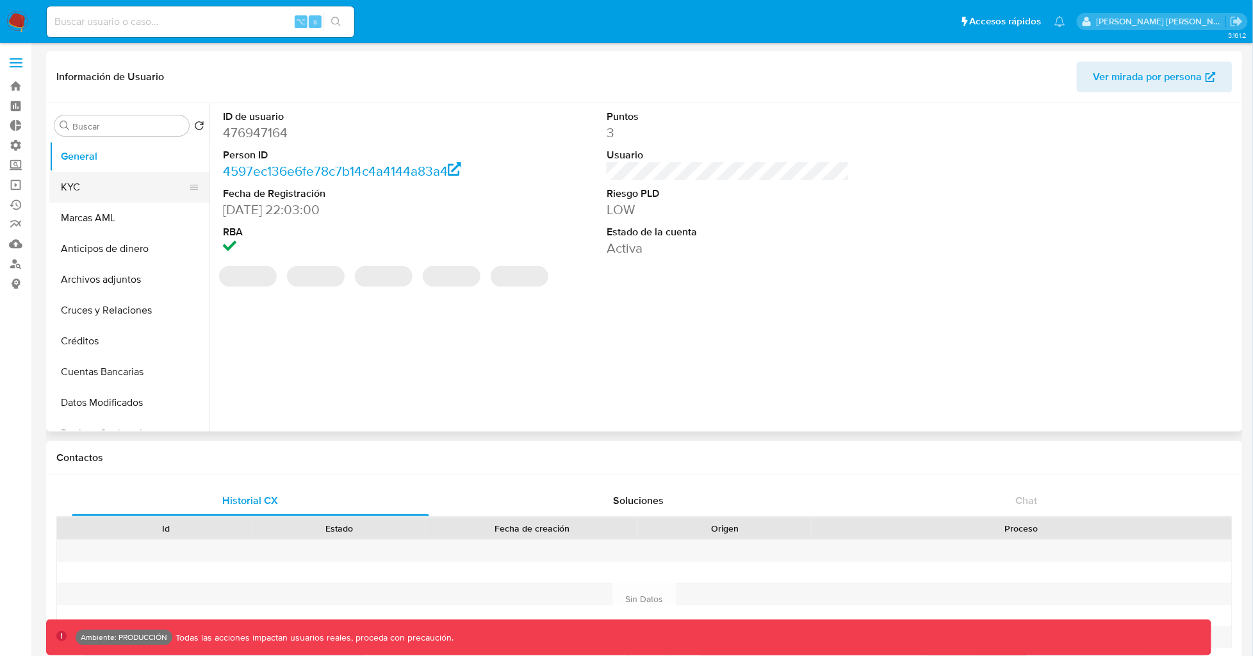
click at [78, 186] on button "KYC" at bounding box center [124, 187] width 150 height 31
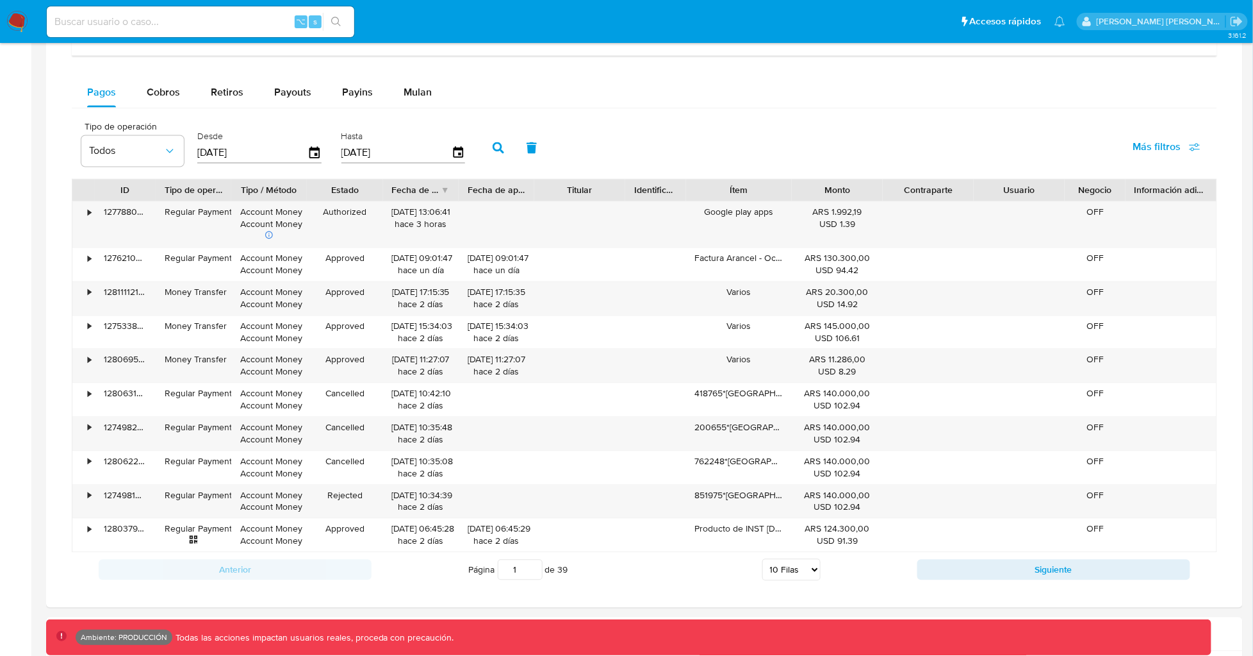
scroll to position [837, 0]
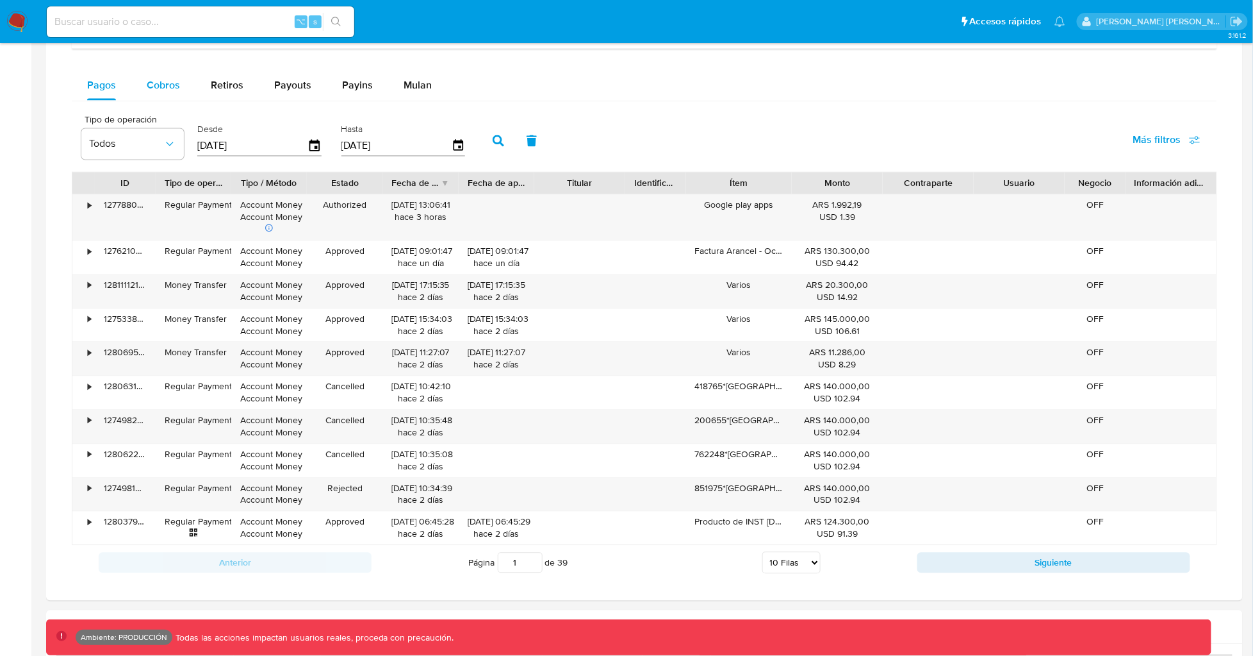
click at [159, 95] on div "Cobros" at bounding box center [163, 85] width 33 height 31
select select "10"
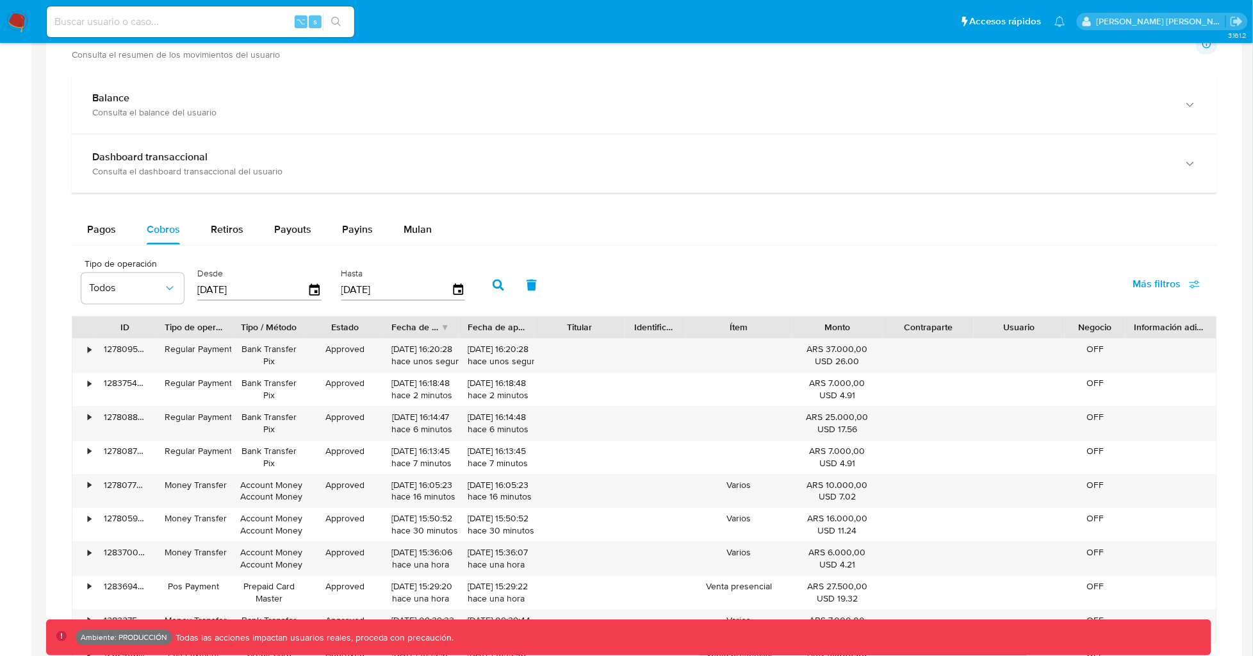
scroll to position [769, 0]
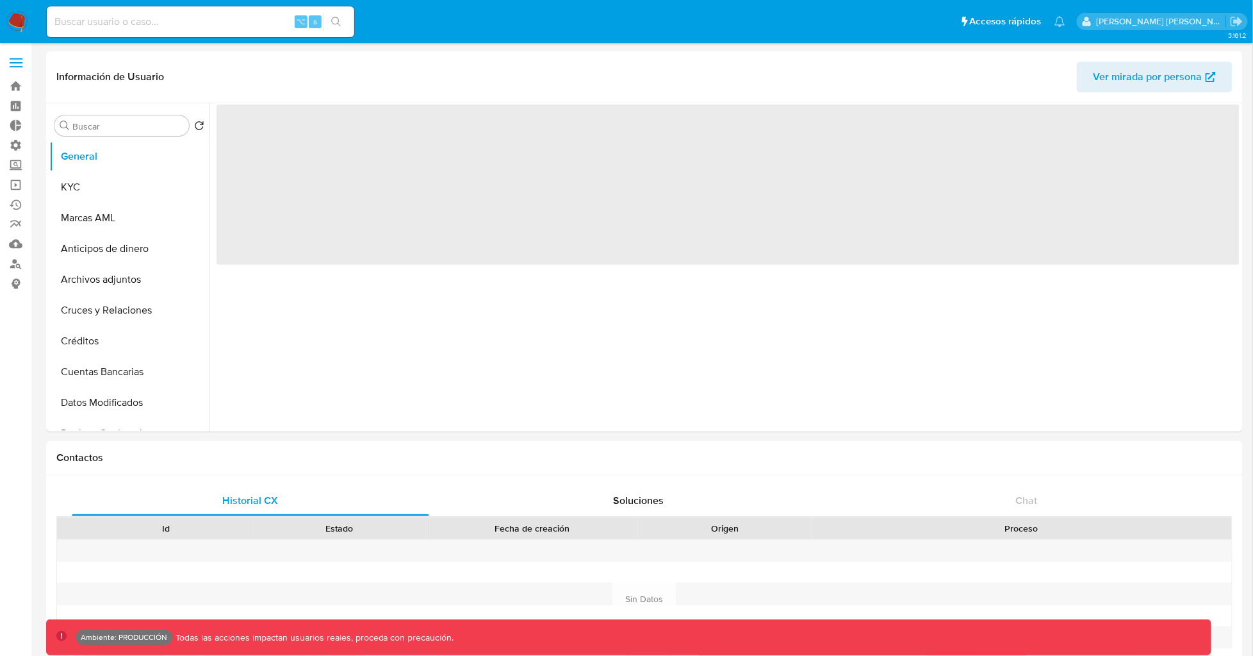
select select "10"
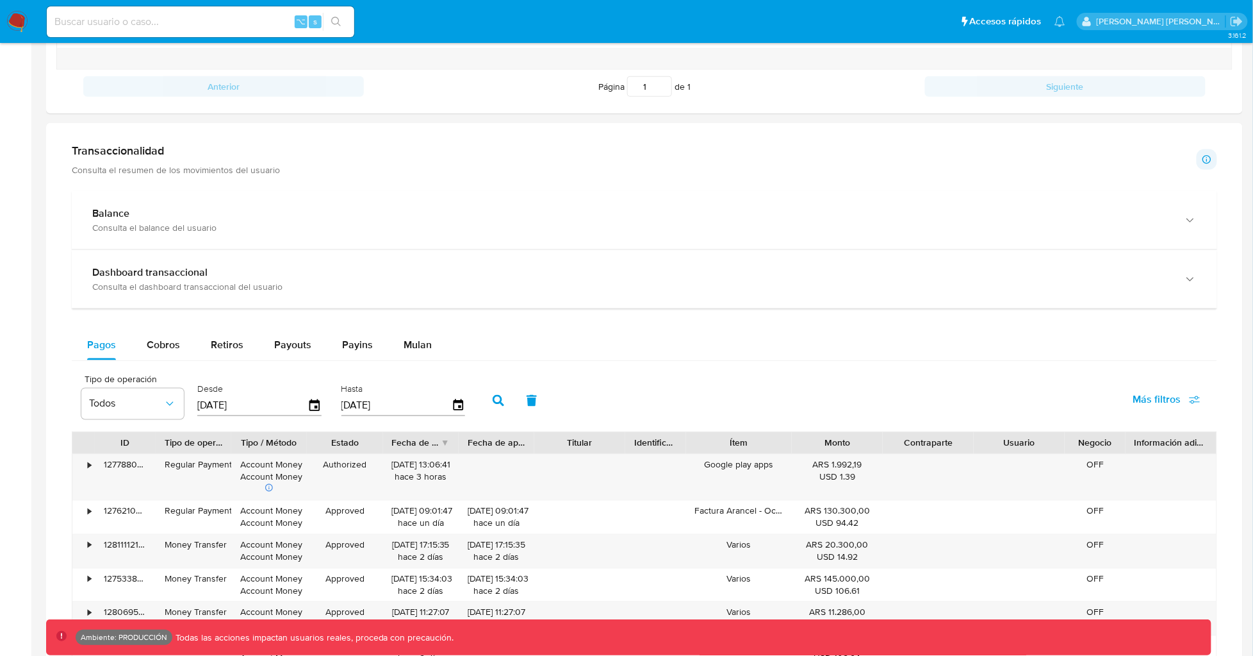
scroll to position [548, 0]
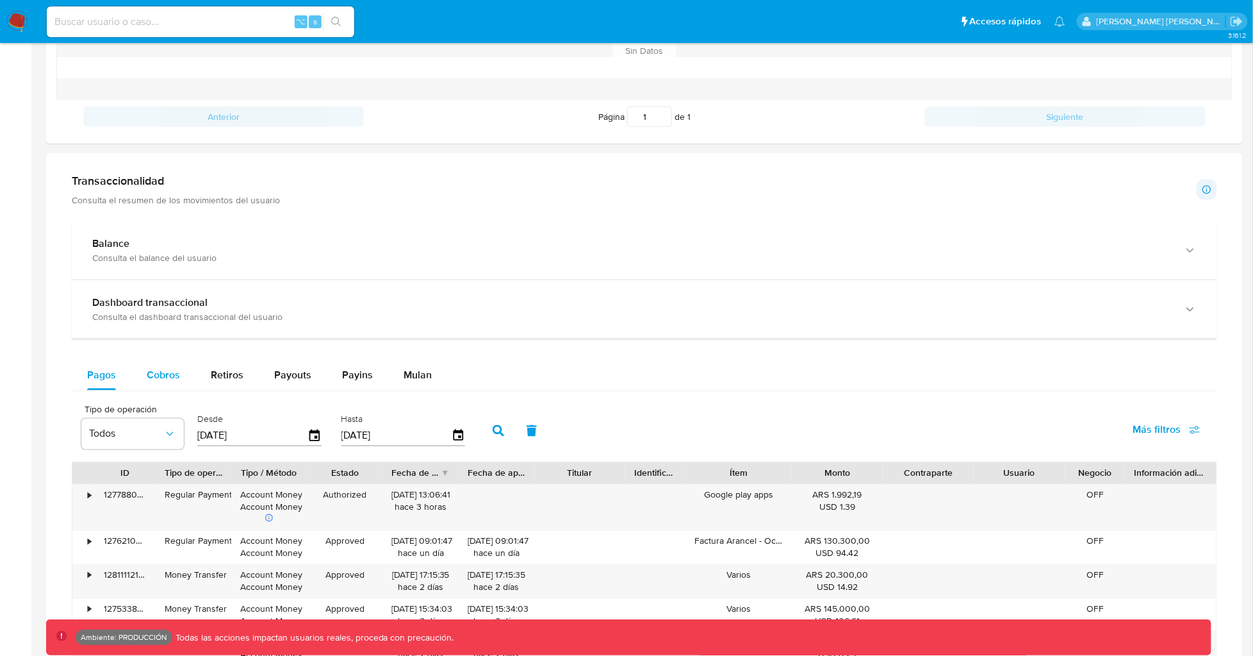
click at [165, 374] on span "Cobros" at bounding box center [163, 374] width 33 height 15
select select "10"
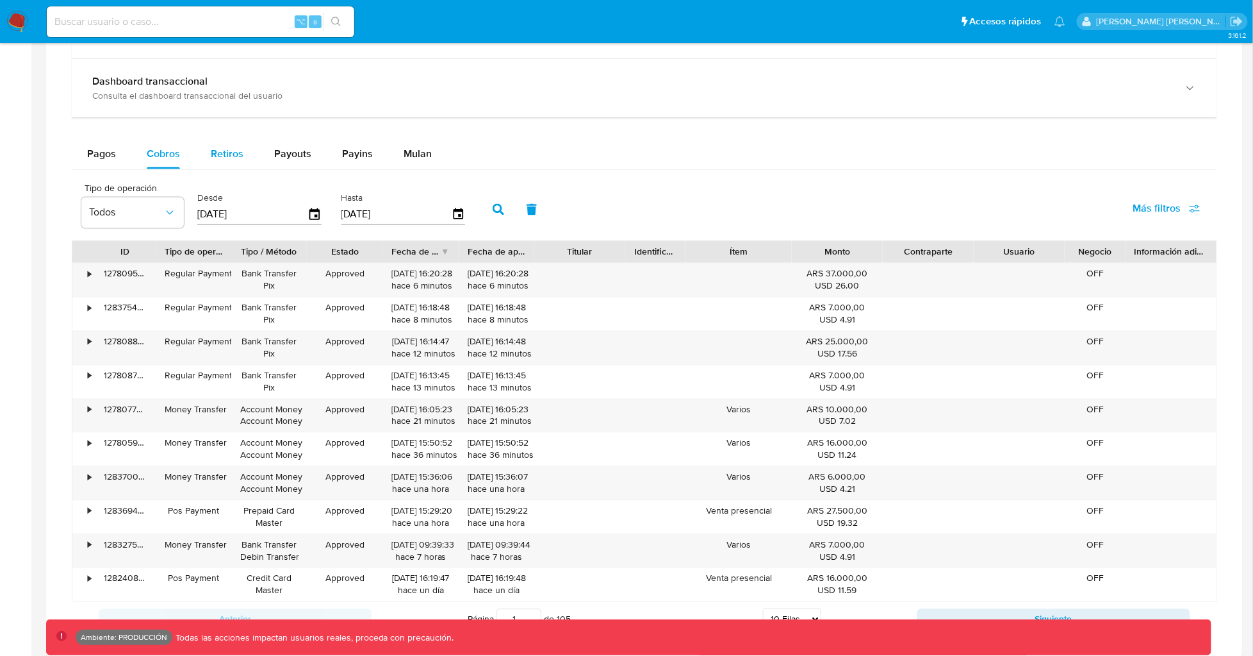
scroll to position [779, 0]
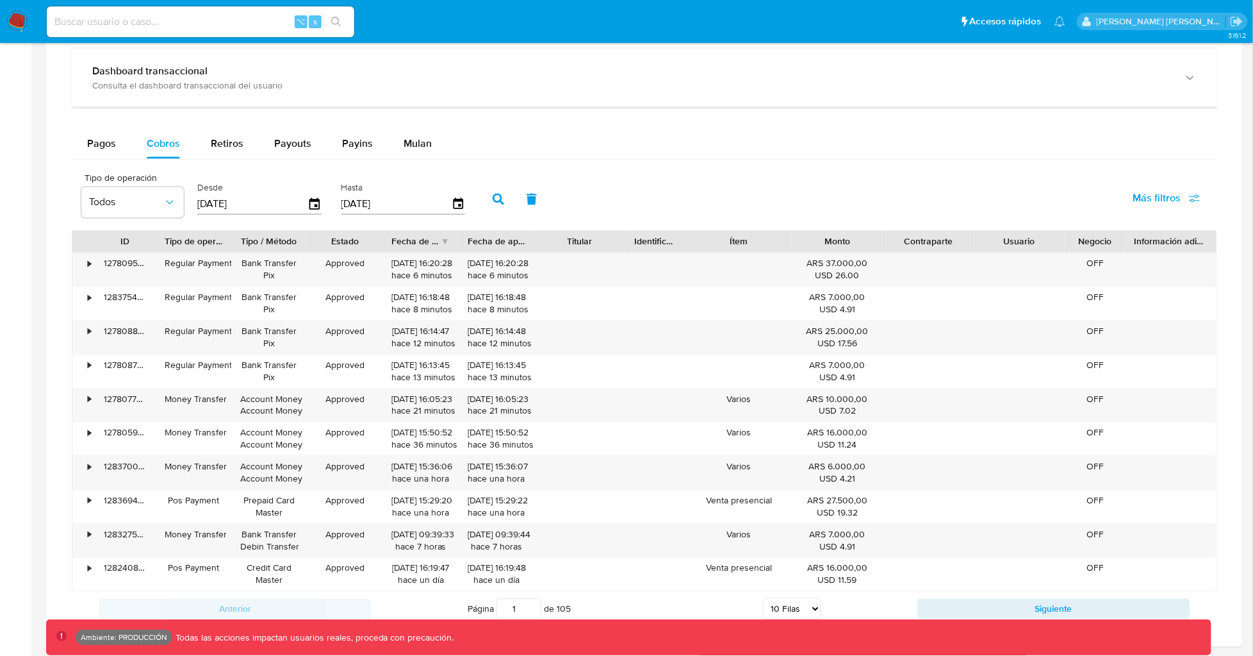
click at [230, 17] on input at bounding box center [201, 21] width 308 height 17
paste input "2492551437"
type input "2492551437"
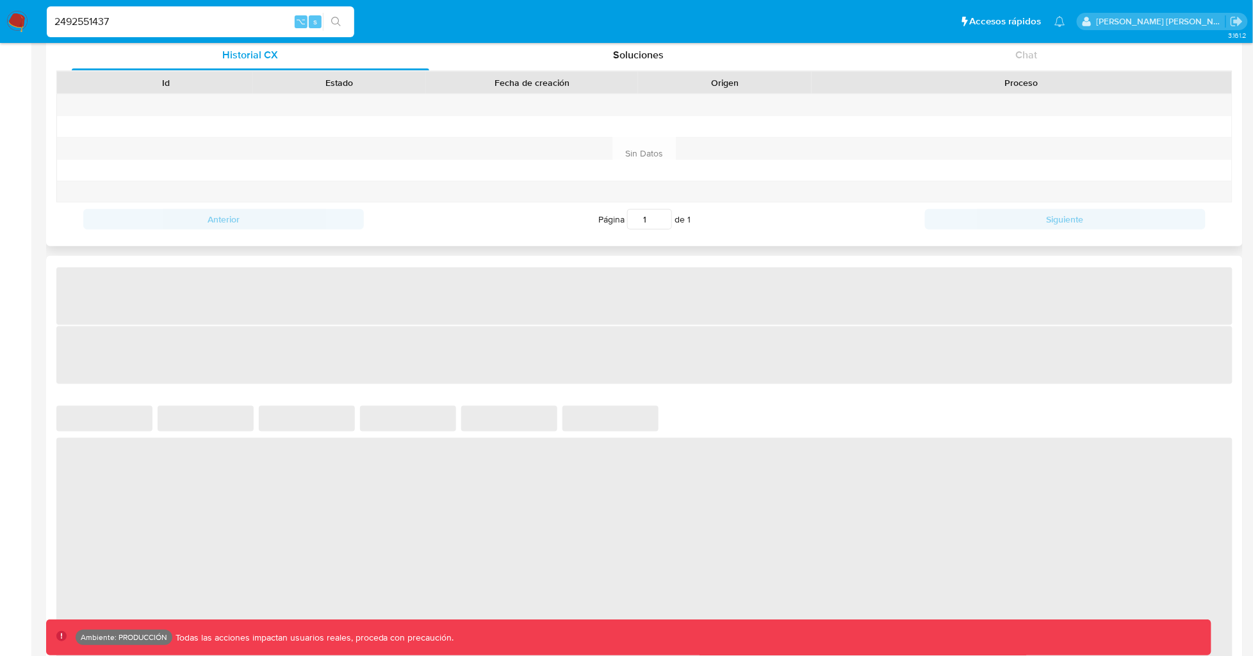
select select "10"
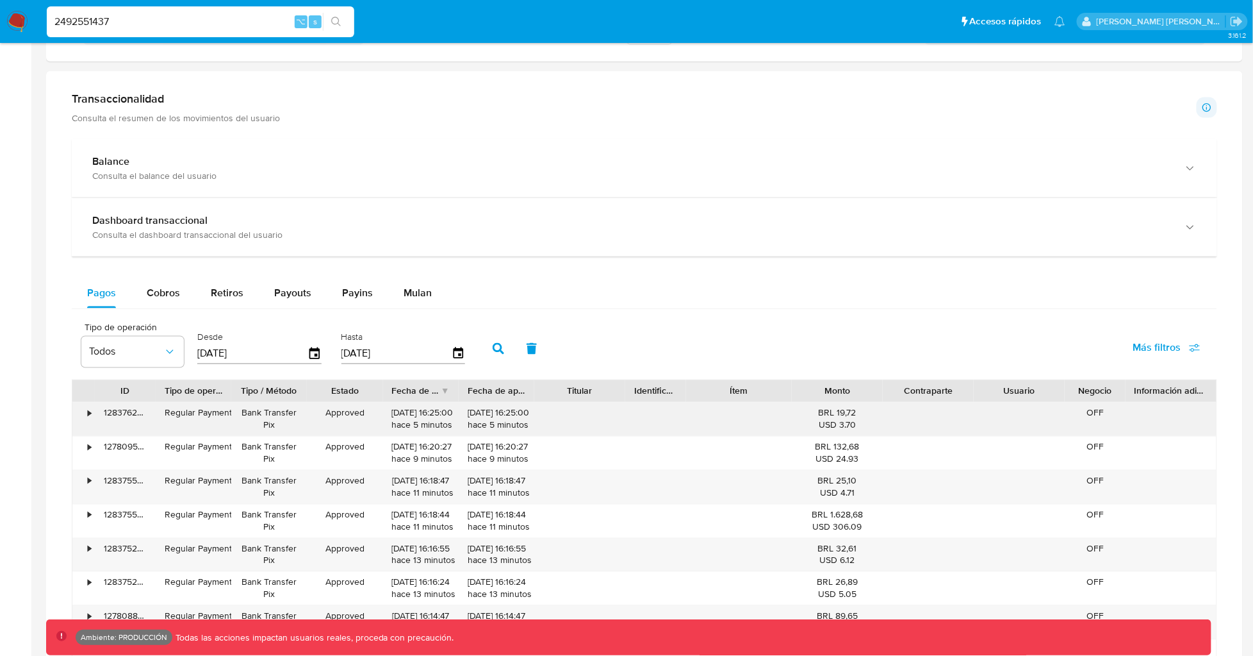
scroll to position [615, 0]
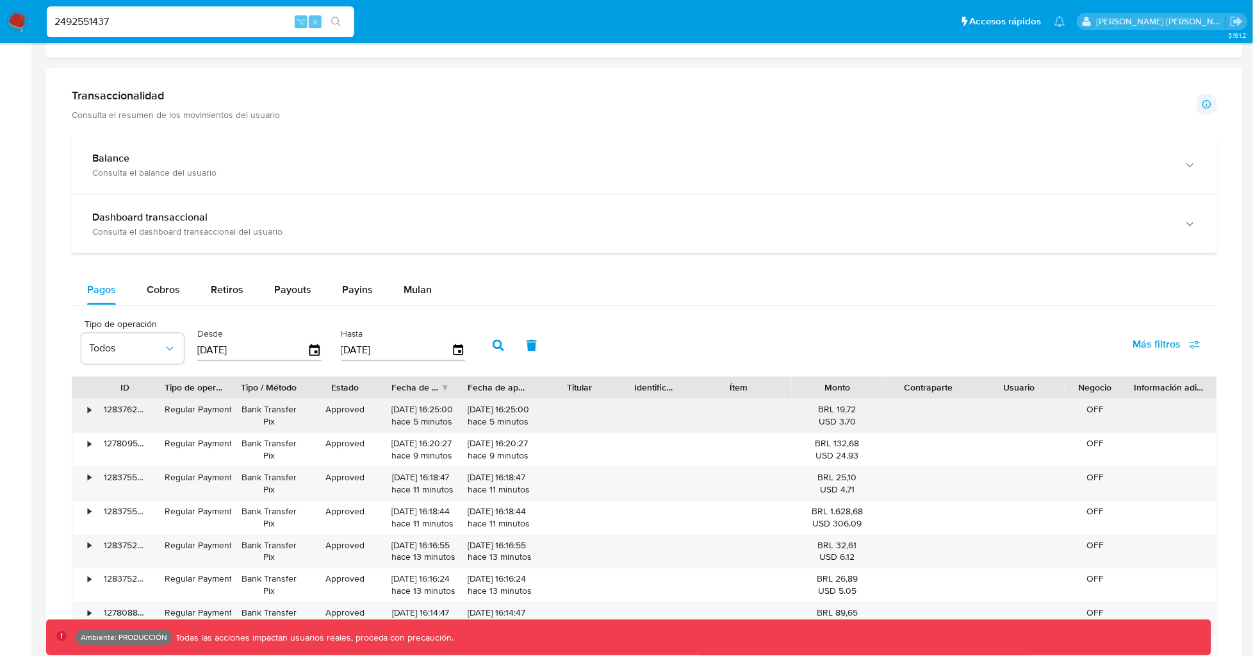
click at [92, 411] on div "•" at bounding box center [83, 415] width 22 height 33
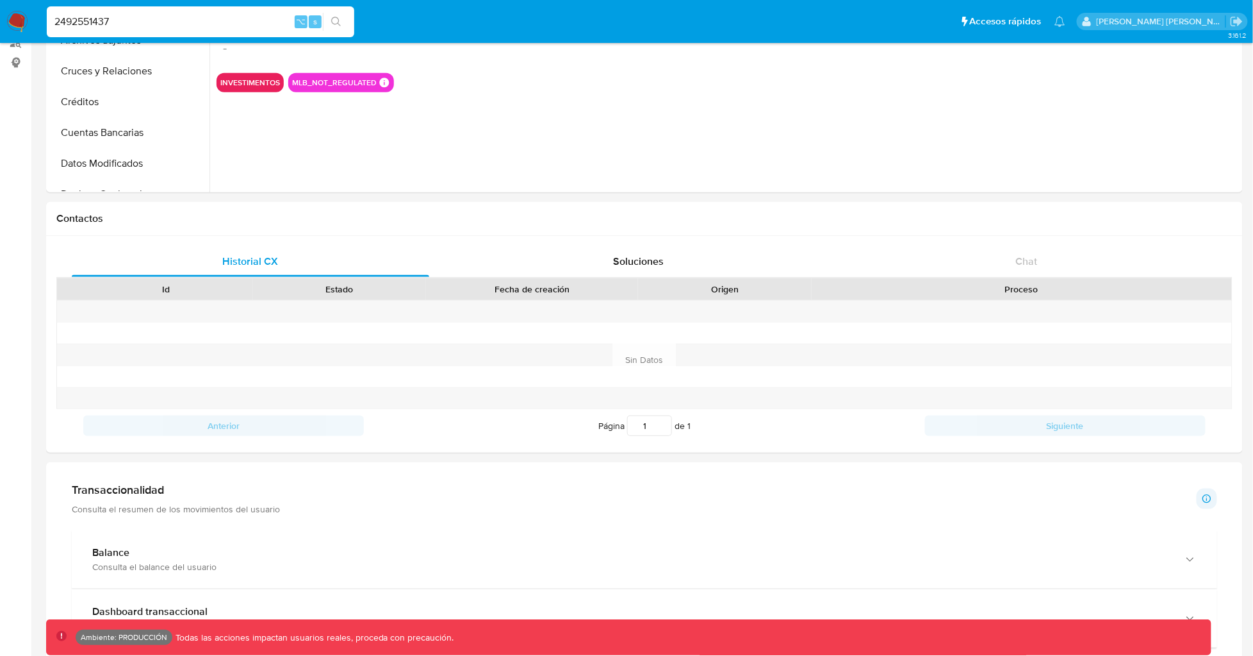
scroll to position [0, 0]
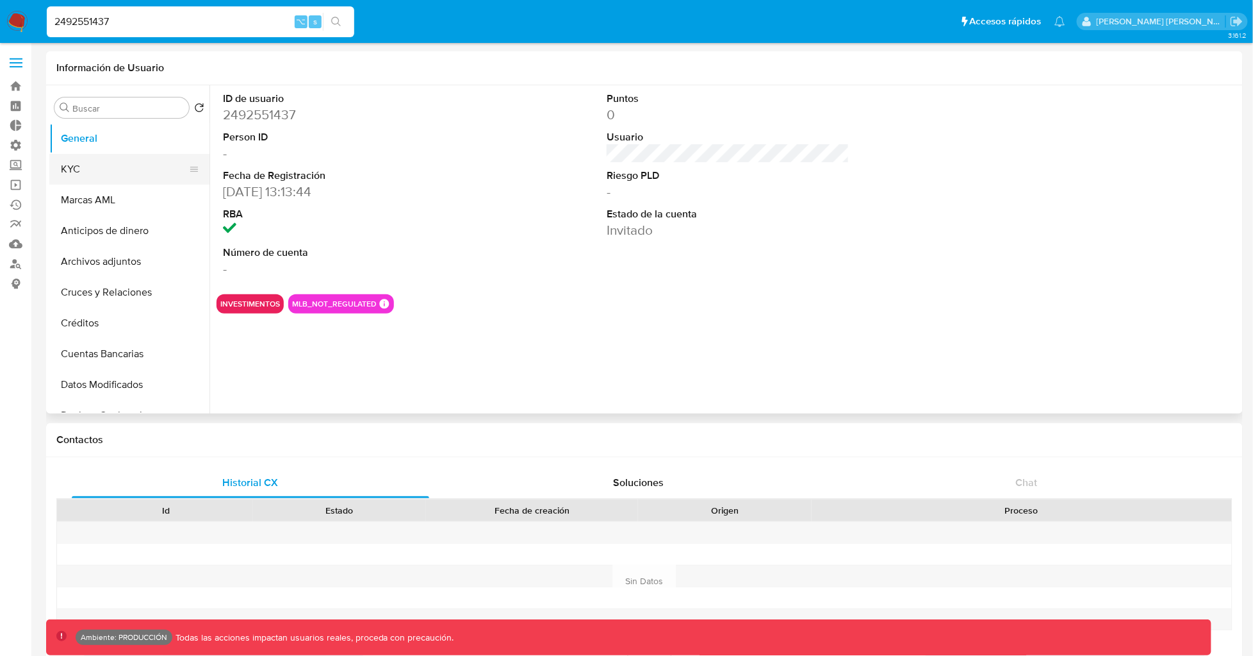
click at [130, 167] on button "KYC" at bounding box center [124, 169] width 150 height 31
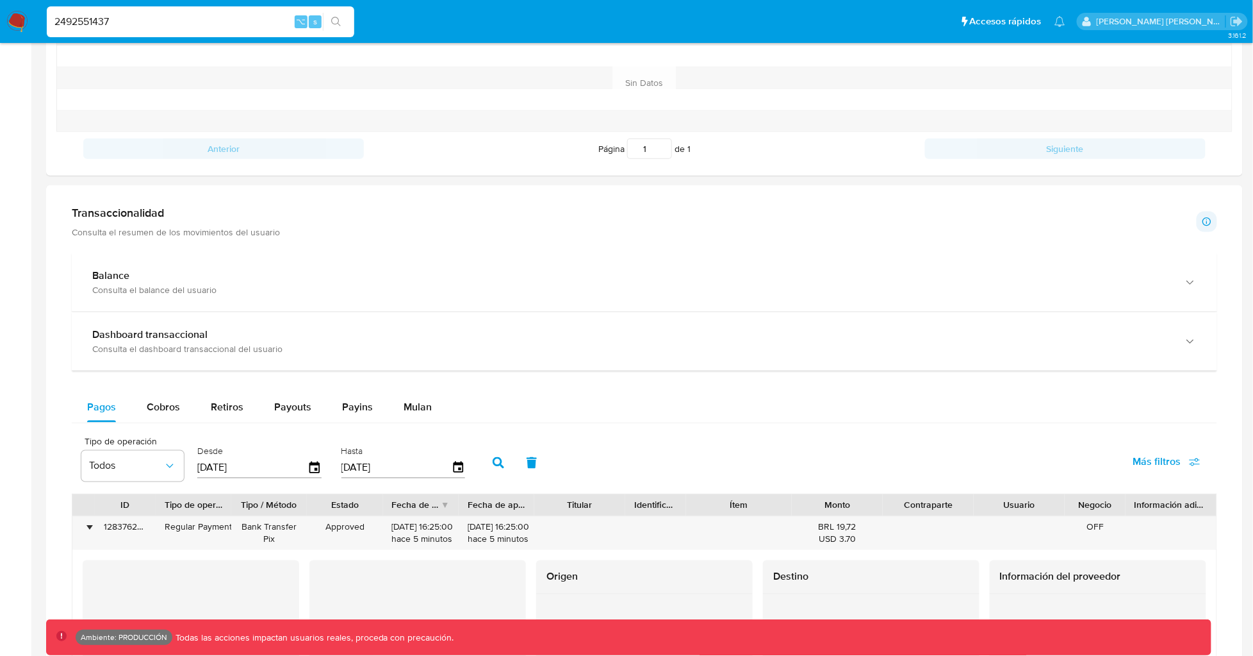
scroll to position [516, 0]
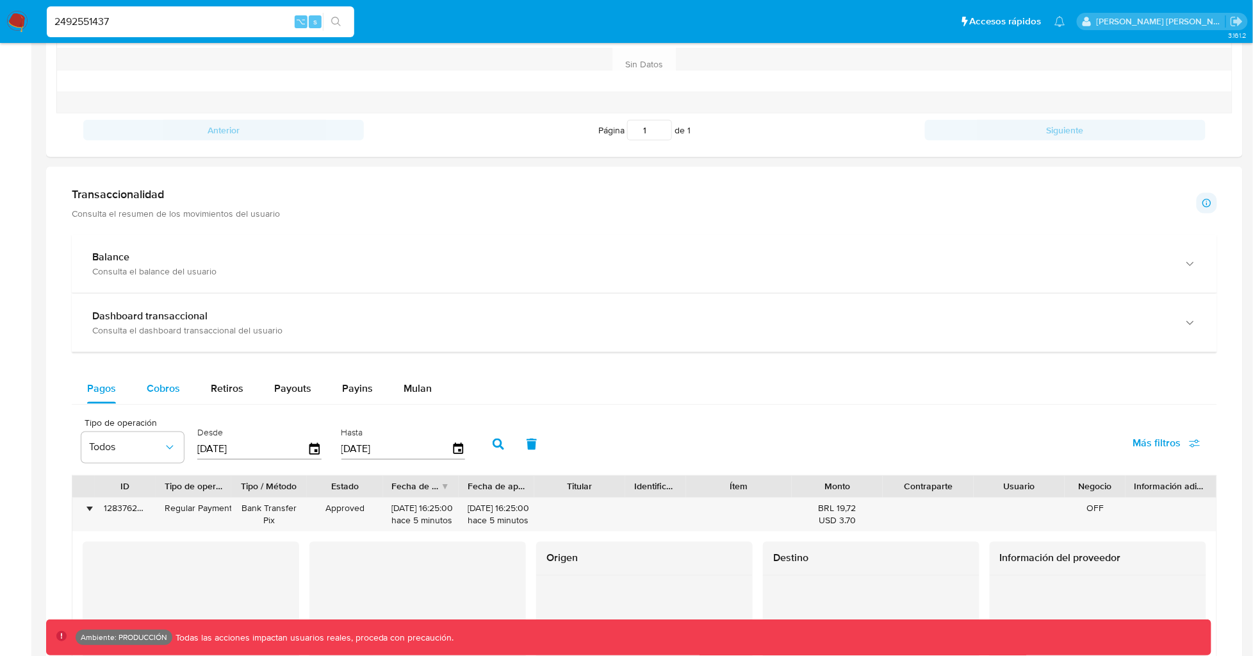
click at [159, 397] on div "Cobros" at bounding box center [163, 388] width 33 height 31
select select "10"
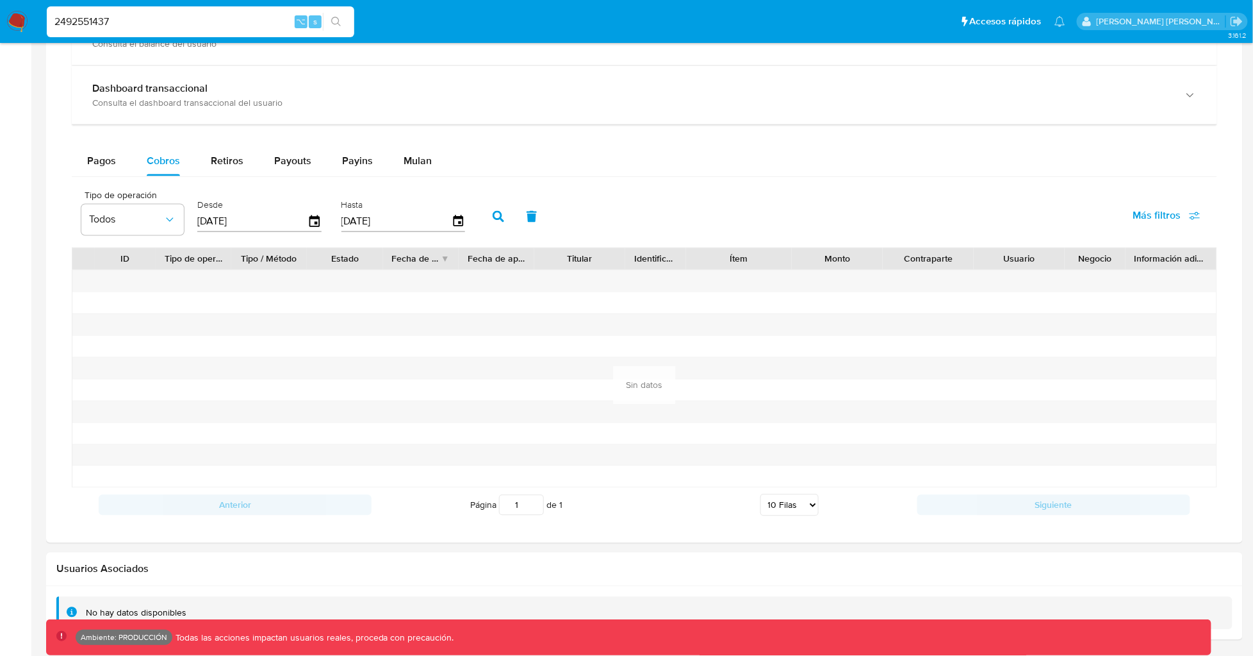
scroll to position [748, 0]
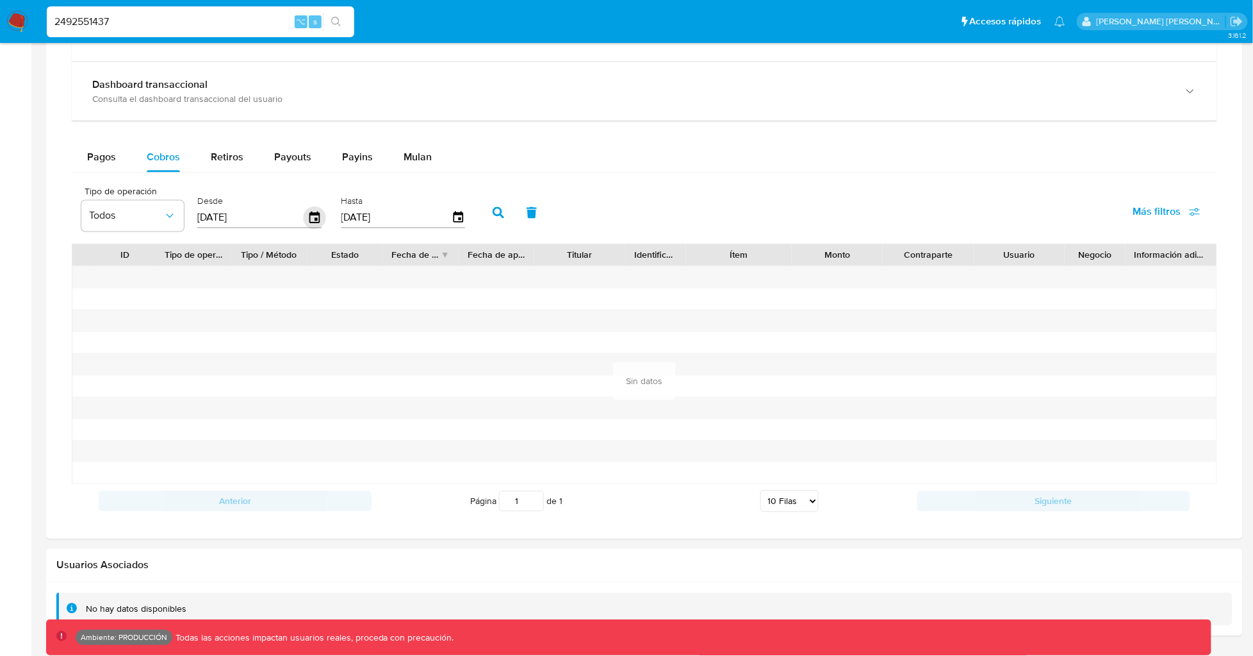
click at [309, 215] on icon "button" at bounding box center [314, 217] width 10 height 12
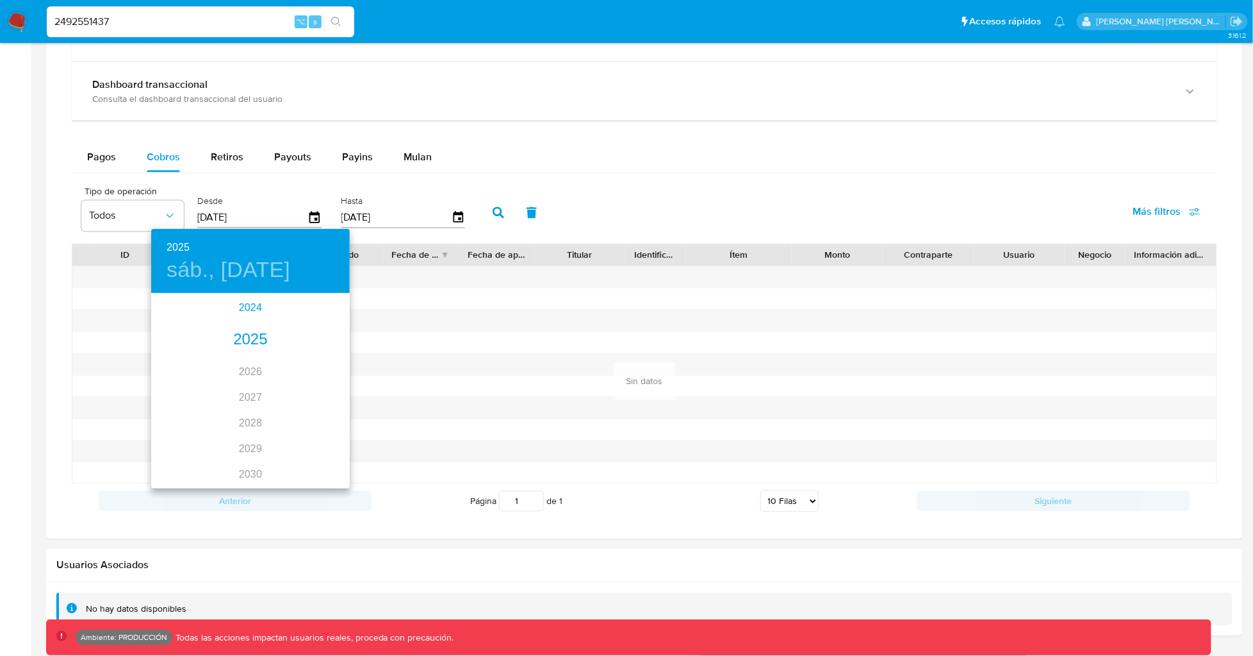
click at [240, 316] on div "2024" at bounding box center [250, 308] width 199 height 26
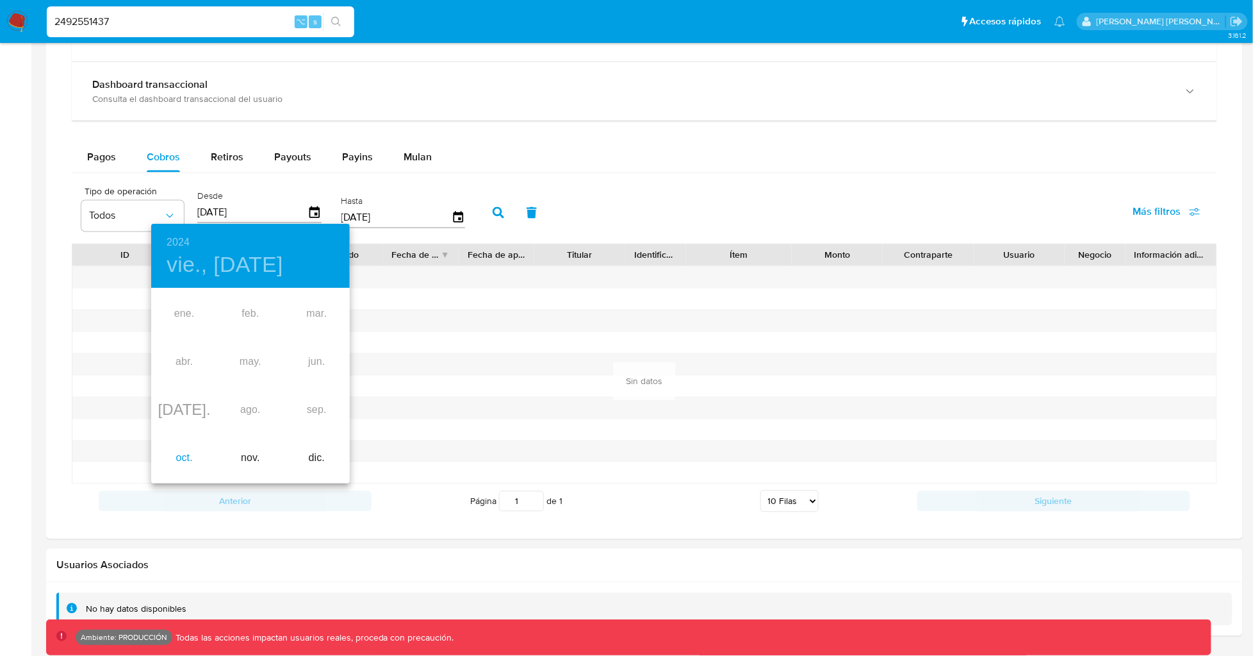
click at [186, 452] on div "oct." at bounding box center [184, 458] width 66 height 48
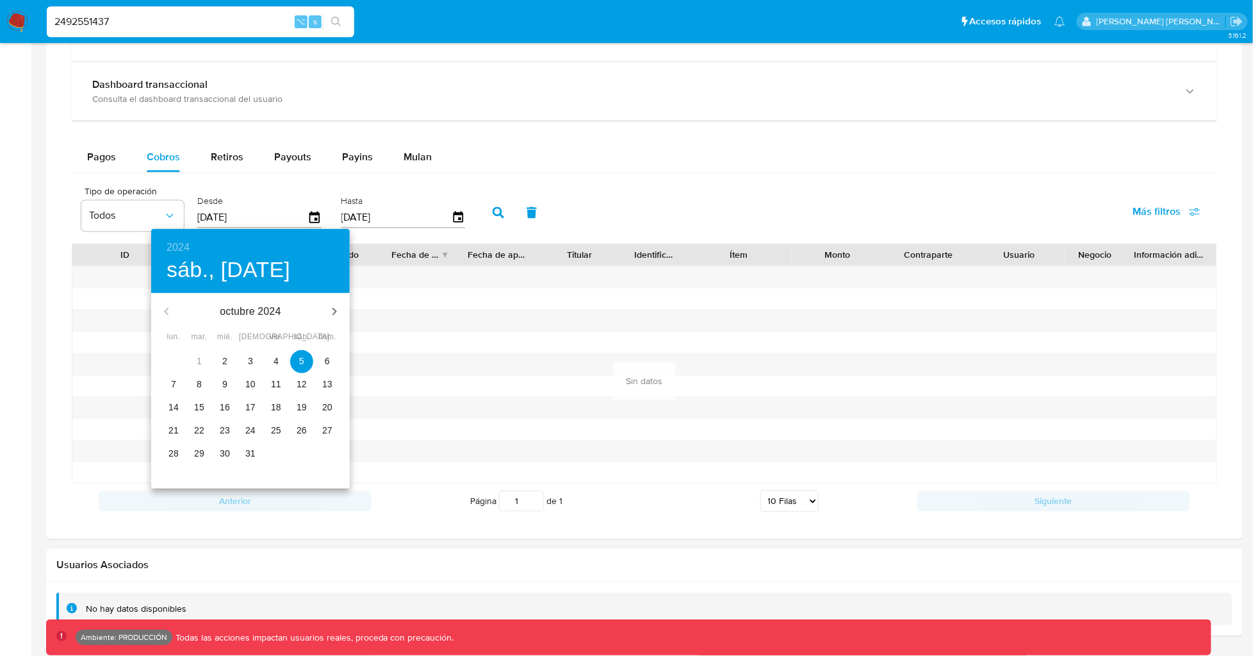
click at [225, 363] on p "2" at bounding box center [224, 360] width 5 height 13
type input "02/10/2024"
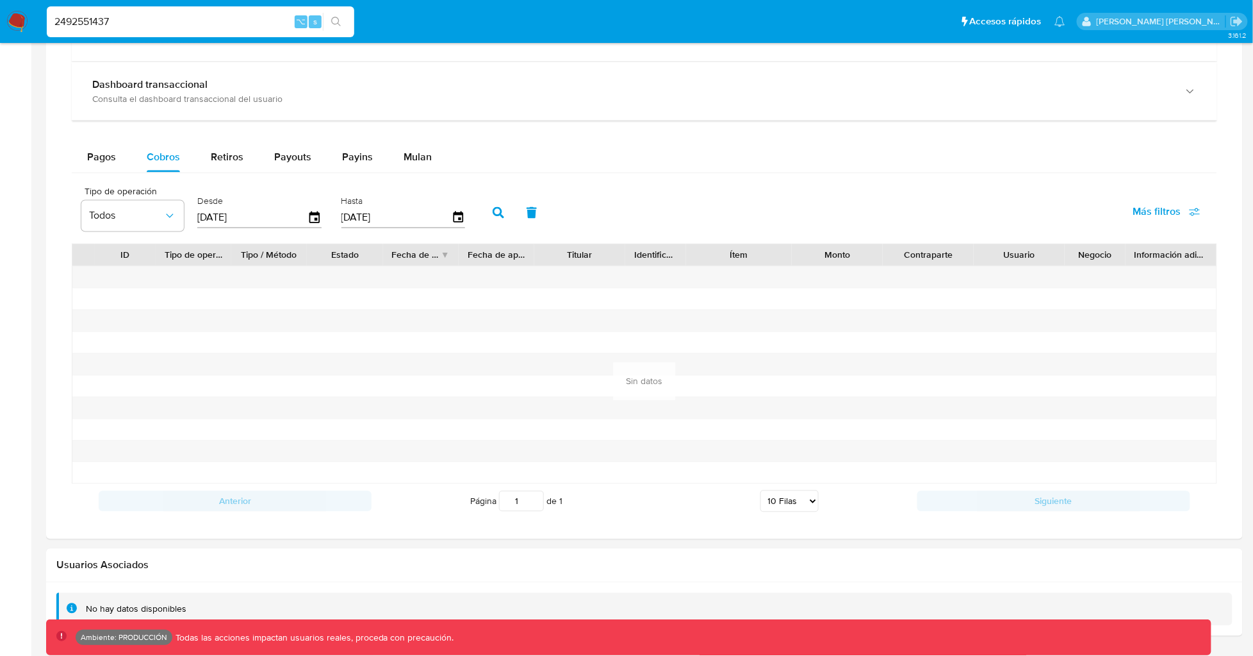
click at [431, 215] on input "[DATE]" at bounding box center [397, 218] width 110 height 21
click at [437, 217] on input "[DATE]" at bounding box center [397, 218] width 110 height 21
click at [482, 217] on button "button" at bounding box center [498, 212] width 33 height 31
click at [88, 163] on span "Pagos" at bounding box center [101, 156] width 29 height 15
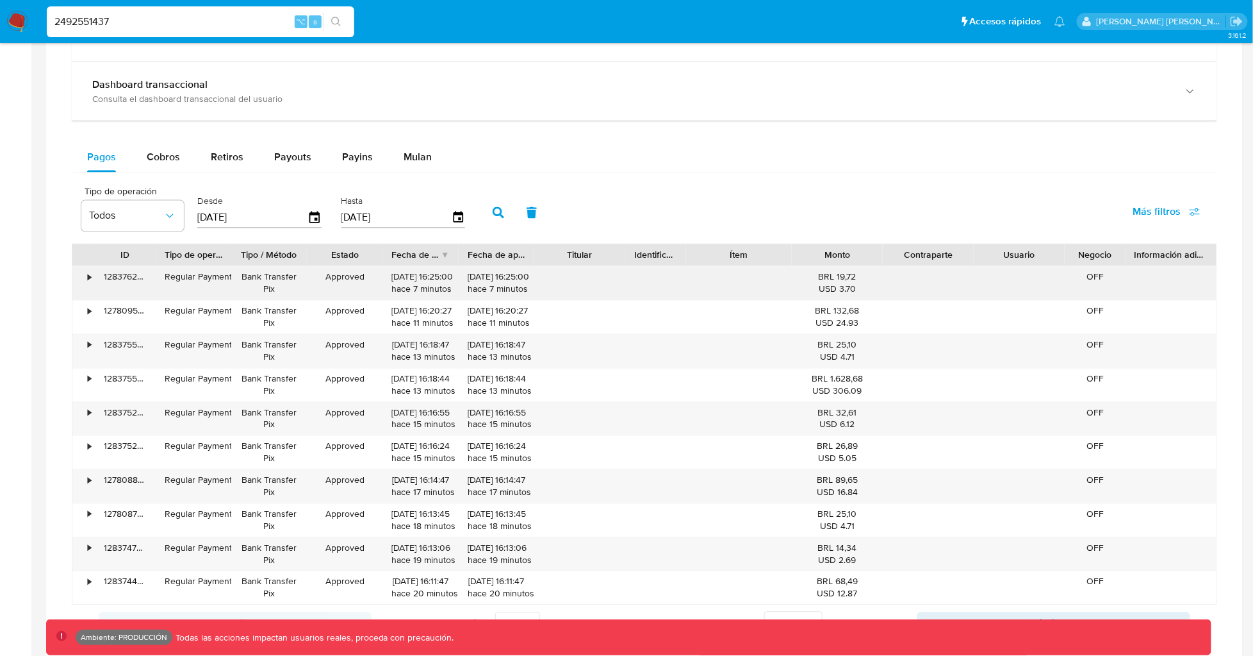
click at [90, 273] on div "•" at bounding box center [89, 277] width 3 height 12
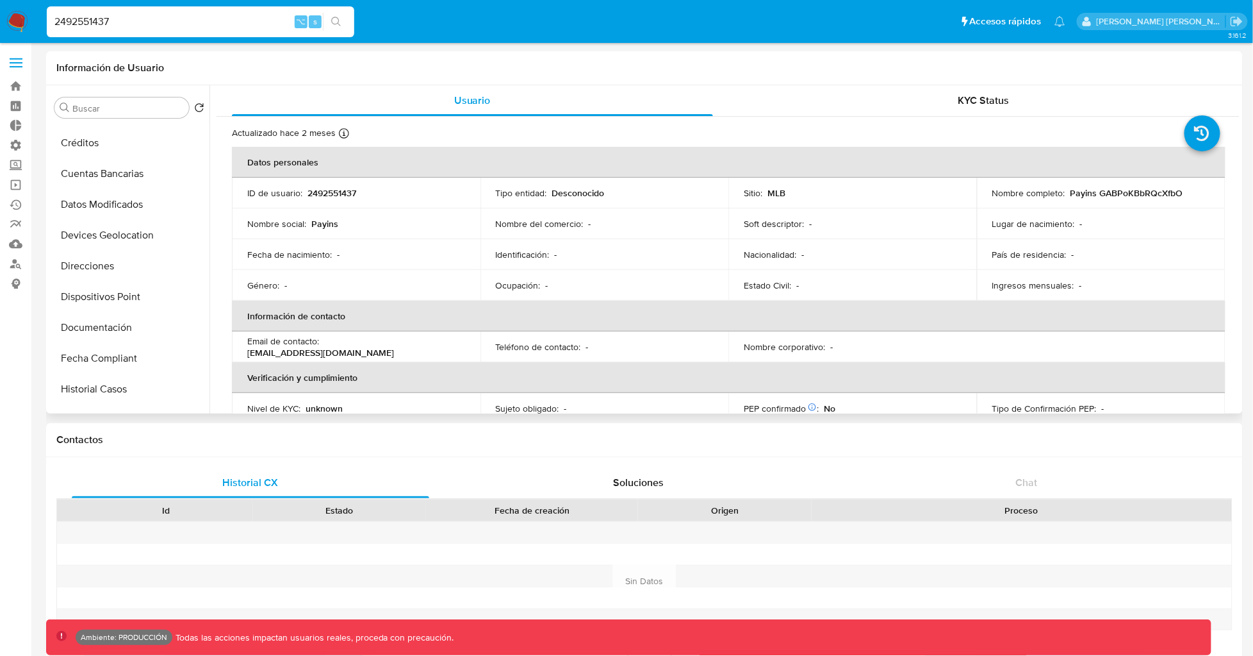
scroll to position [0, 0]
click at [108, 138] on button "General" at bounding box center [124, 138] width 150 height 31
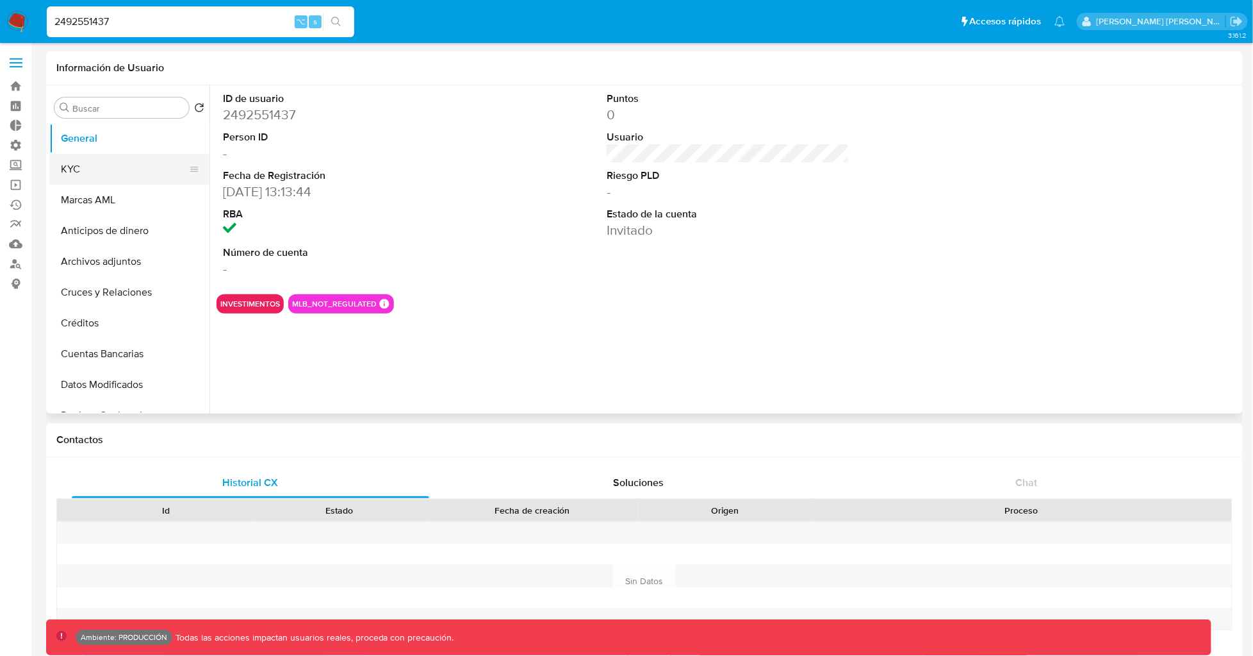
click at [93, 171] on button "KYC" at bounding box center [124, 169] width 150 height 31
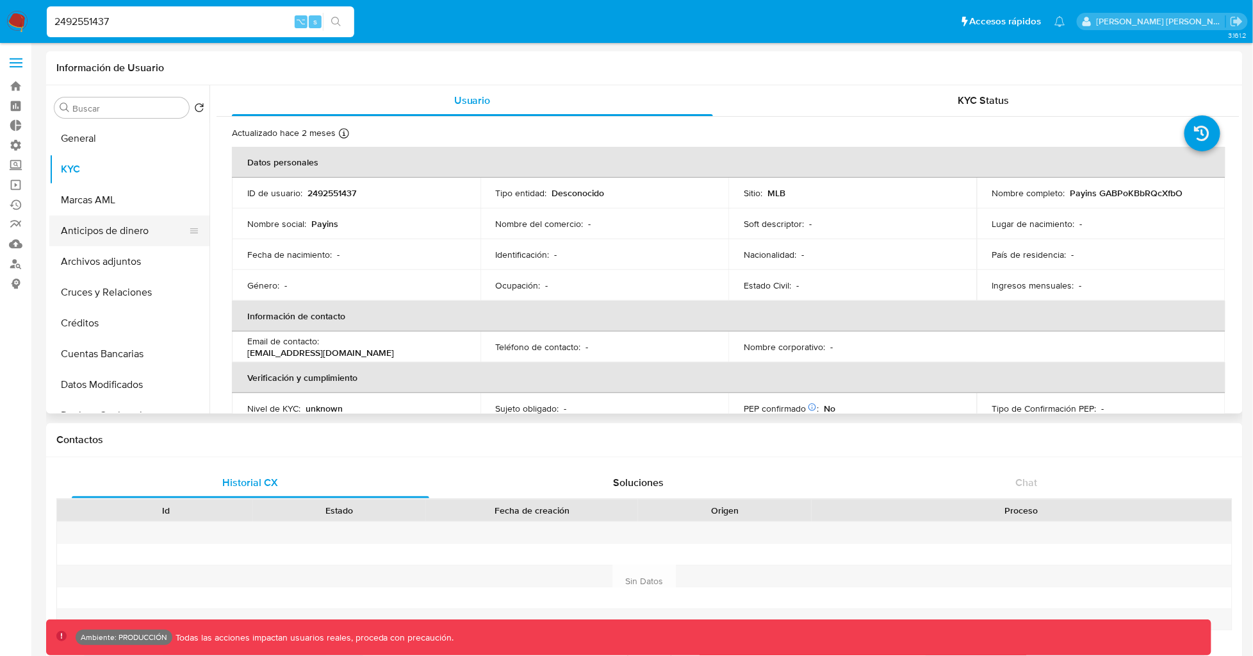
click at [108, 229] on button "Anticipos de dinero" at bounding box center [124, 230] width 150 height 31
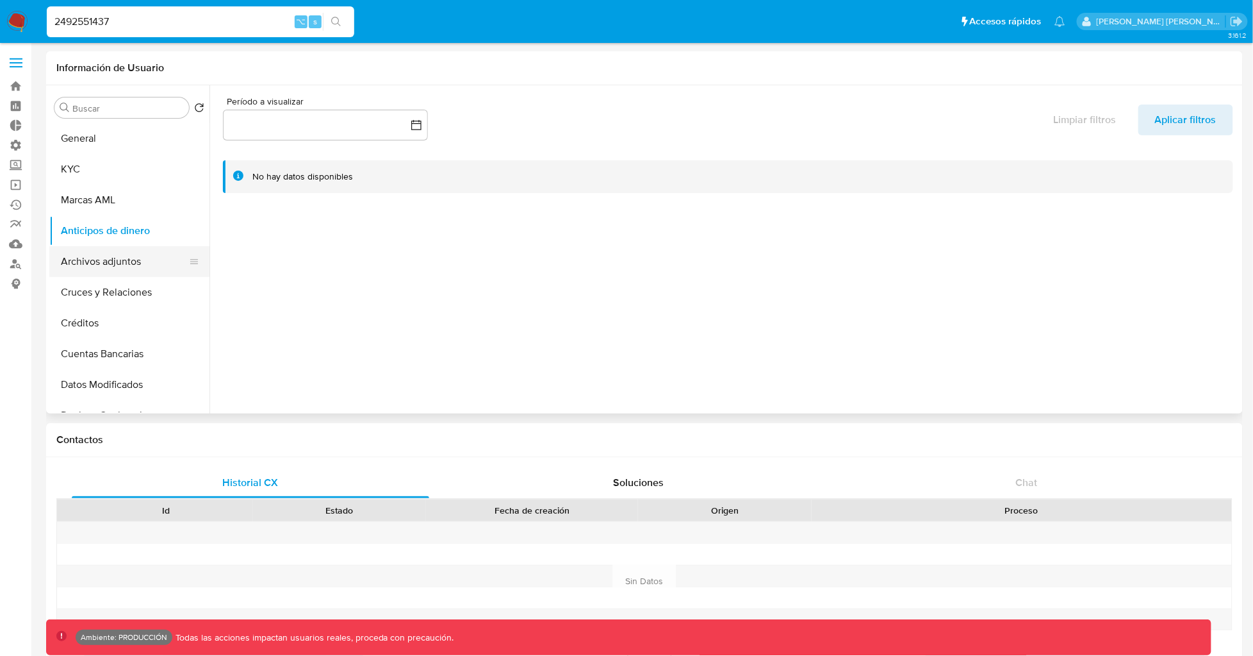
click at [108, 261] on button "Archivos adjuntos" at bounding box center [124, 261] width 150 height 31
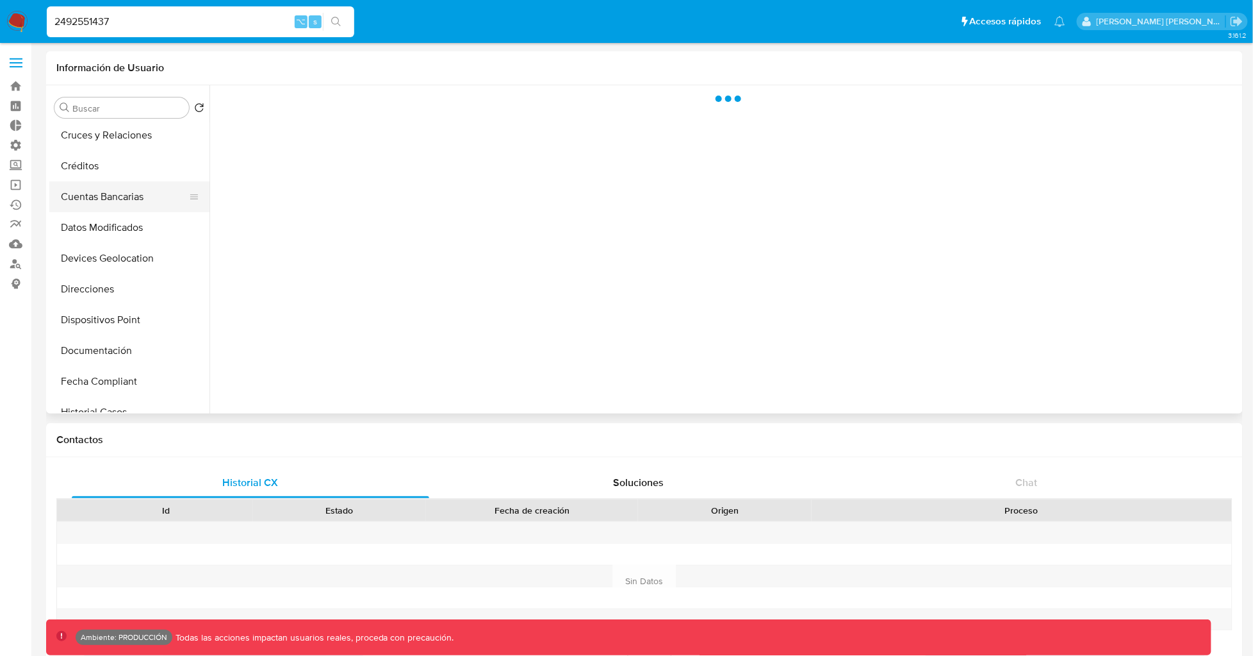
scroll to position [194, 0]
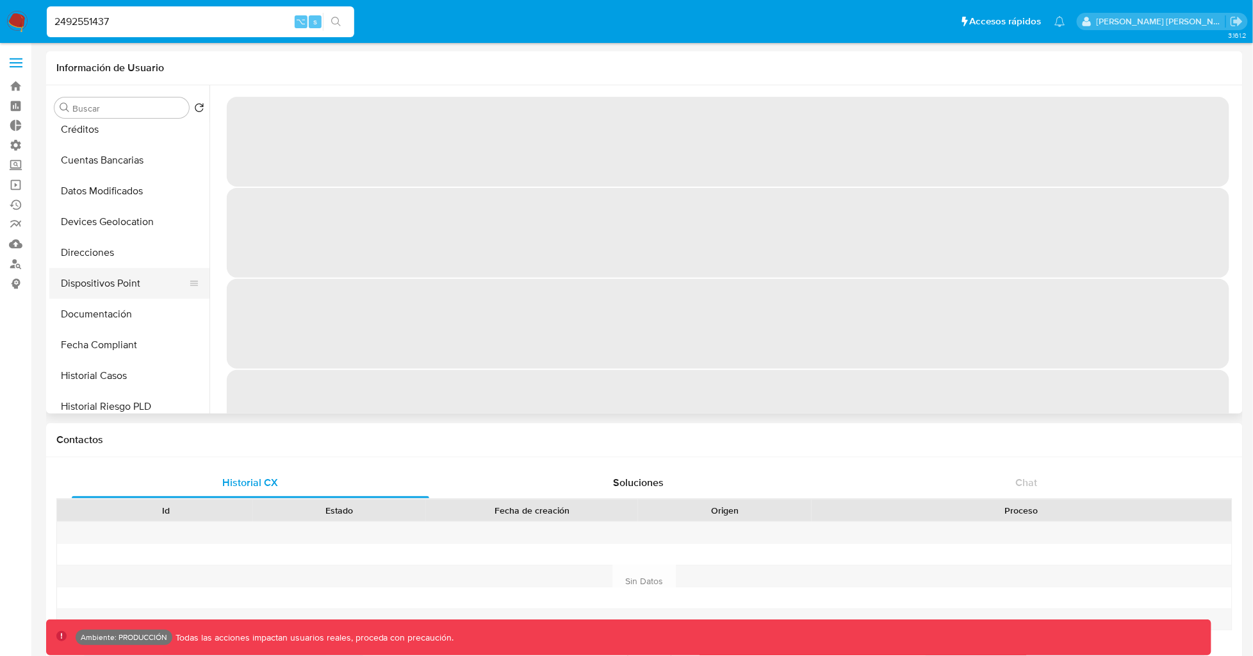
click at [100, 273] on button "Dispositivos Point" at bounding box center [124, 283] width 150 height 31
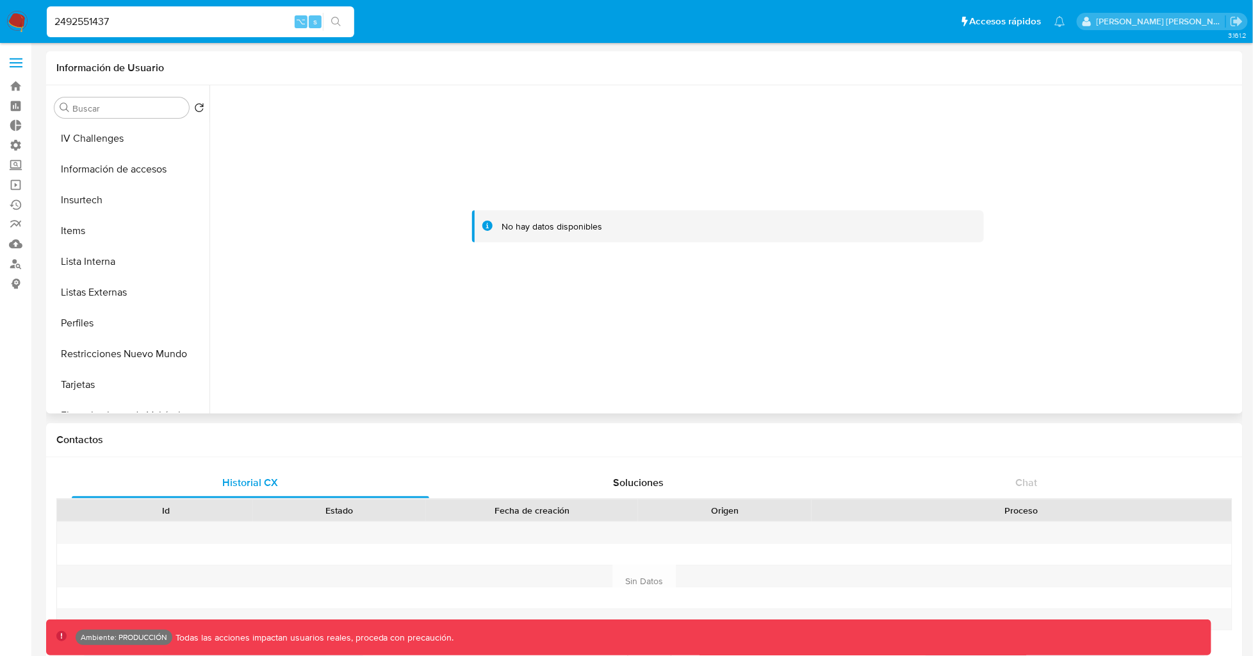
scroll to position [0, 0]
click at [96, 151] on button "General" at bounding box center [124, 138] width 150 height 31
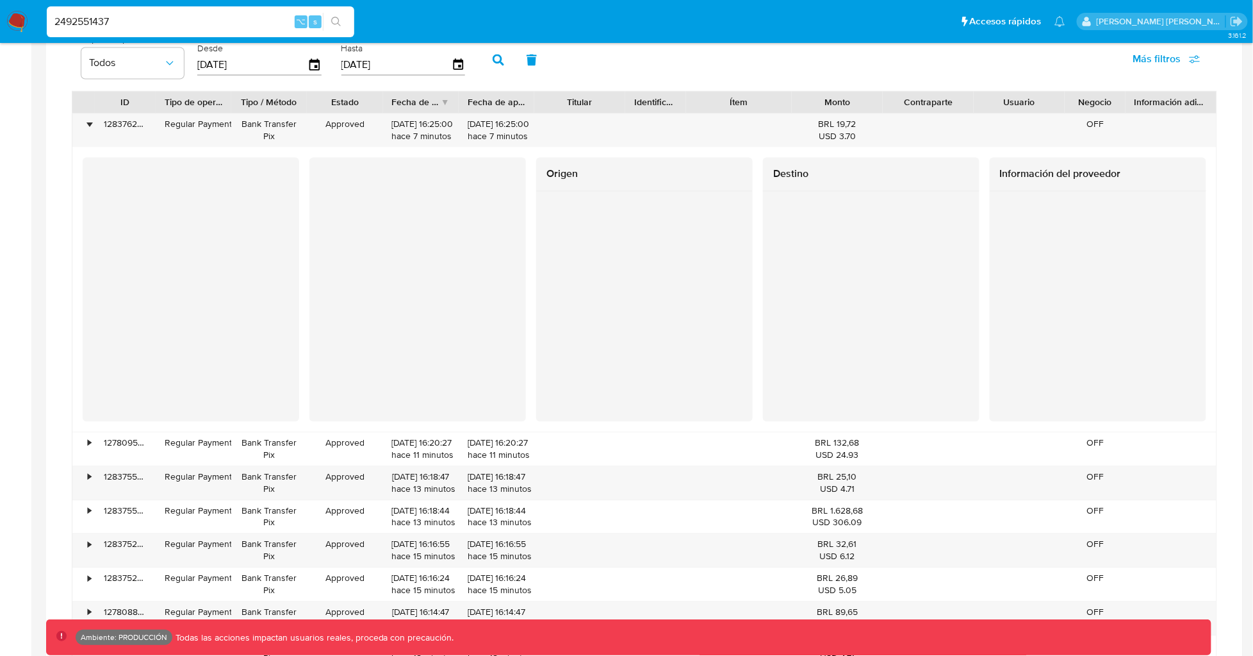
scroll to position [882, 0]
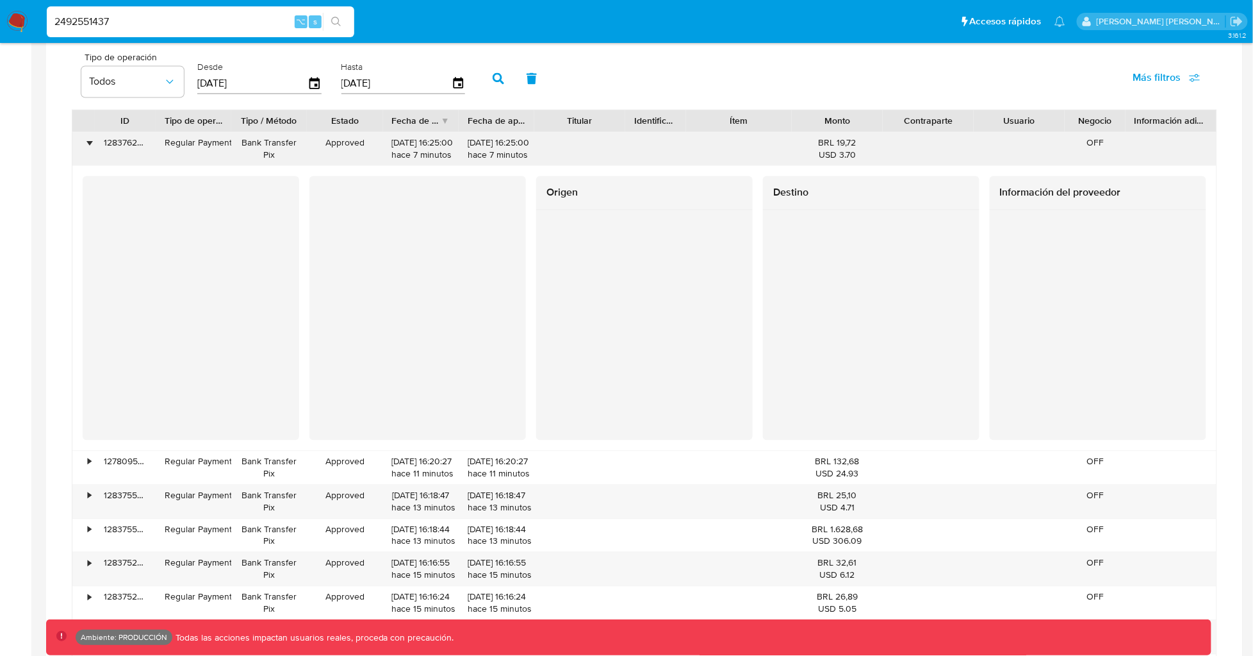
click at [86, 149] on div "•" at bounding box center [83, 149] width 22 height 33
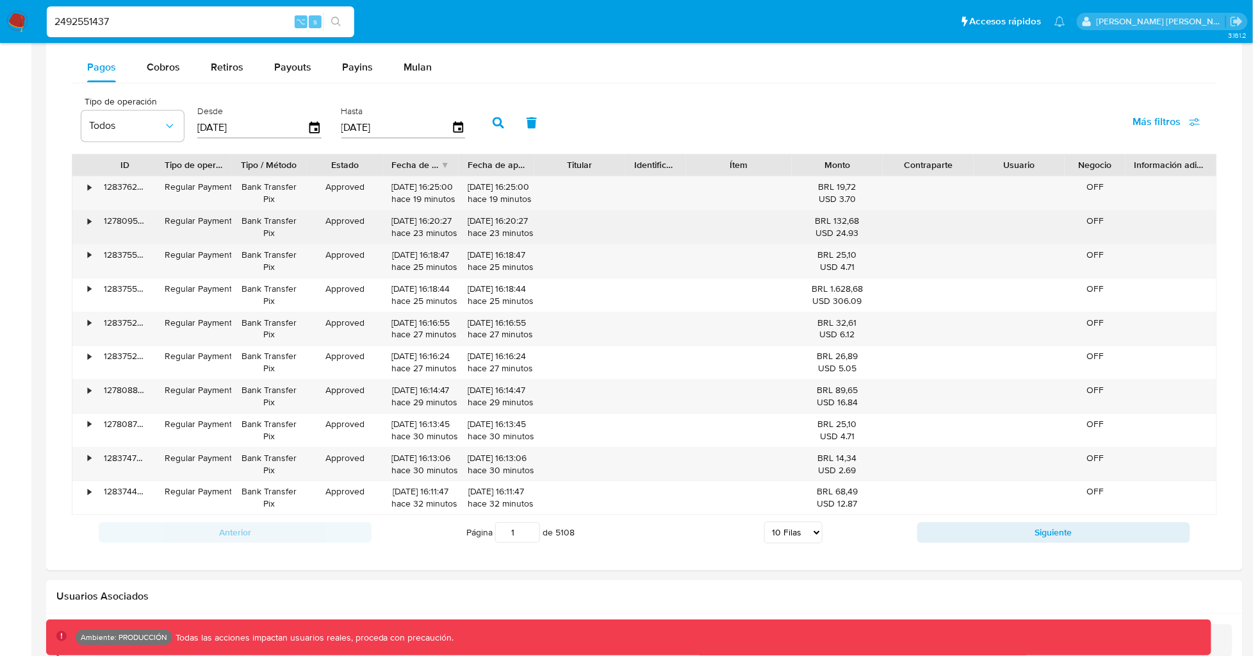
scroll to position [830, 0]
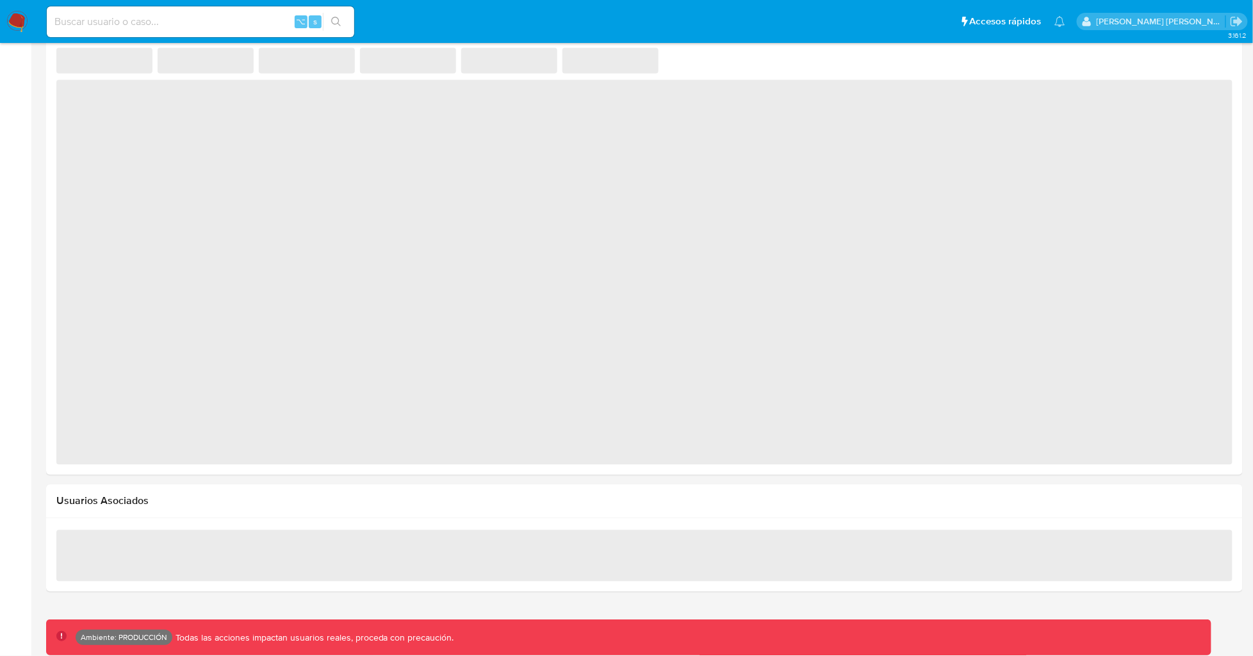
select select "10"
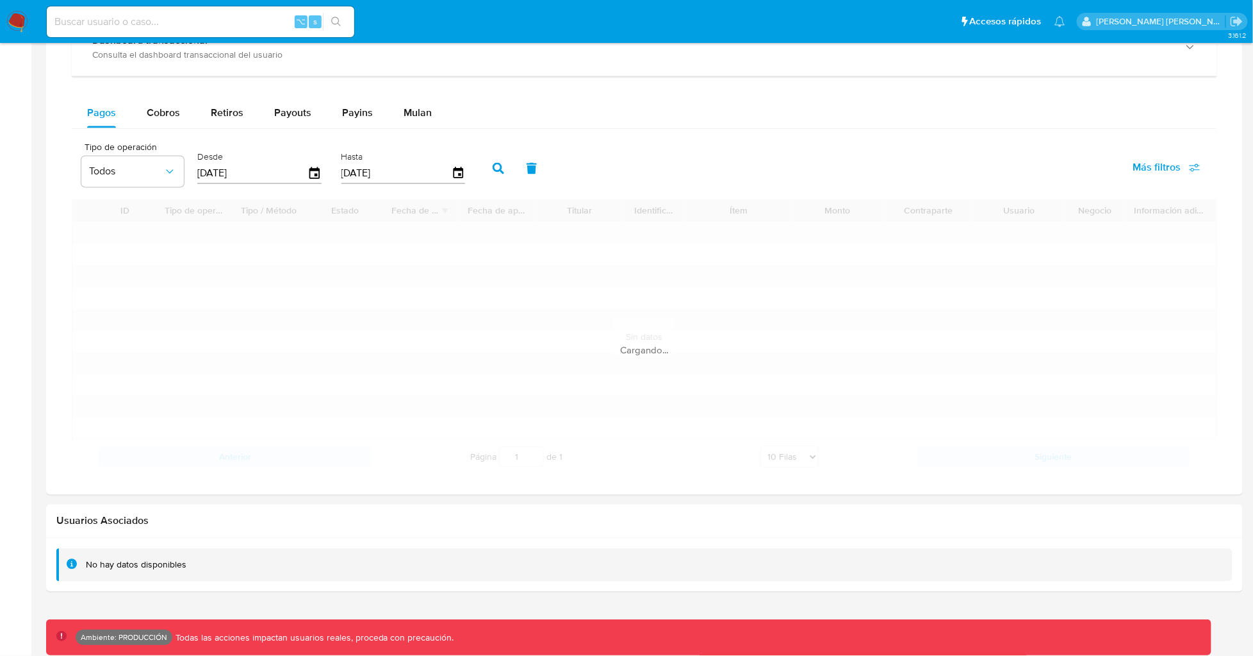
scroll to position [811, 0]
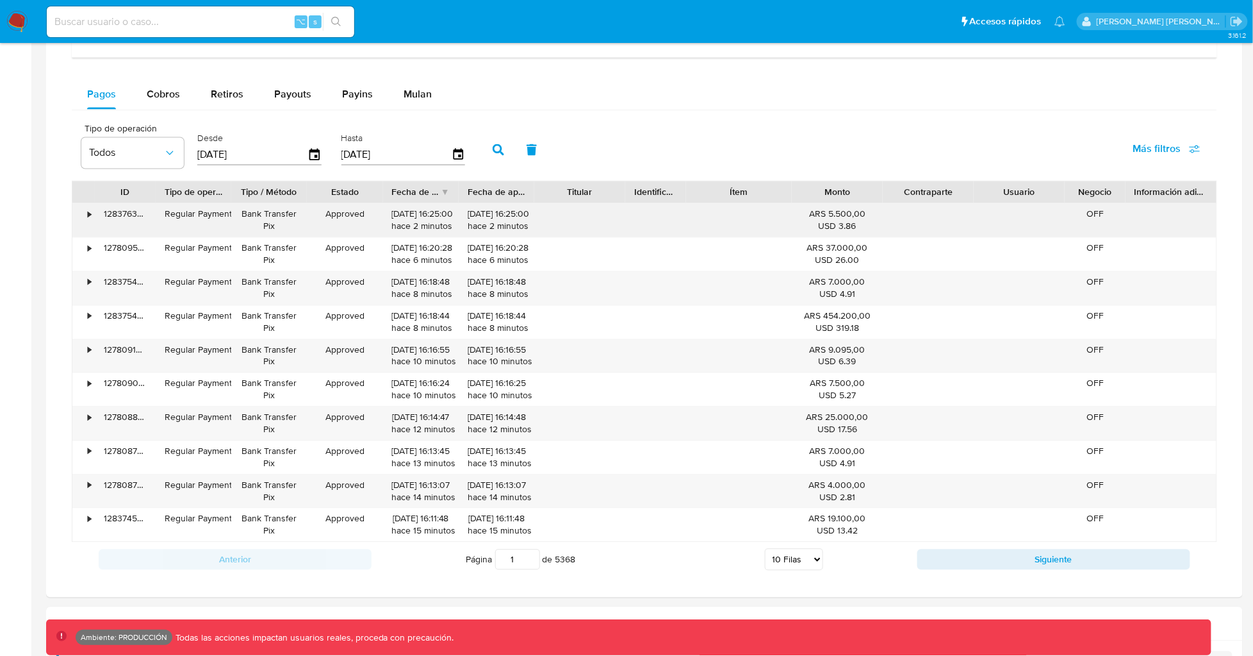
click at [93, 215] on div "•" at bounding box center [83, 220] width 22 height 33
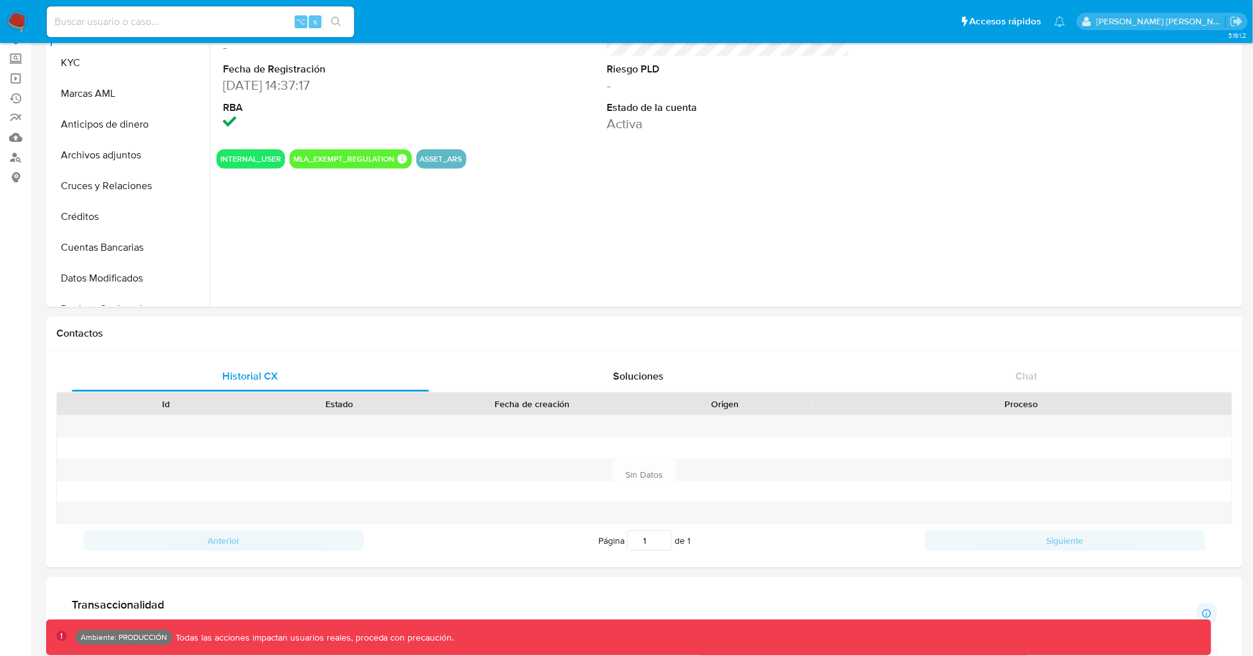
scroll to position [0, 0]
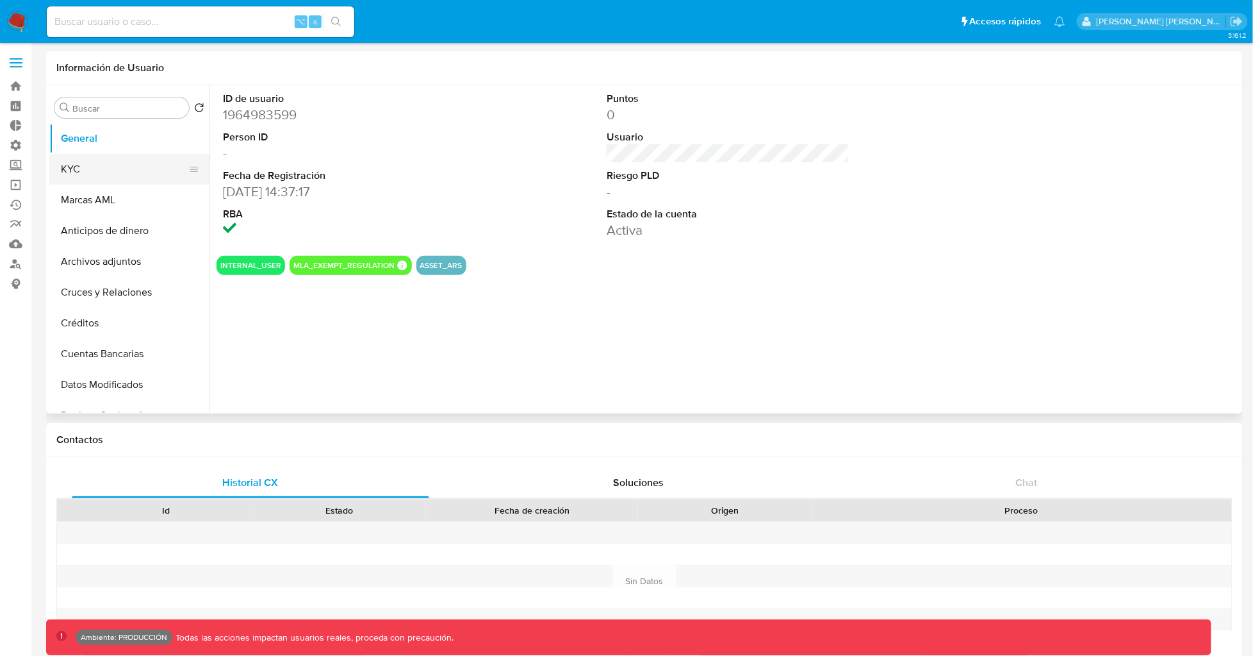
click at [103, 183] on button "KYC" at bounding box center [124, 169] width 150 height 31
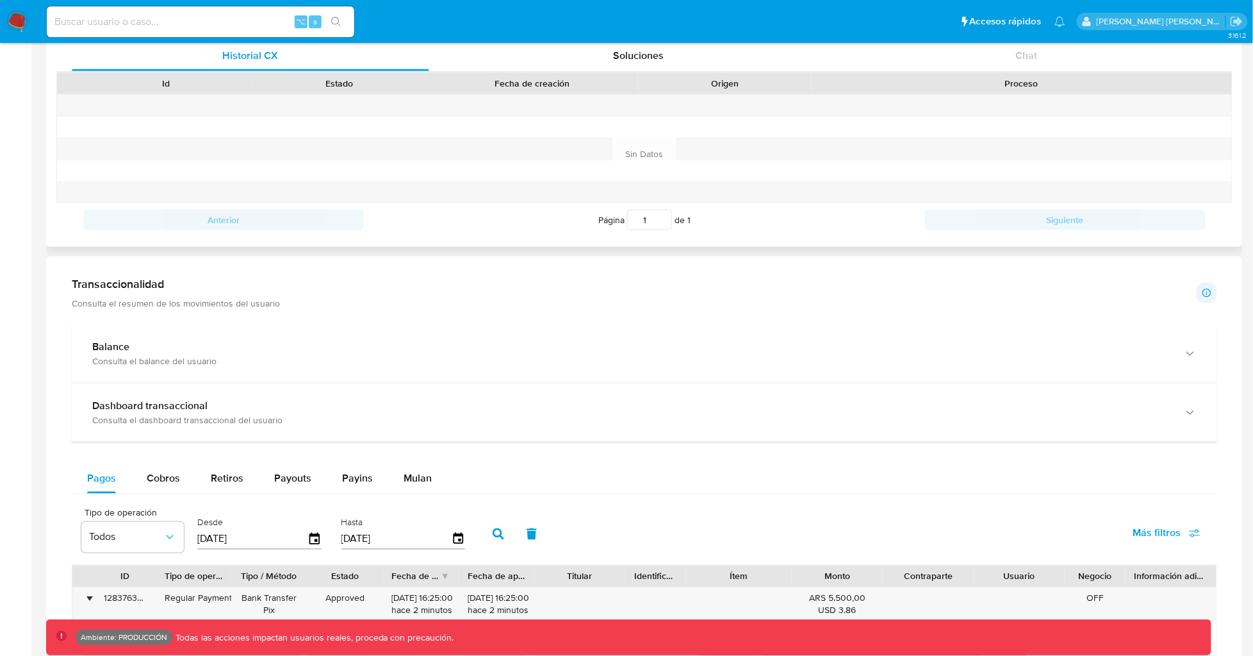
scroll to position [713, 0]
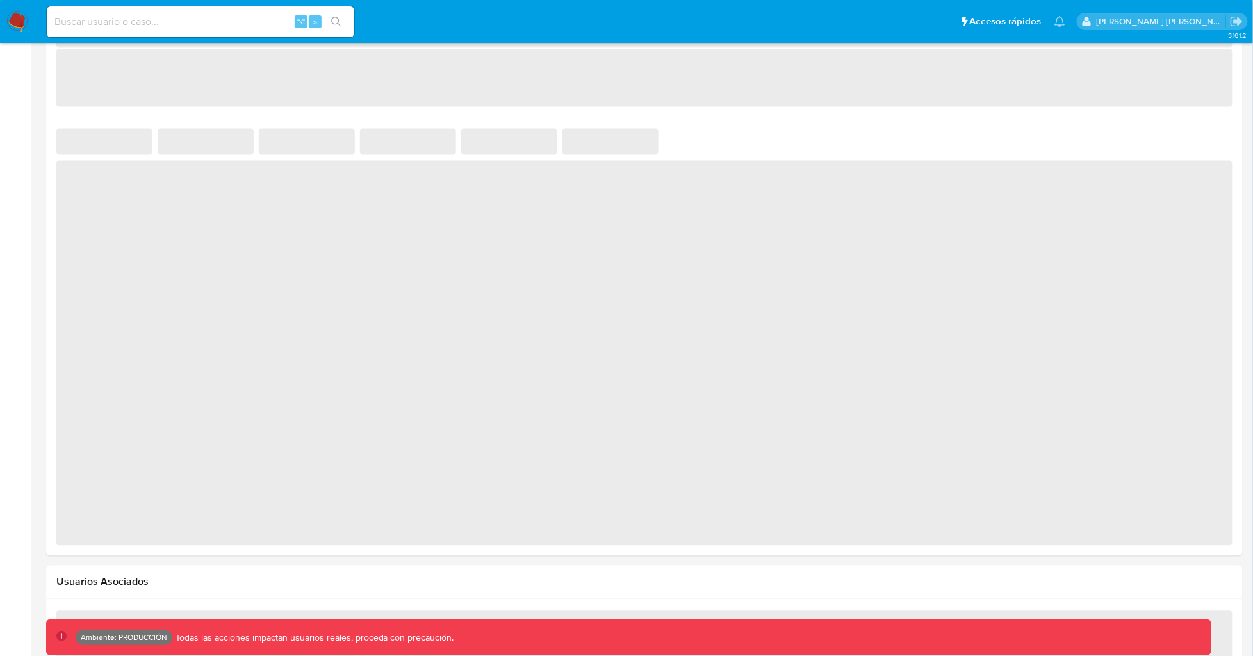
select select "10"
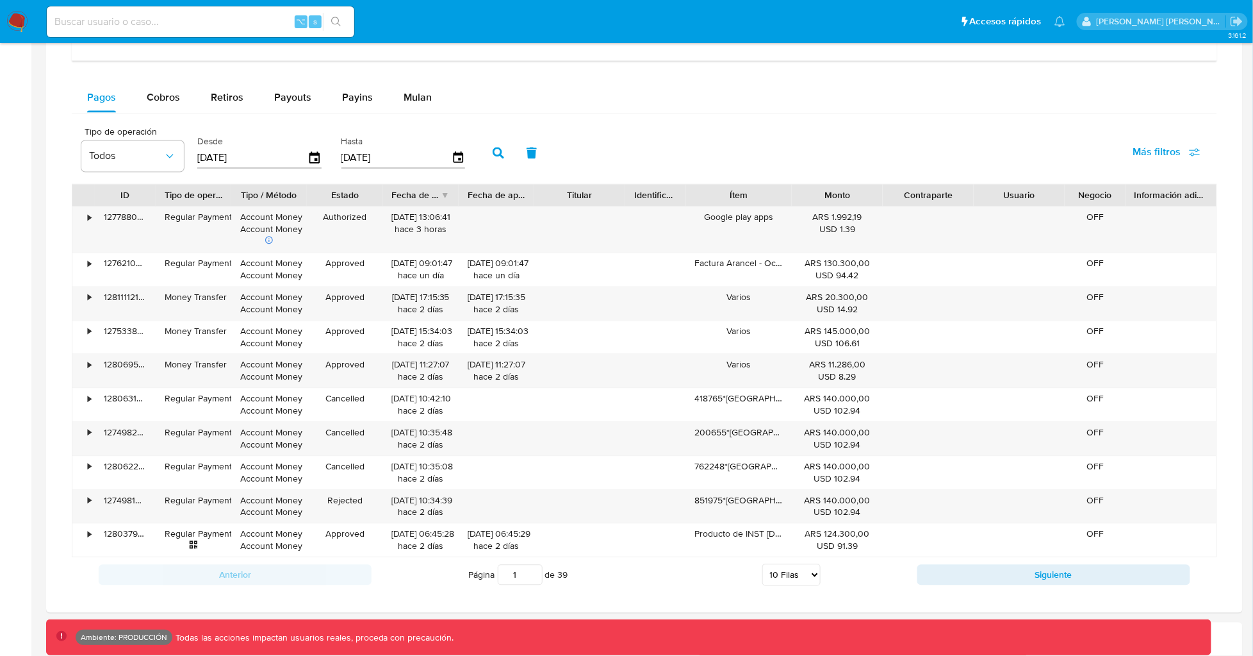
scroll to position [860, 0]
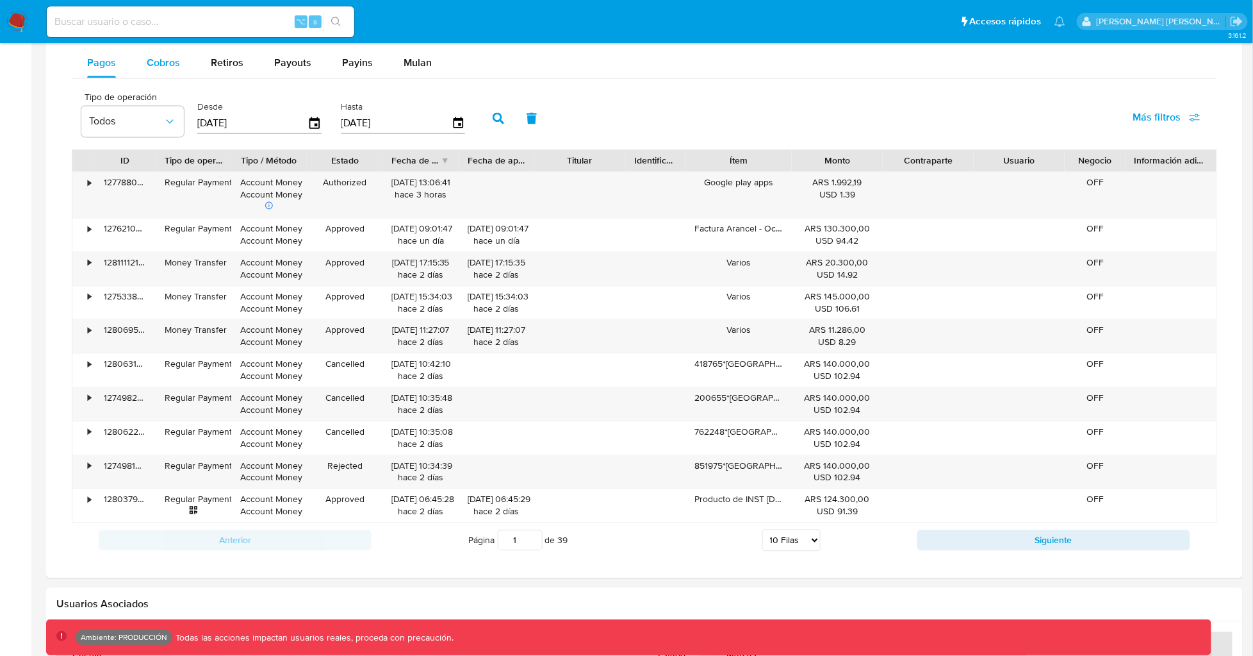
click at [173, 66] on span "Cobros" at bounding box center [163, 62] width 33 height 15
select select "10"
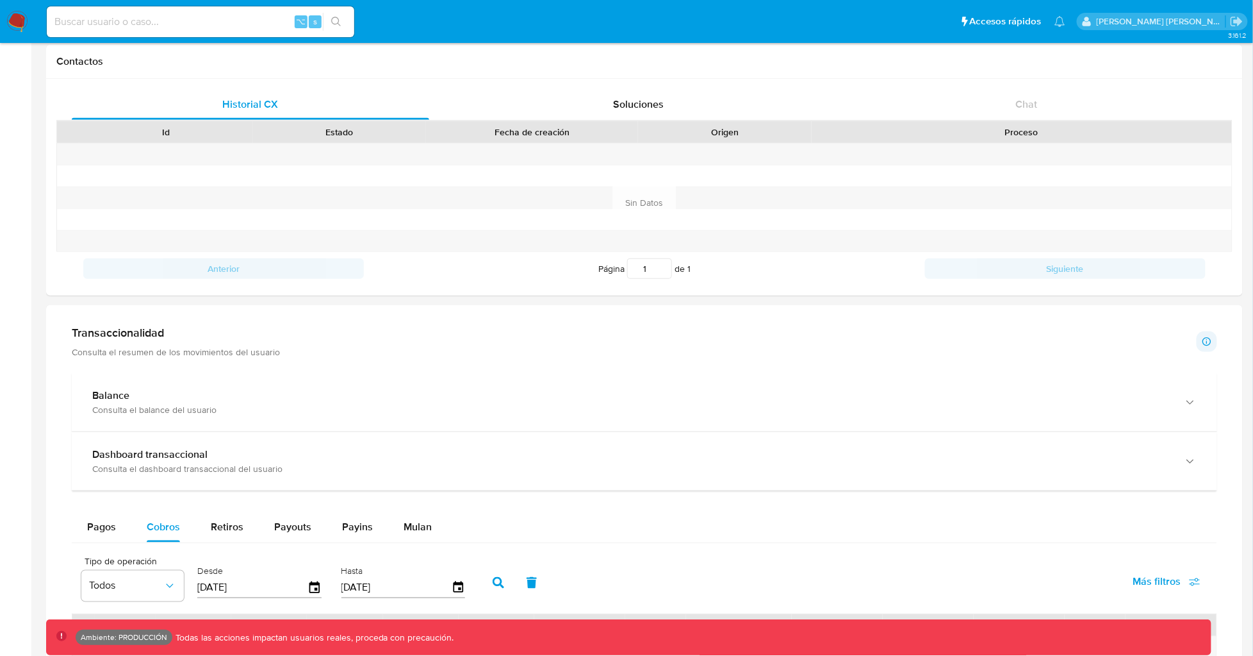
scroll to position [352, 0]
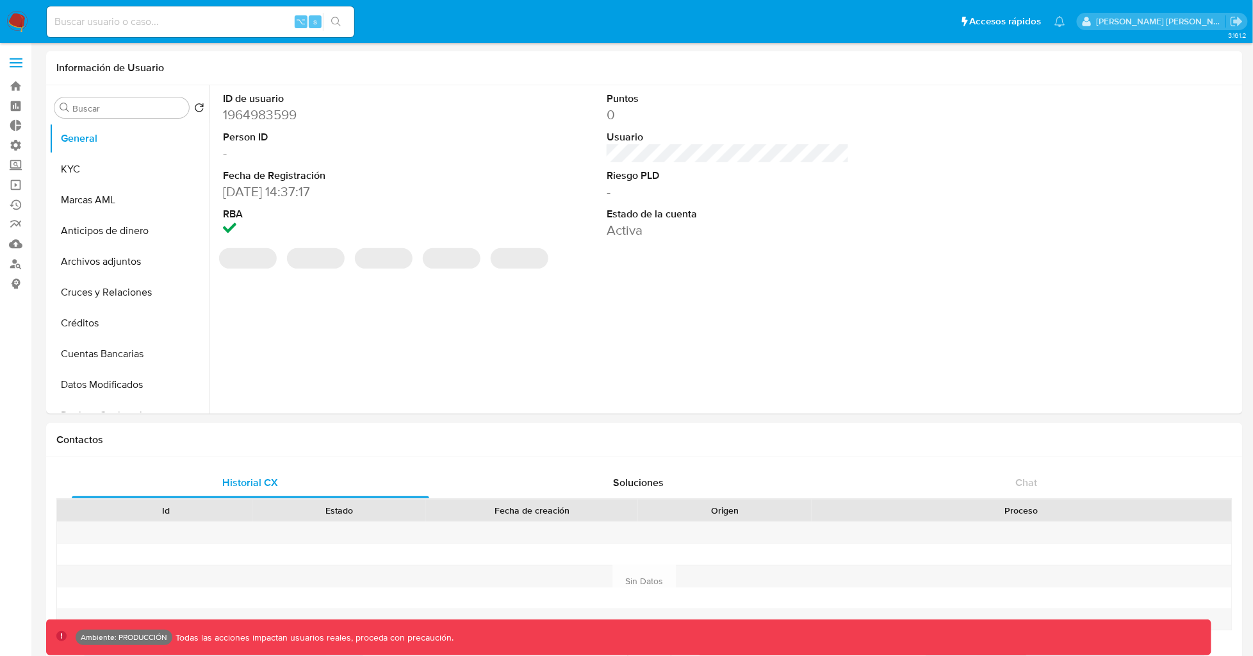
select select "10"
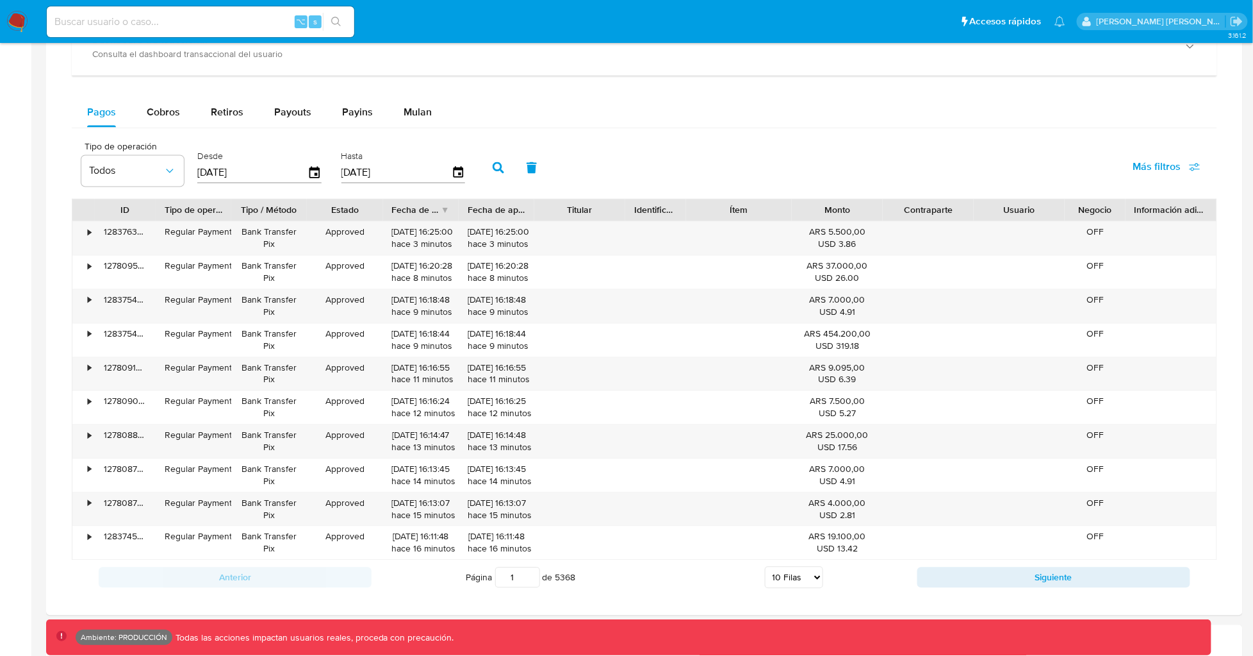
scroll to position [802, 0]
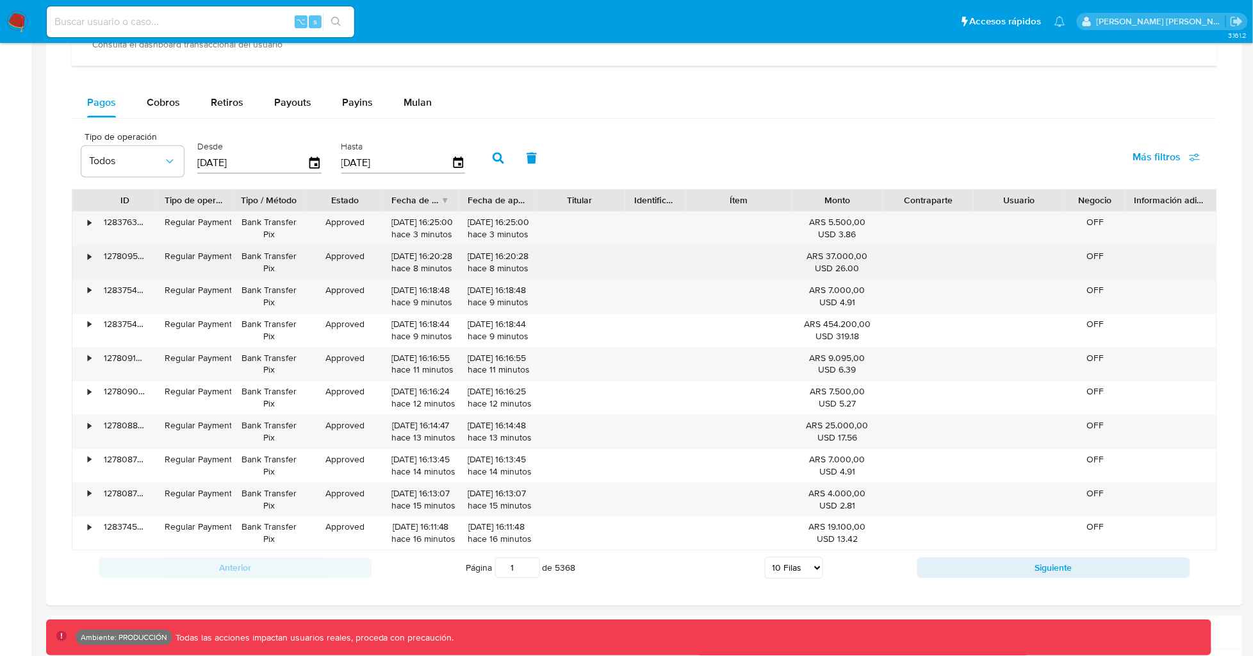
click at [89, 260] on div "•" at bounding box center [89, 257] width 3 height 12
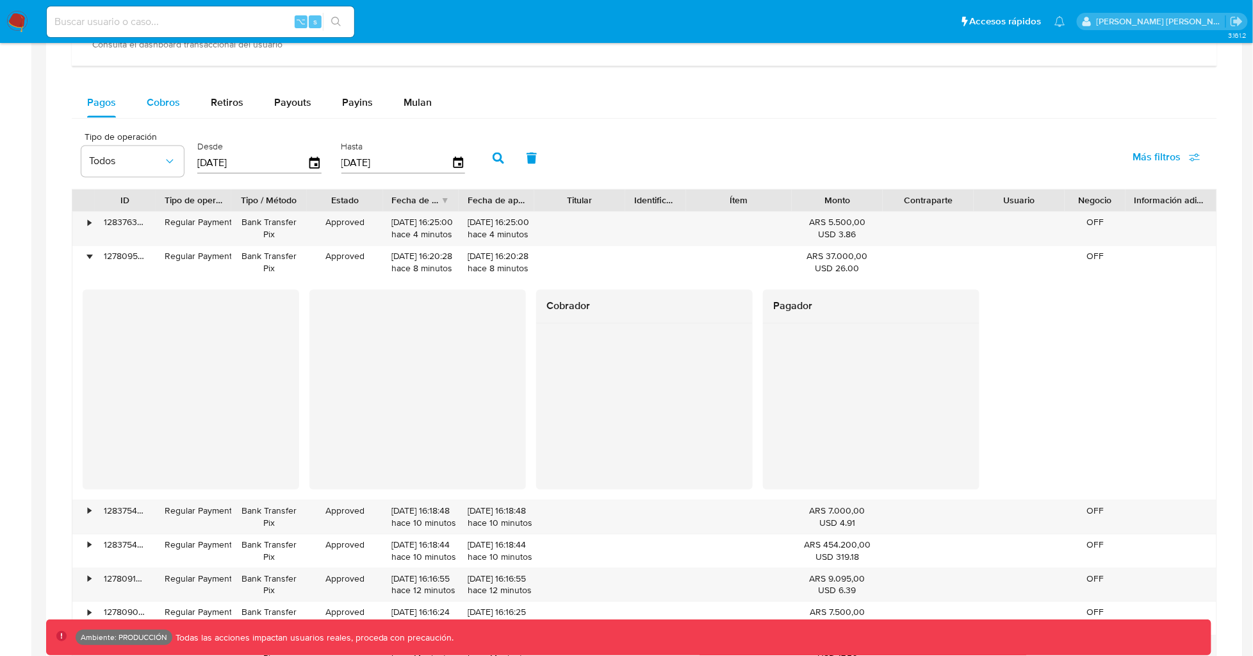
click at [161, 97] on span "Cobros" at bounding box center [163, 102] width 33 height 15
select select "10"
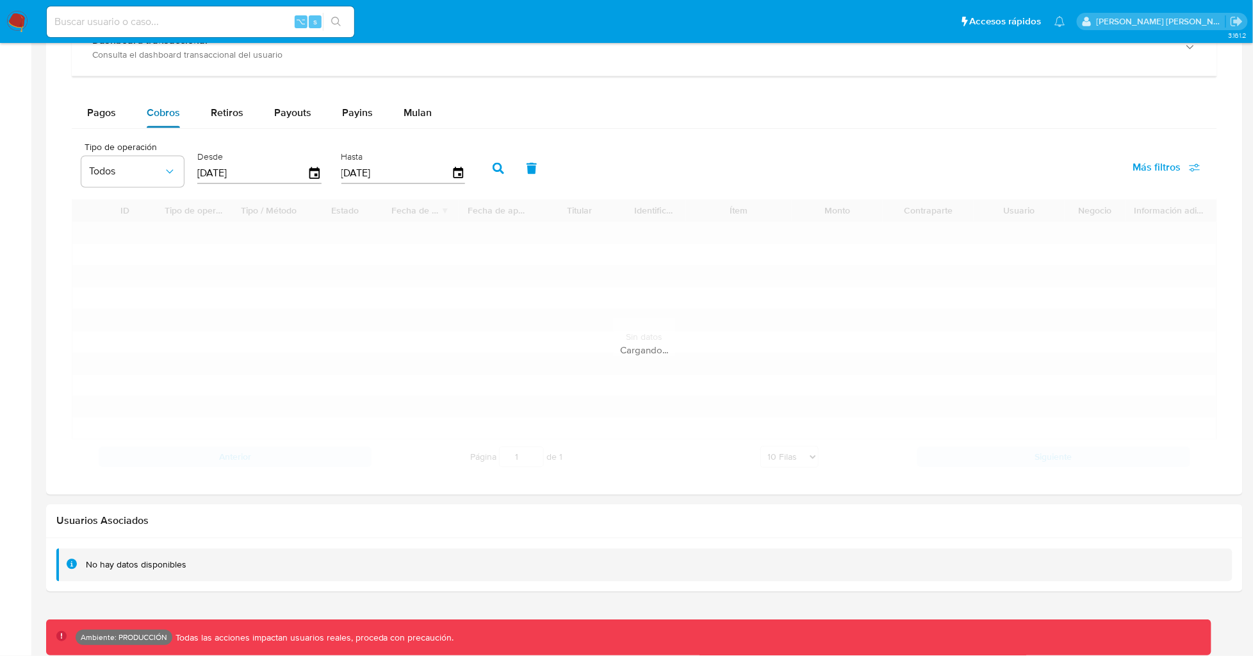
scroll to position [793, 0]
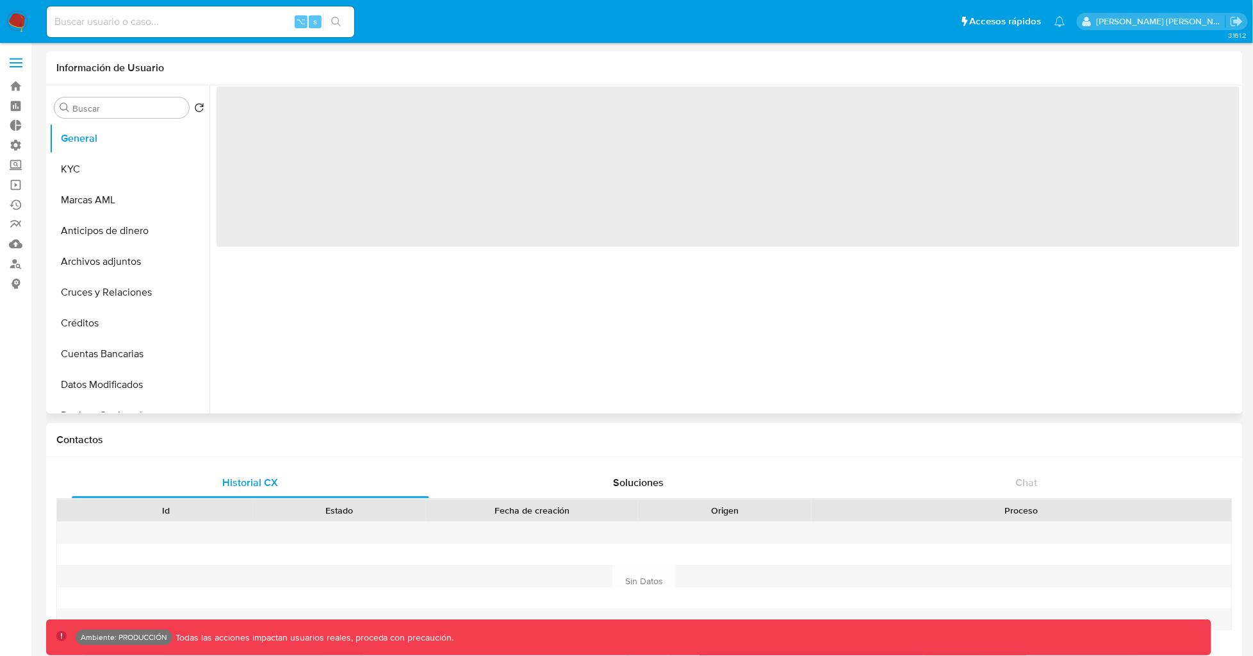
select select "10"
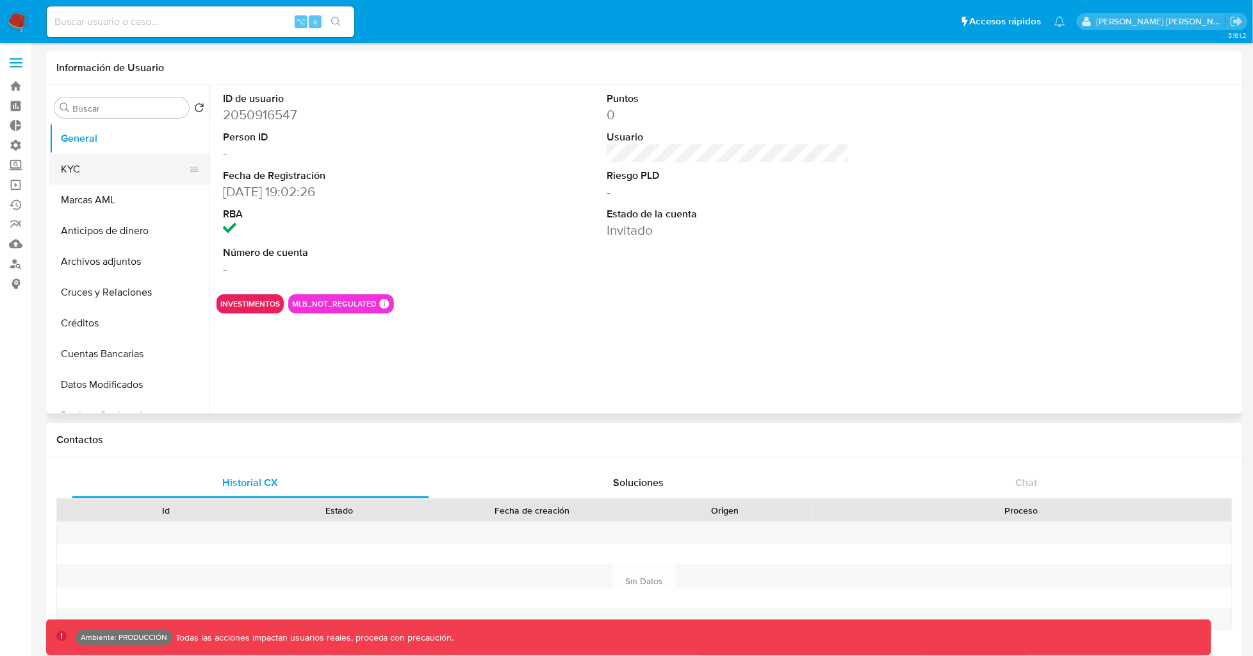
click at [147, 175] on button "KYC" at bounding box center [124, 169] width 150 height 31
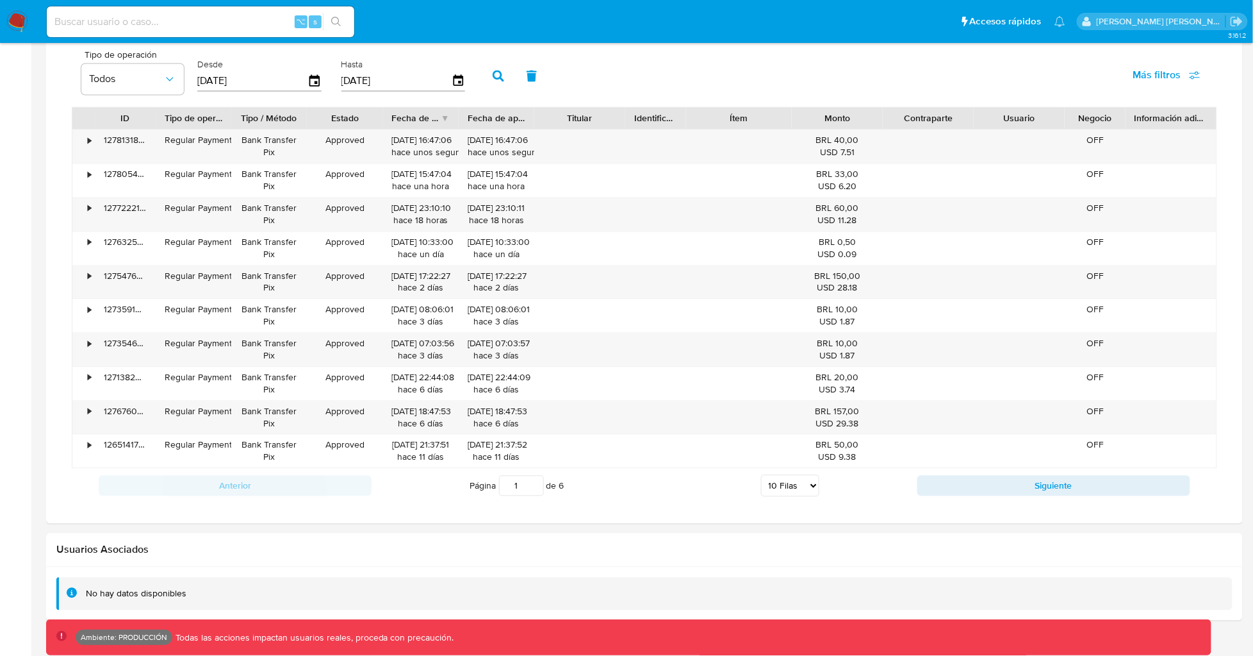
scroll to position [883, 0]
click at [95, 146] on div "127813180409" at bounding box center [125, 147] width 61 height 33
click at [93, 146] on div "•" at bounding box center [83, 147] width 22 height 33
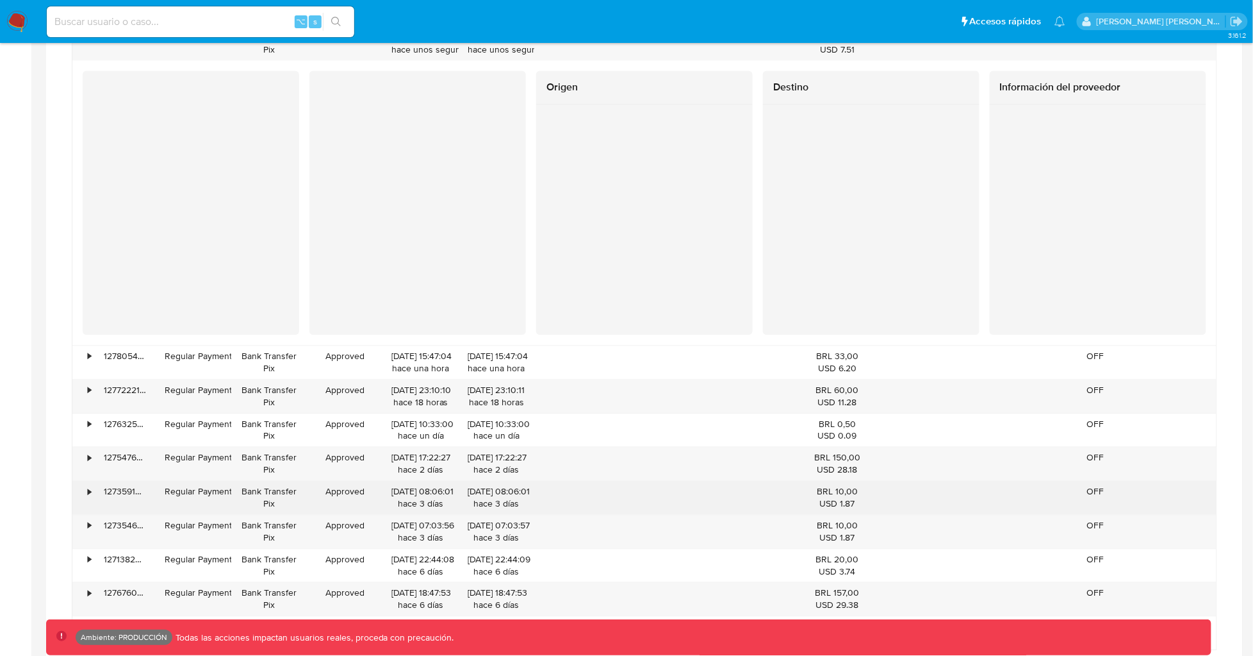
scroll to position [989, 0]
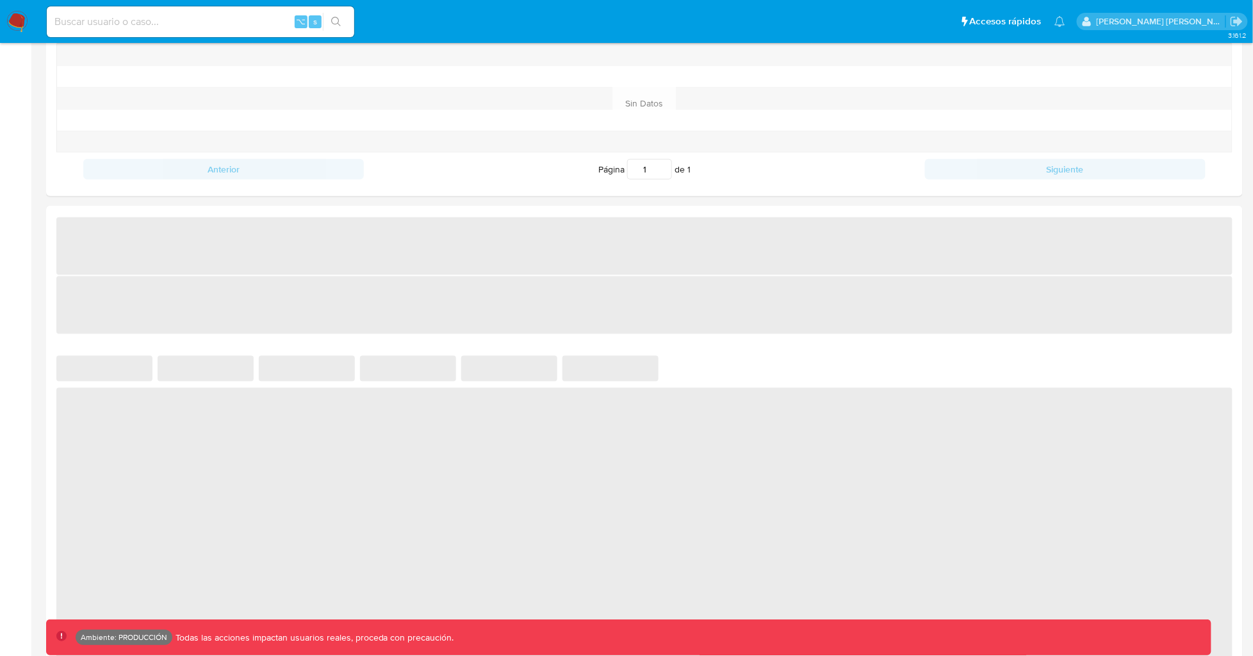
select select "10"
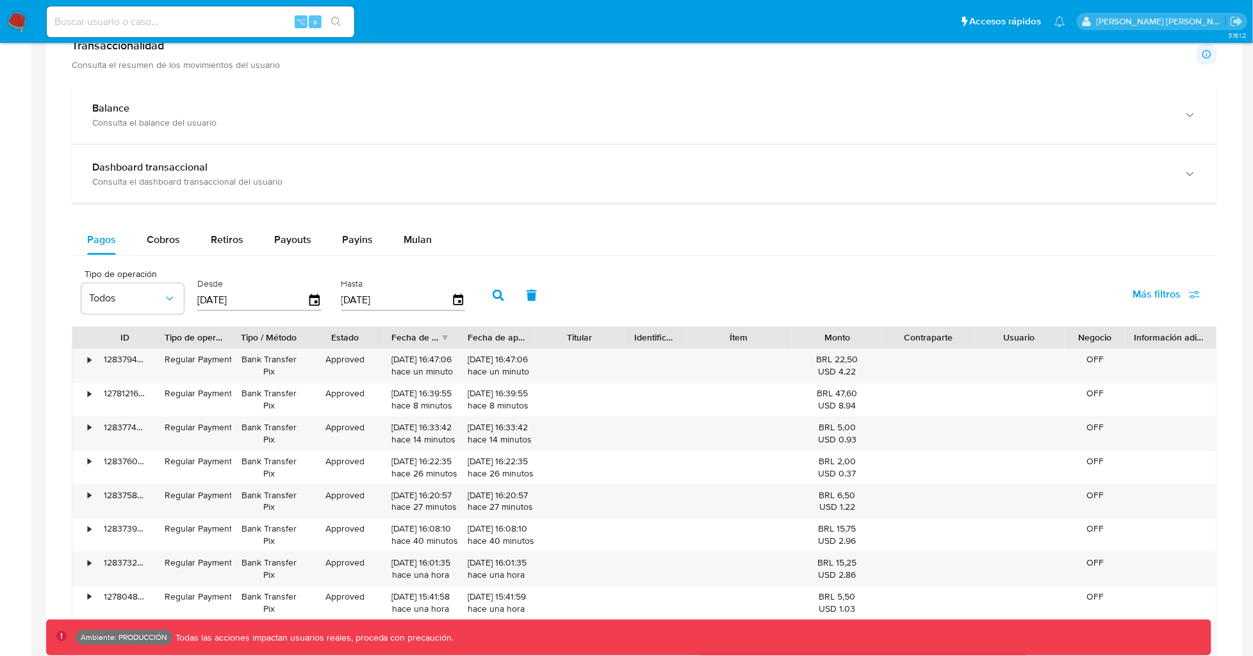
scroll to position [671, 0]
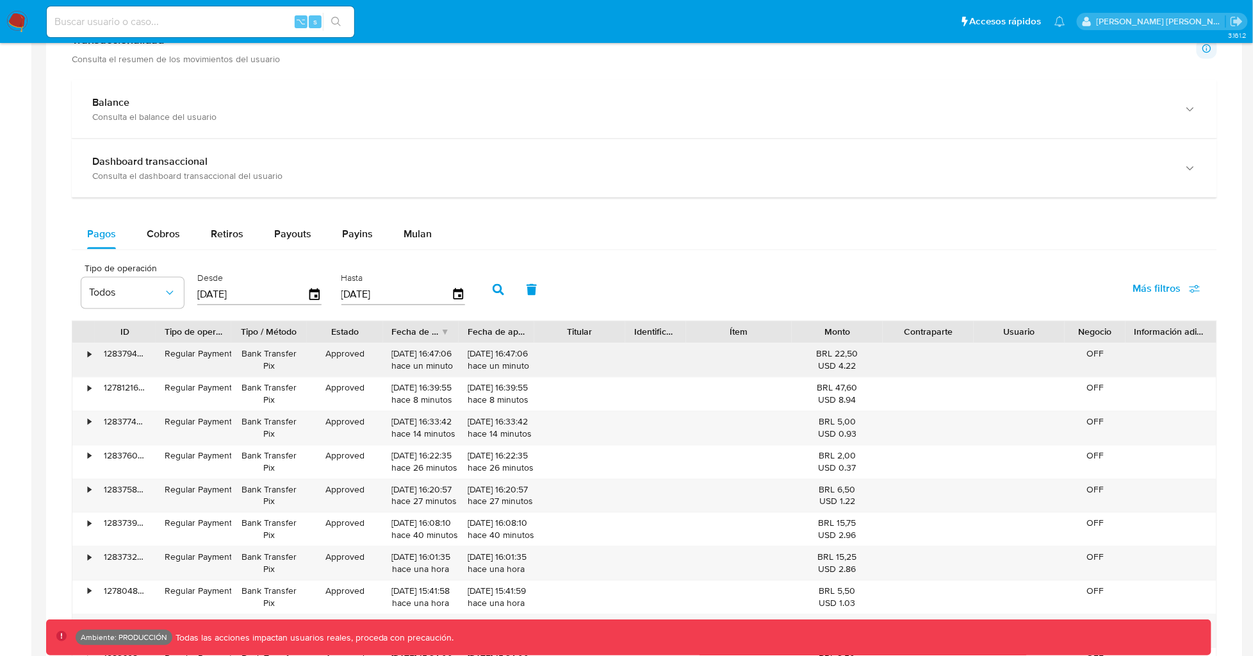
click at [89, 356] on div "•" at bounding box center [89, 354] width 3 height 12
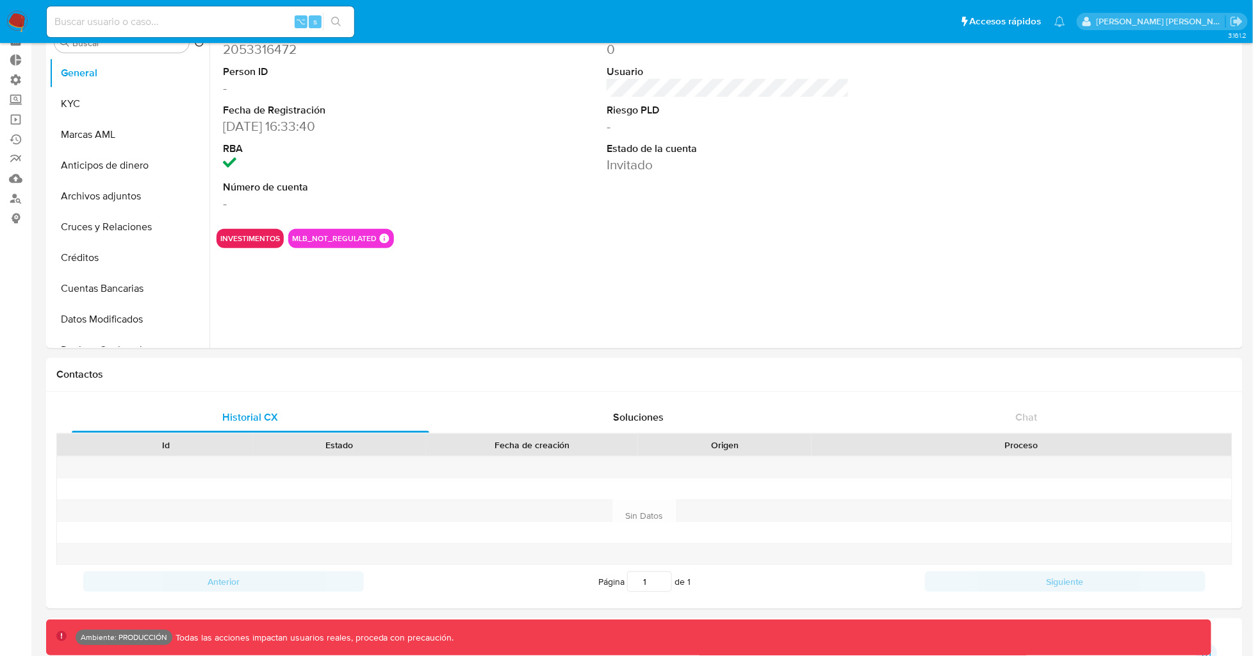
scroll to position [0, 0]
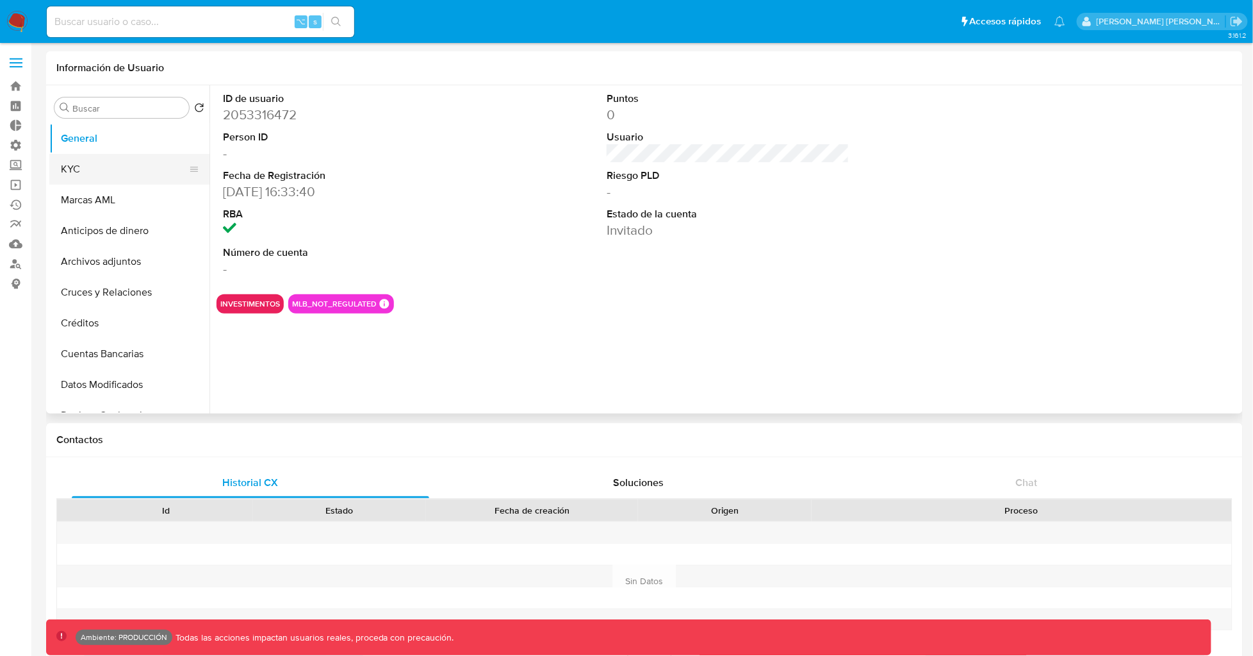
click at [104, 174] on button "KYC" at bounding box center [124, 169] width 150 height 31
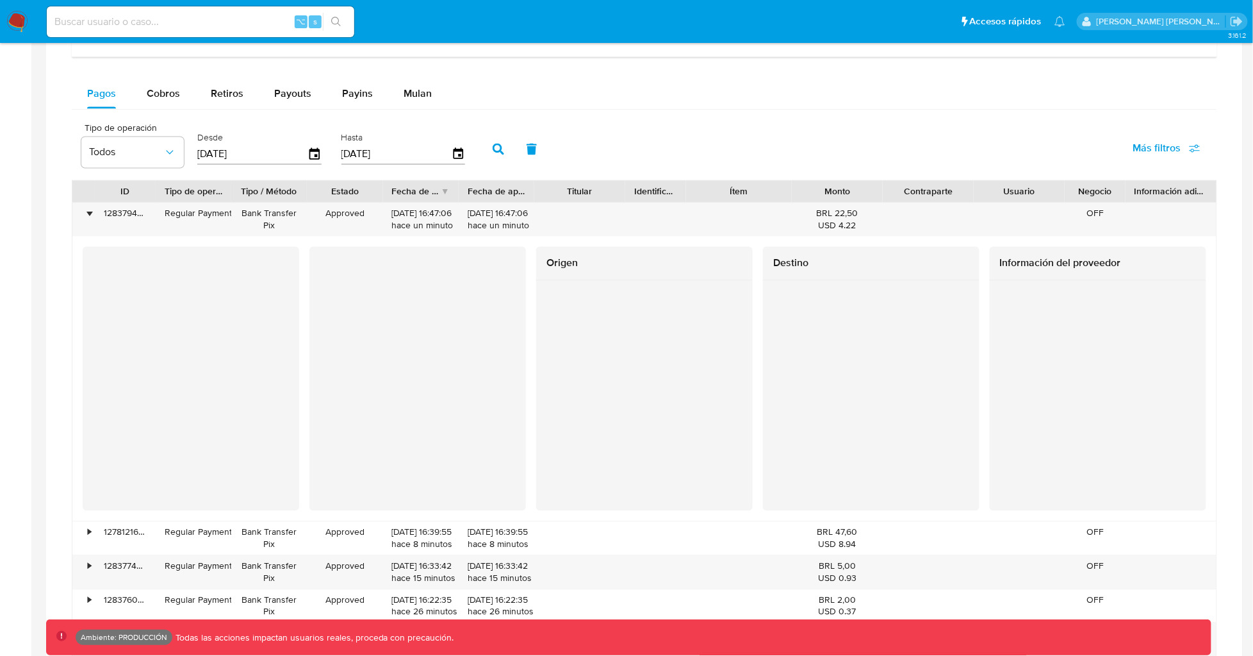
scroll to position [803, 0]
